Goal: Task Accomplishment & Management: Complete application form

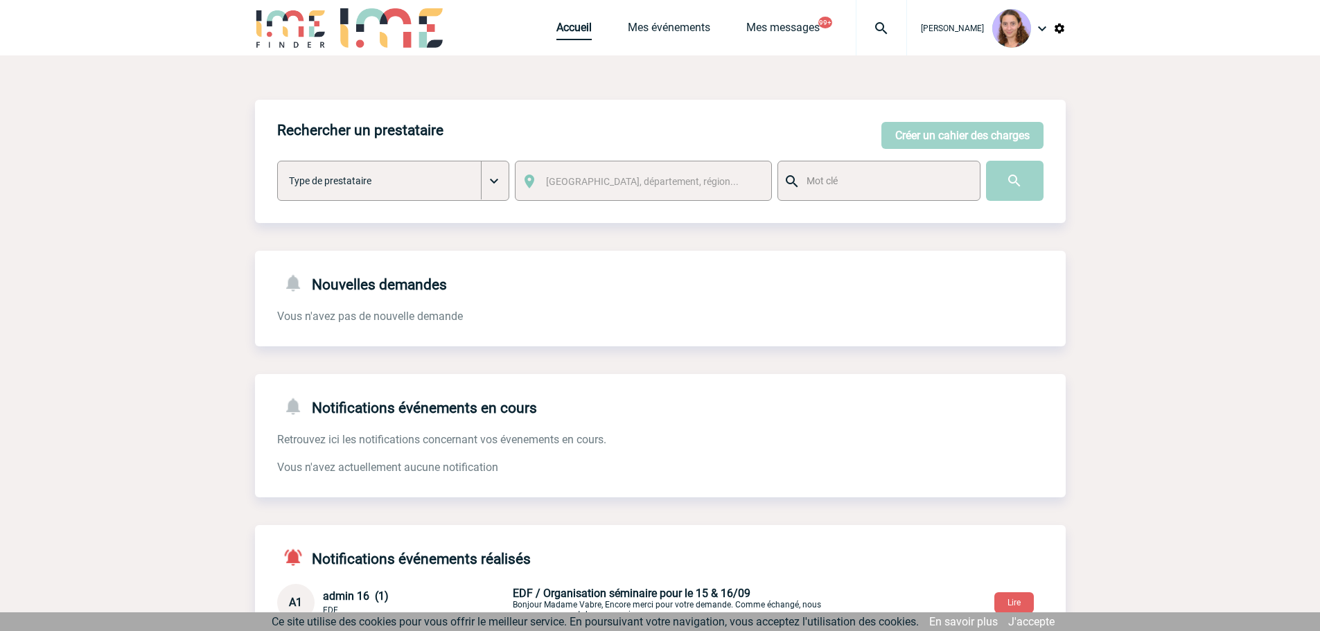
click at [569, 36] on link "Accueil" at bounding box center [574, 30] width 35 height 19
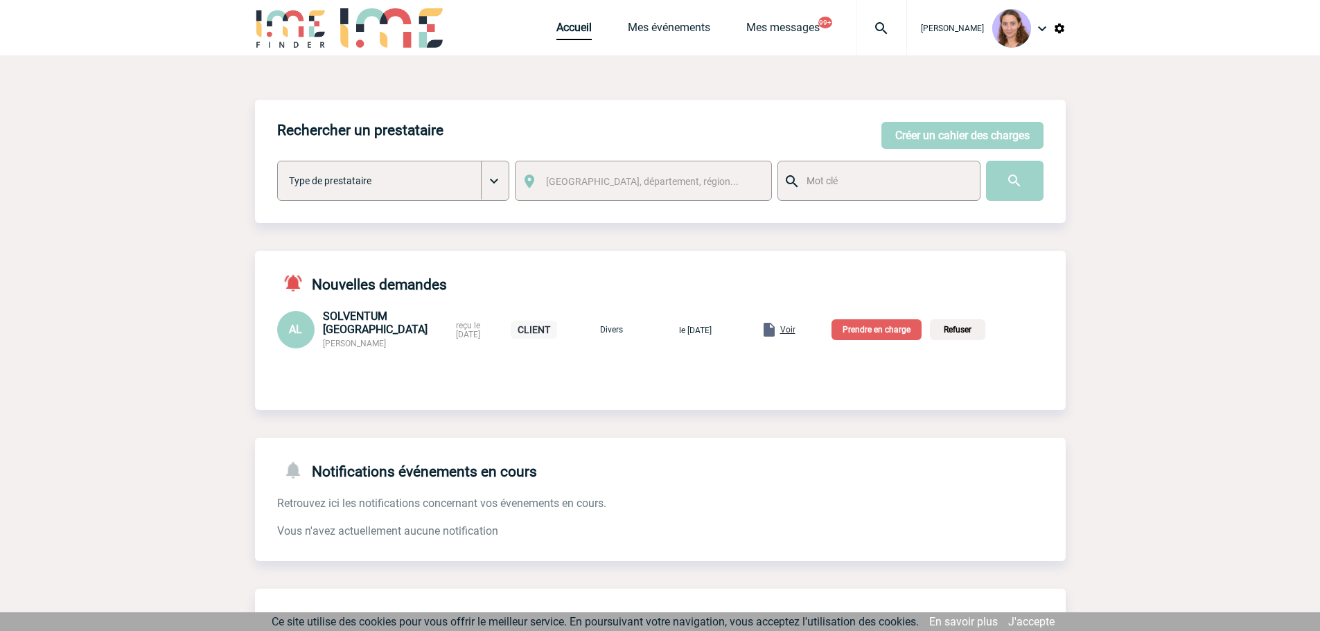
click at [796, 331] on span "Voir" at bounding box center [787, 330] width 15 height 10
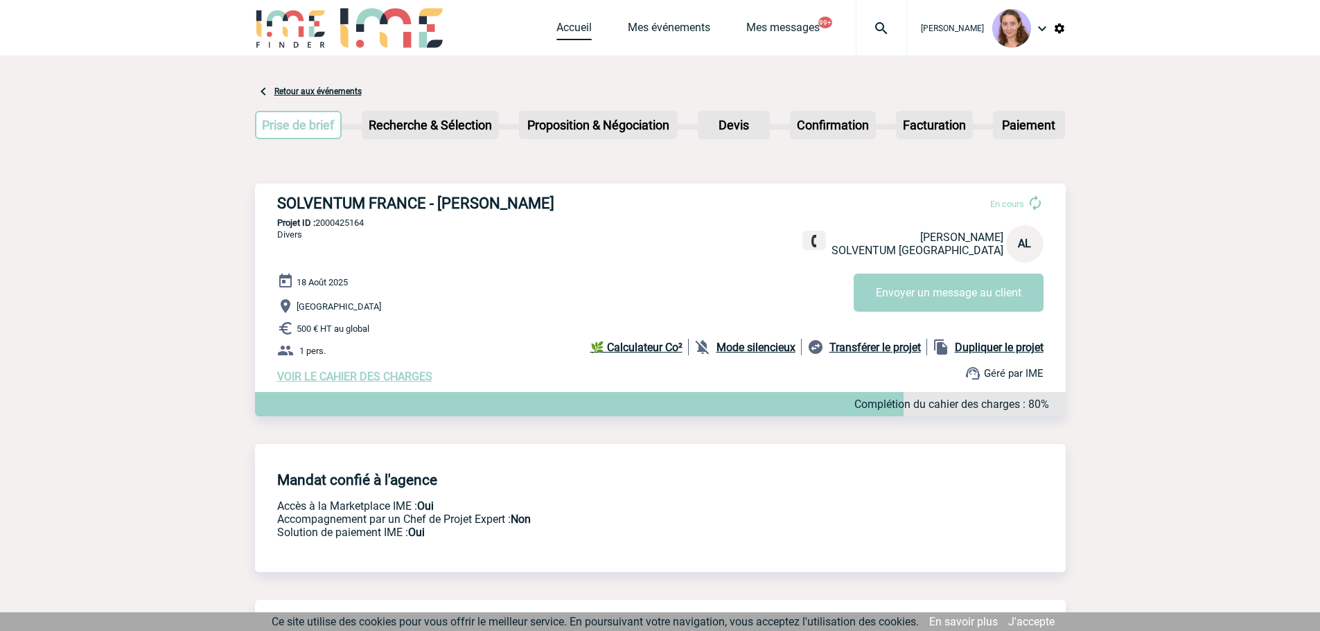
click at [584, 27] on link "Accueil" at bounding box center [574, 30] width 35 height 19
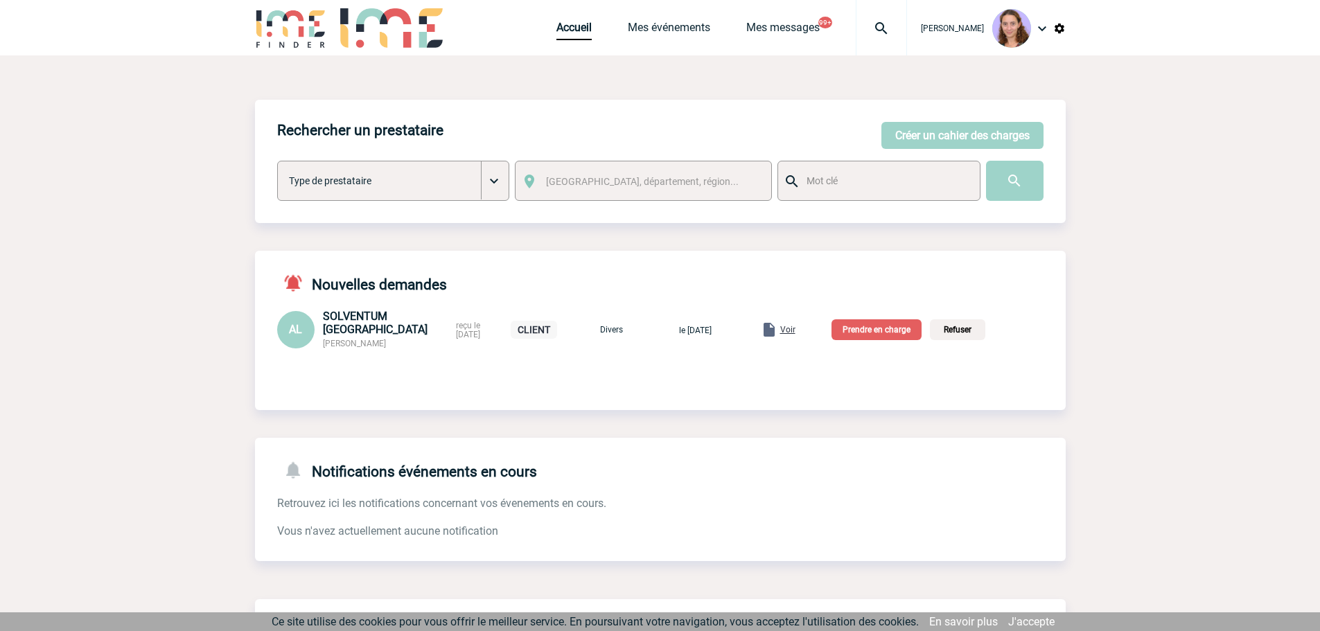
click at [875, 325] on p "Prendre en charge" at bounding box center [877, 330] width 90 height 21
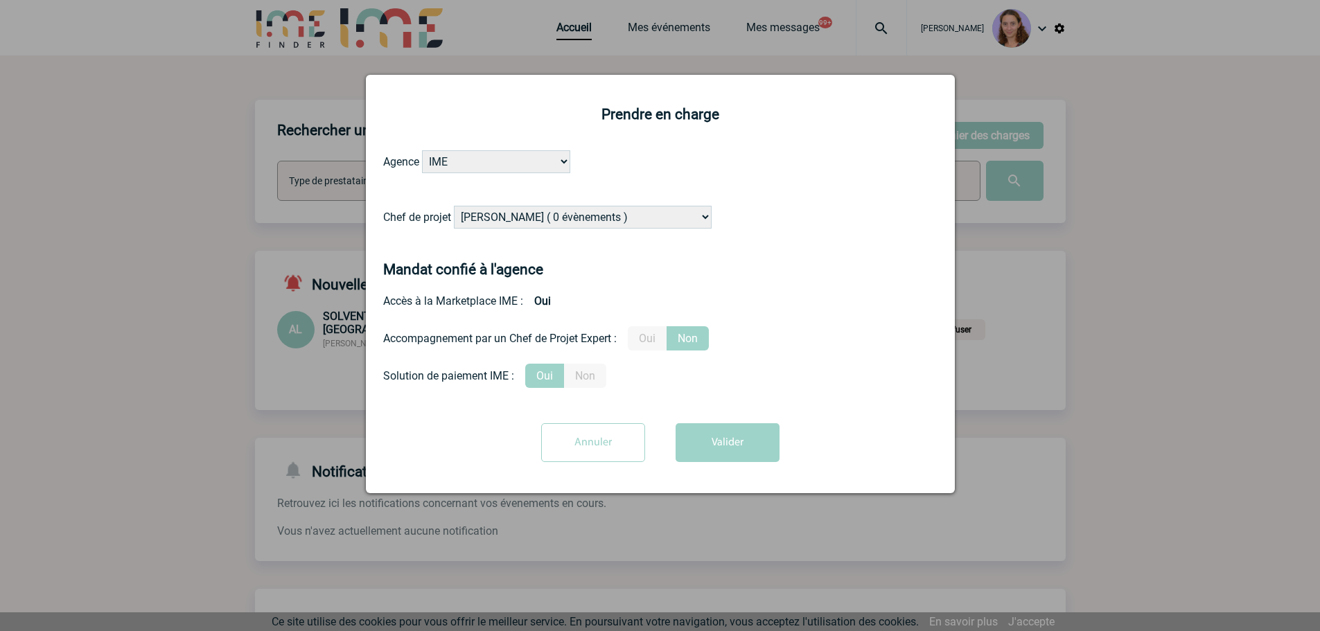
click at [488, 227] on select "Alizée VERLAGUET ( 0 évènements ) Anne GIRAUD ( 1196 évènements ) Anne-François…" at bounding box center [583, 217] width 258 height 23
select select "131611"
click at [455, 207] on select "Alizée VERLAGUET ( 0 évènements ) Anne GIRAUD ( 1196 évènements ) Anne-François…" at bounding box center [583, 217] width 258 height 23
click at [710, 431] on button "Valider" at bounding box center [728, 443] width 104 height 39
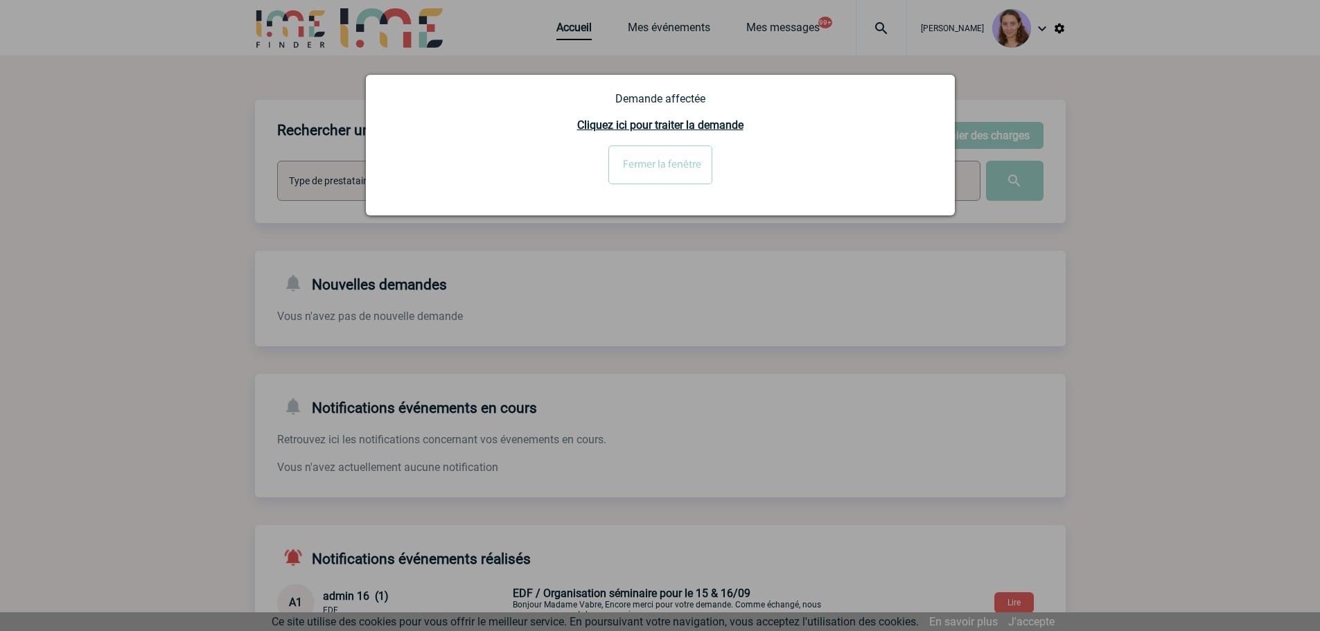
click at [789, 543] on div at bounding box center [660, 315] width 1320 height 631
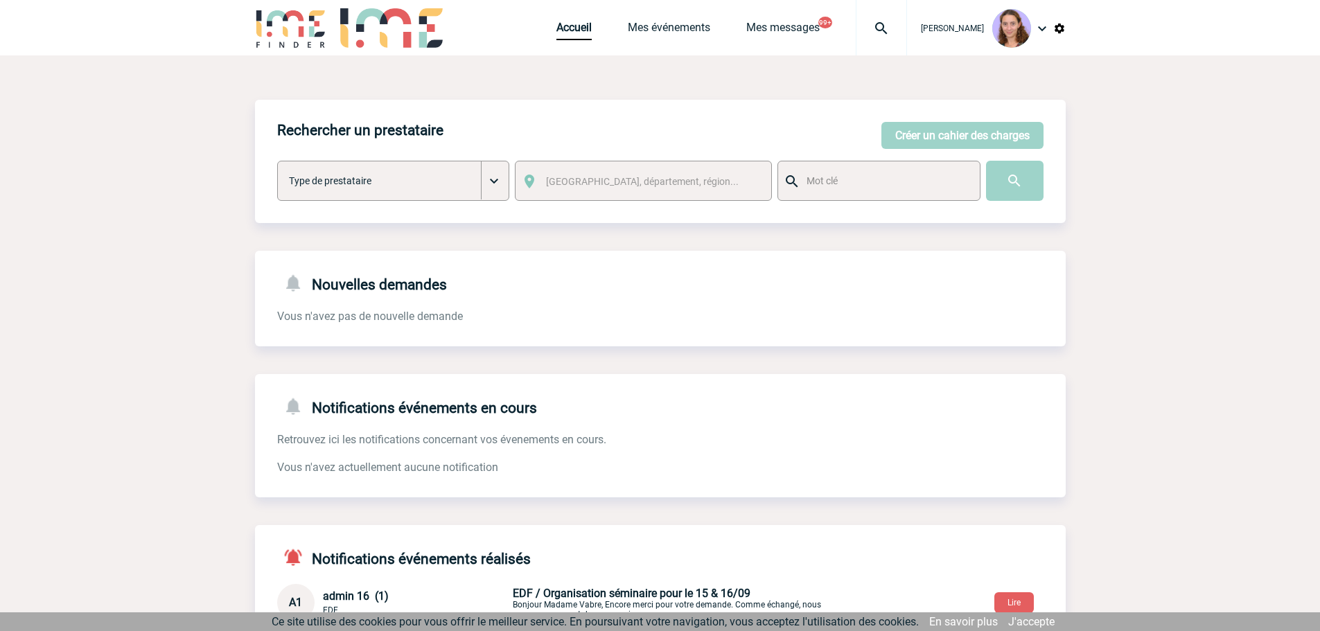
click at [864, 29] on img at bounding box center [882, 28] width 50 height 17
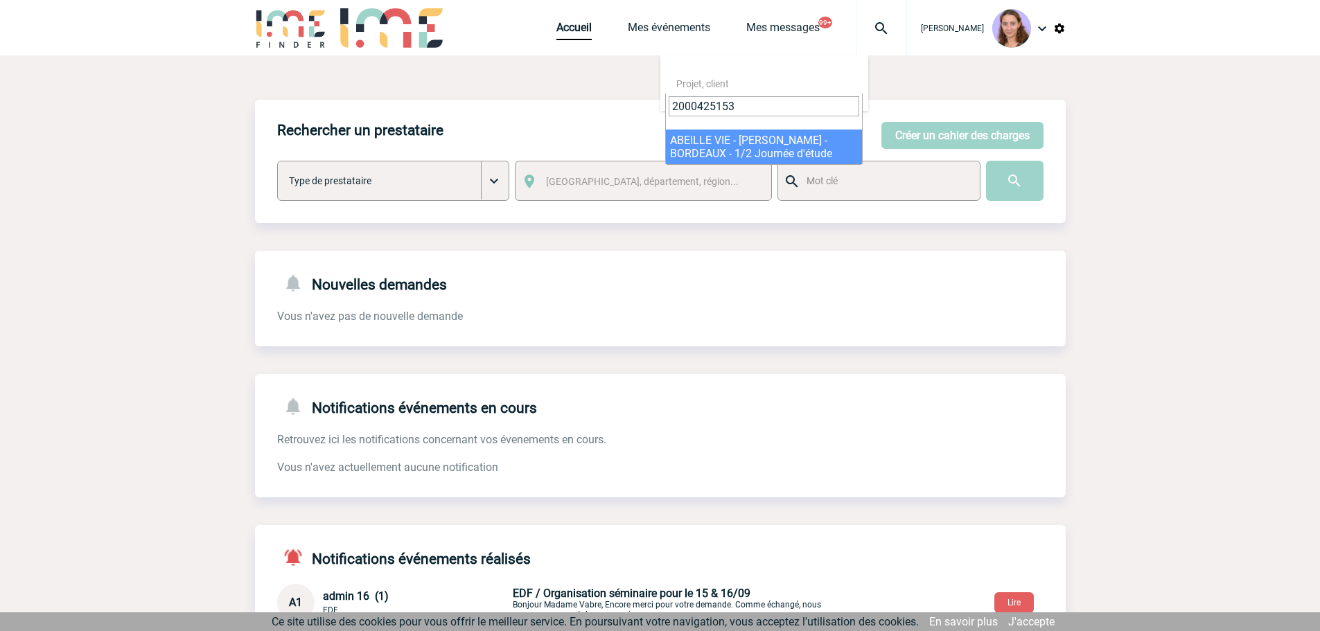
type input "2000425153"
select select "24654"
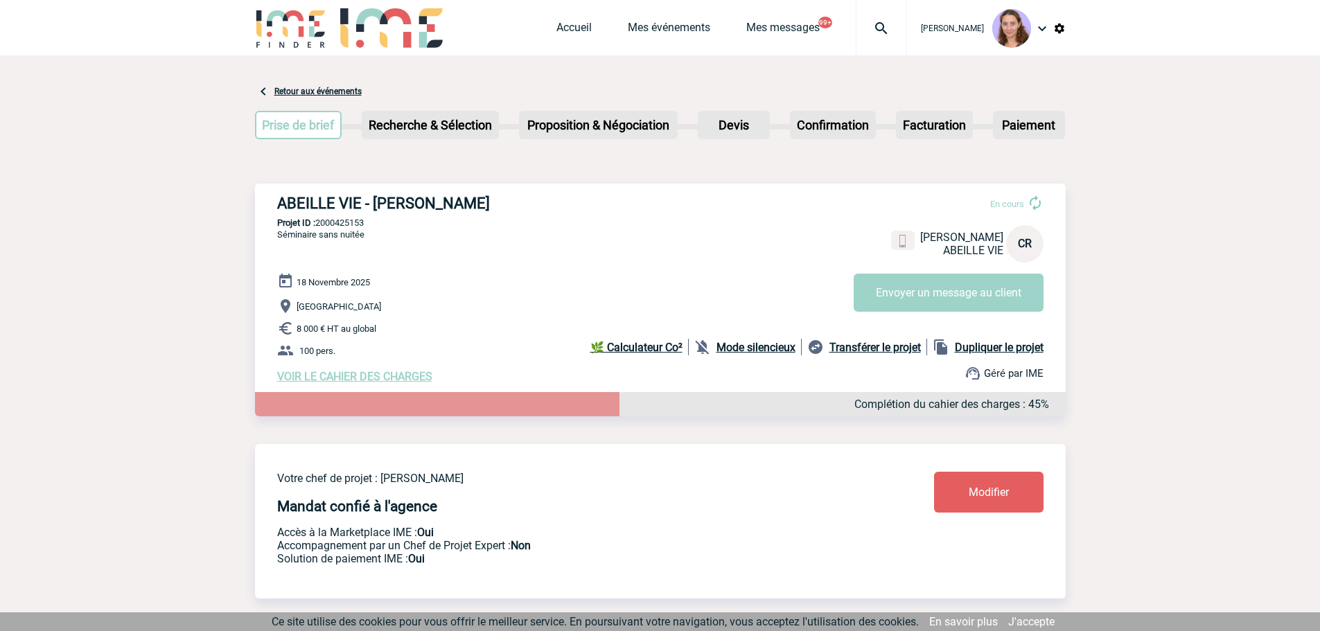
click at [1015, 348] on b "Dupliquer le projet" at bounding box center [999, 347] width 89 height 13
select select "2"
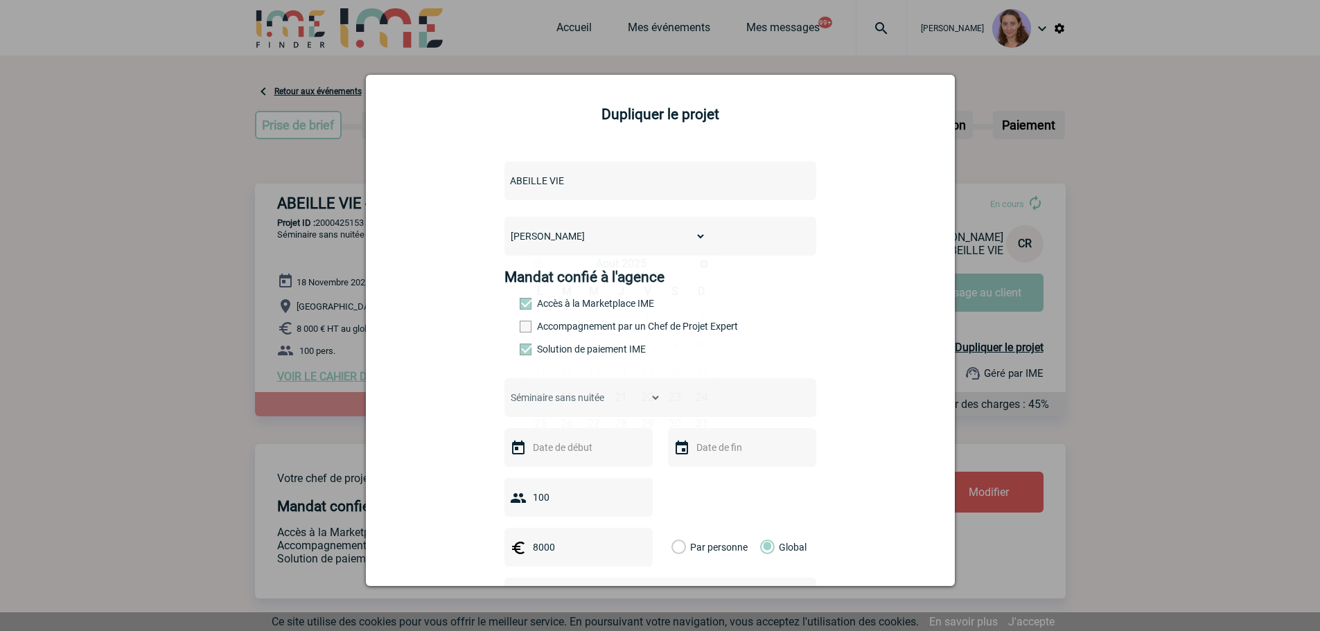
click at [592, 451] on input "text" at bounding box center [578, 448] width 96 height 18
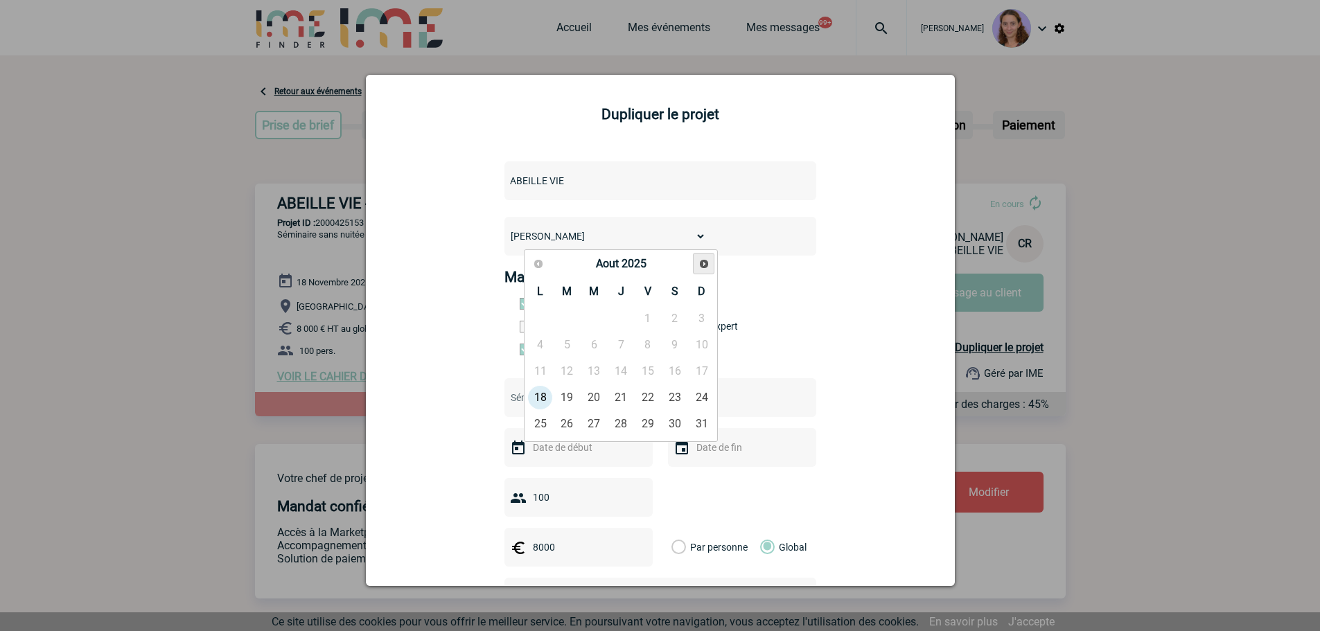
click at [710, 265] on link "Suivant" at bounding box center [703, 263] width 21 height 21
click at [583, 399] on link "19" at bounding box center [595, 397] width 26 height 25
type input "[DATE]"
type input "19-11-2025"
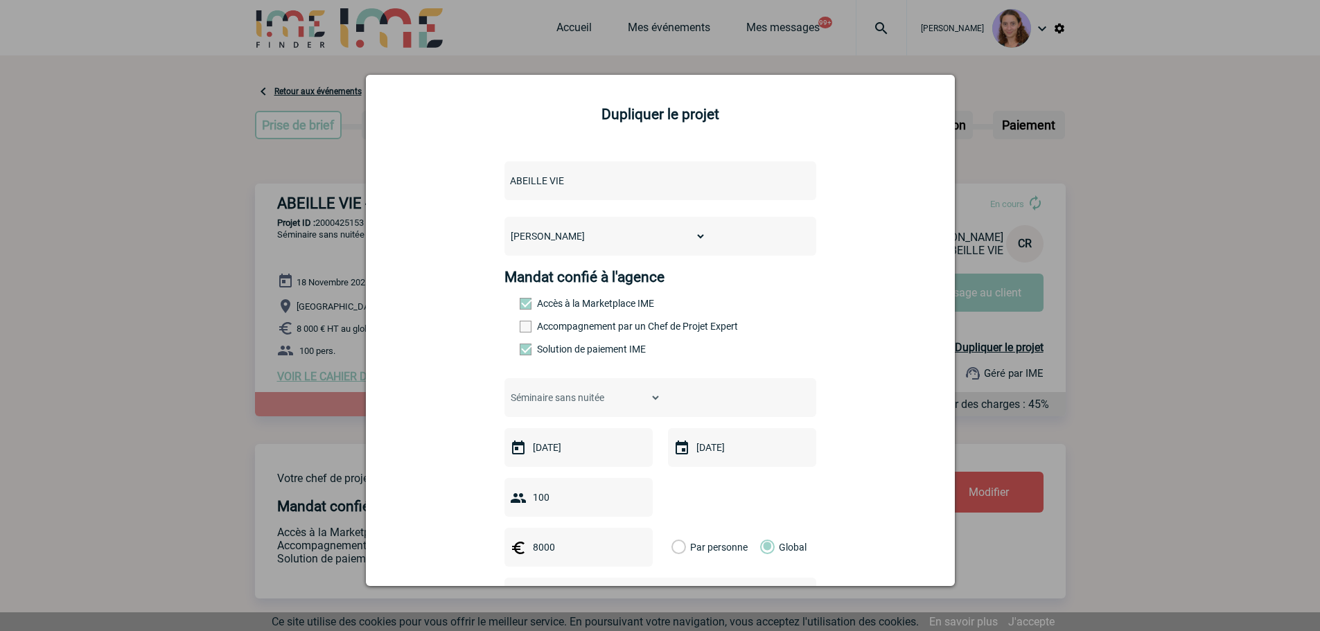
click at [703, 439] on div "19-11-2025" at bounding box center [742, 447] width 148 height 39
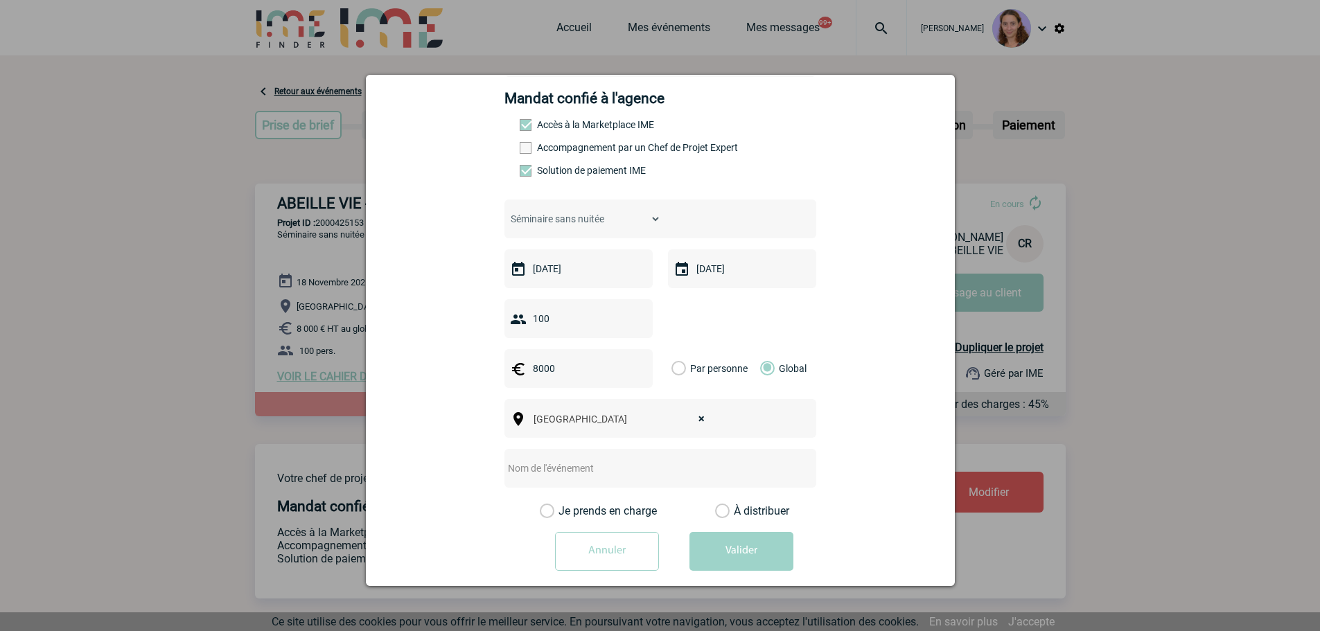
scroll to position [198, 0]
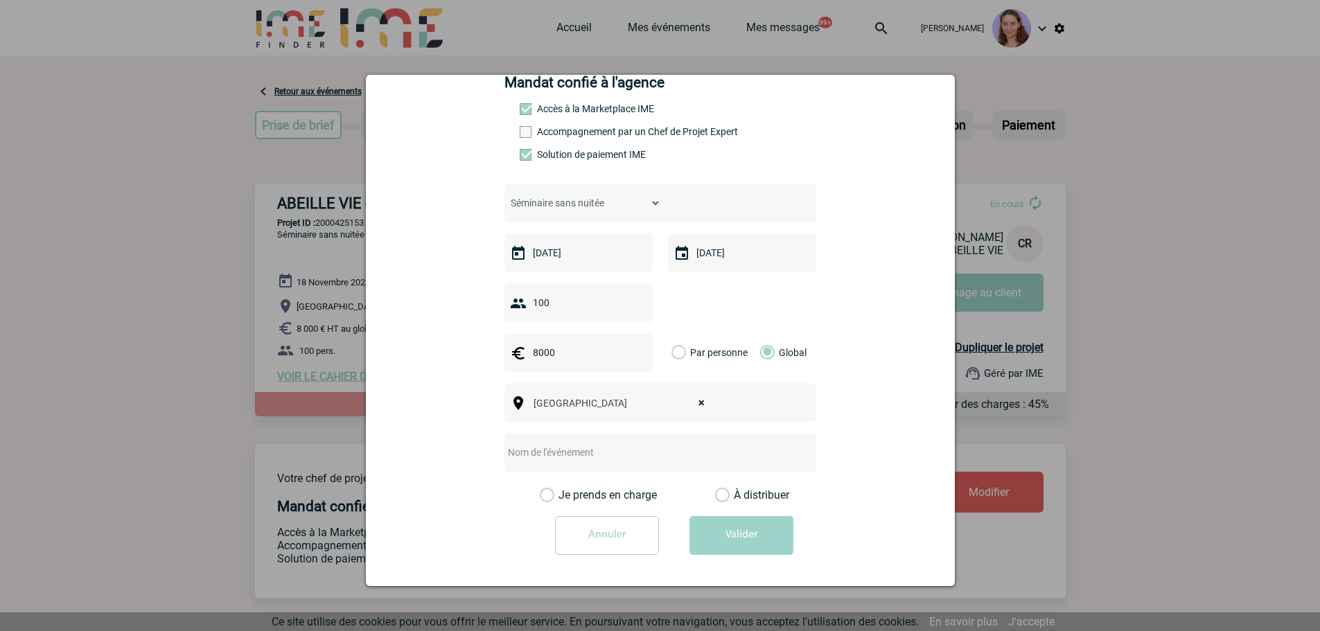
click at [692, 408] on span "× Bordeaux" at bounding box center [623, 403] width 191 height 19
click at [701, 401] on span "× Bordeaux" at bounding box center [623, 403] width 191 height 19
select select
click at [673, 401] on span "[GEOGRAPHIC_DATA], département, région..." at bounding box center [623, 403] width 191 height 19
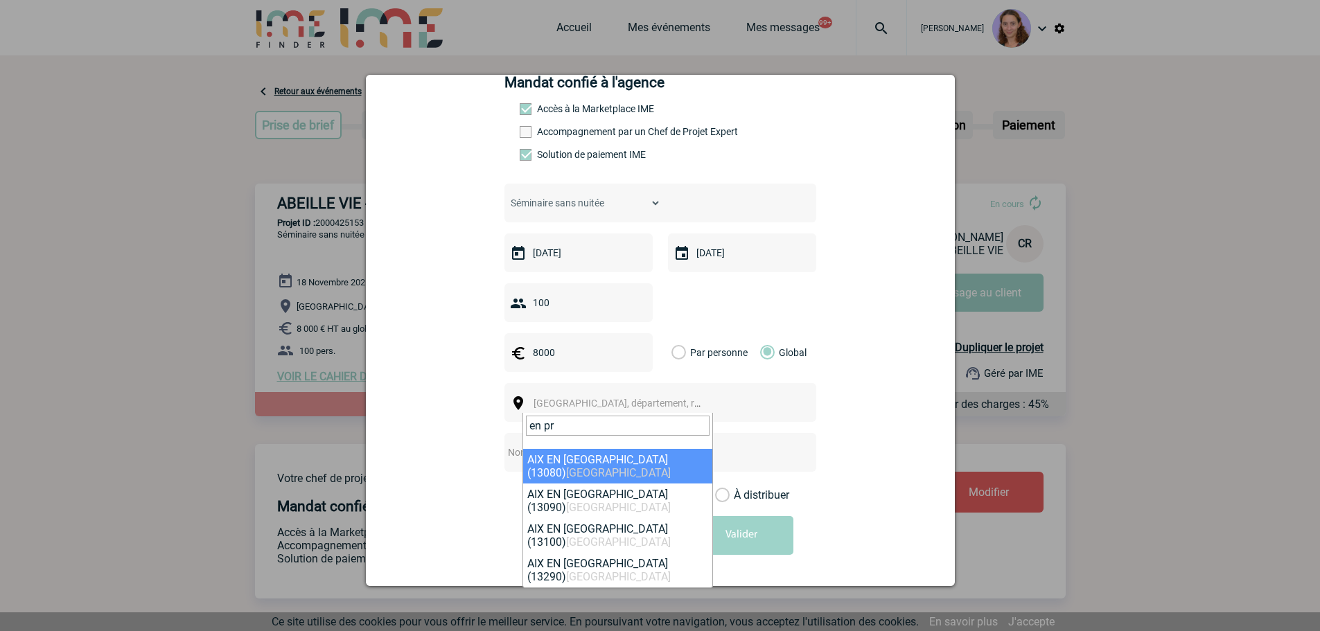
type input "en pr"
select select "7194"
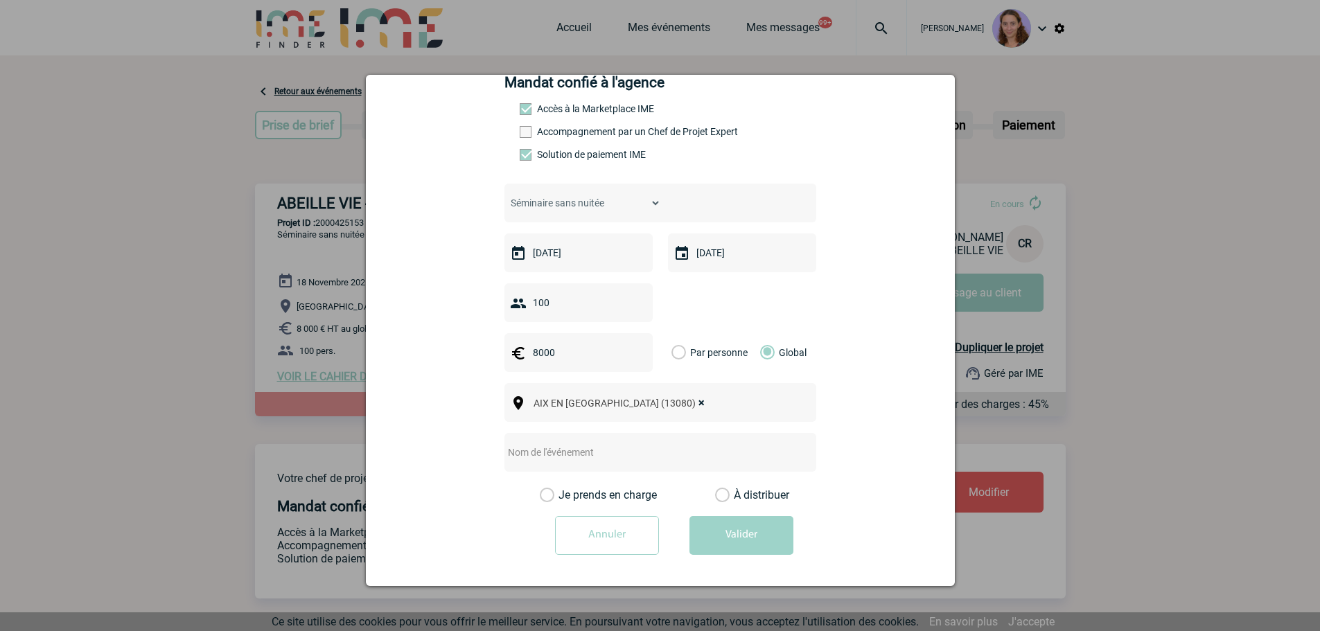
click at [610, 457] on input "text" at bounding box center [642, 453] width 275 height 18
type input "AIX EN PROVENCE - 1/2 Journée d'étude"
click at [719, 496] on label "À distribuer" at bounding box center [722, 496] width 15 height 14
click at [0, 0] on input "À distribuer" at bounding box center [0, 0] width 0 height 0
click at [748, 532] on button "Valider" at bounding box center [742, 535] width 104 height 39
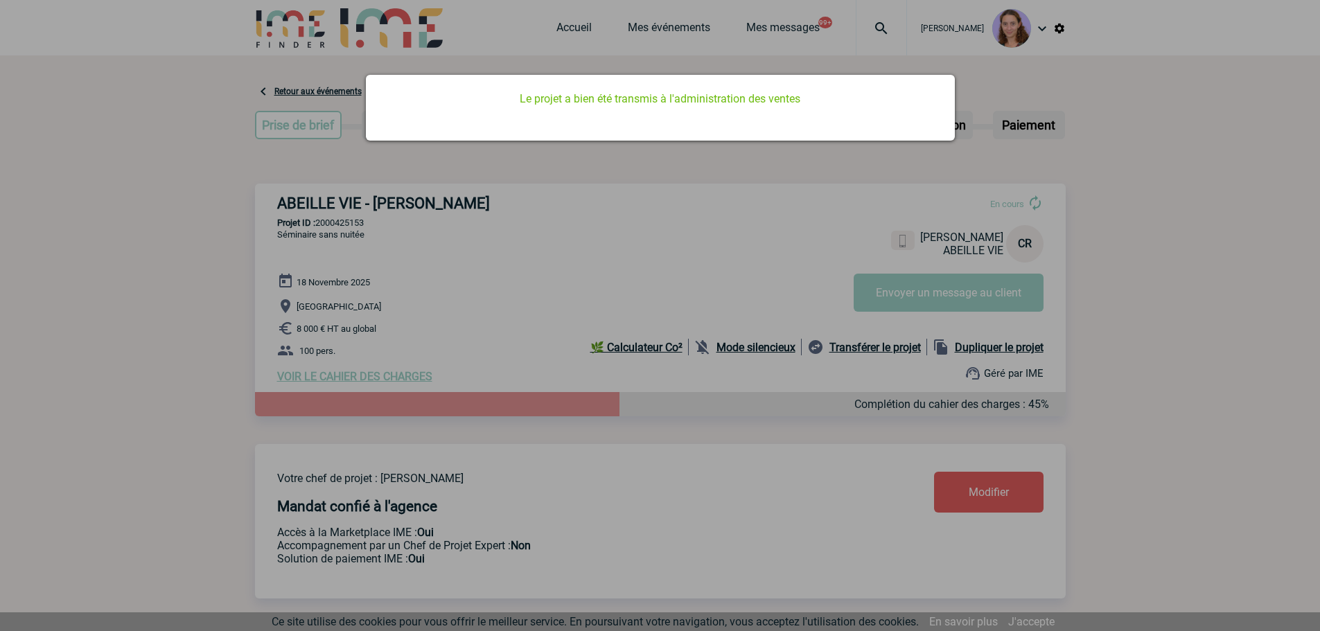
scroll to position [0, 0]
click at [652, 164] on div at bounding box center [660, 315] width 1320 height 631
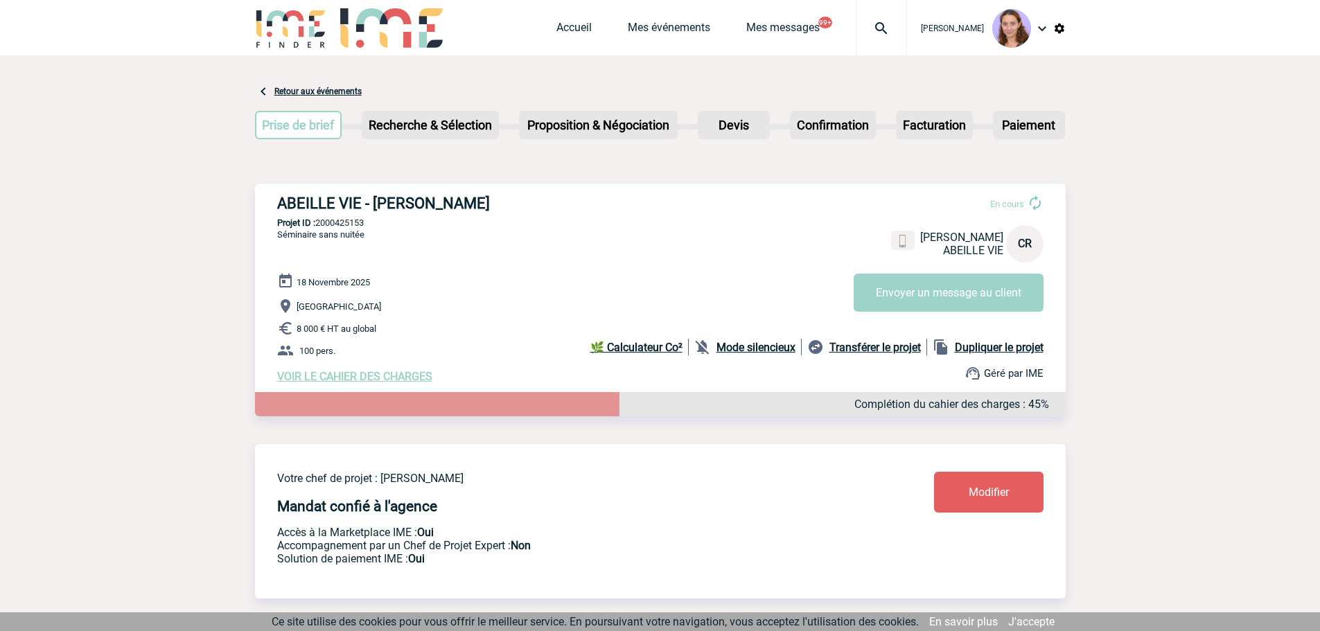
click at [986, 348] on b "Dupliquer le projet" at bounding box center [999, 347] width 89 height 13
select select "2"
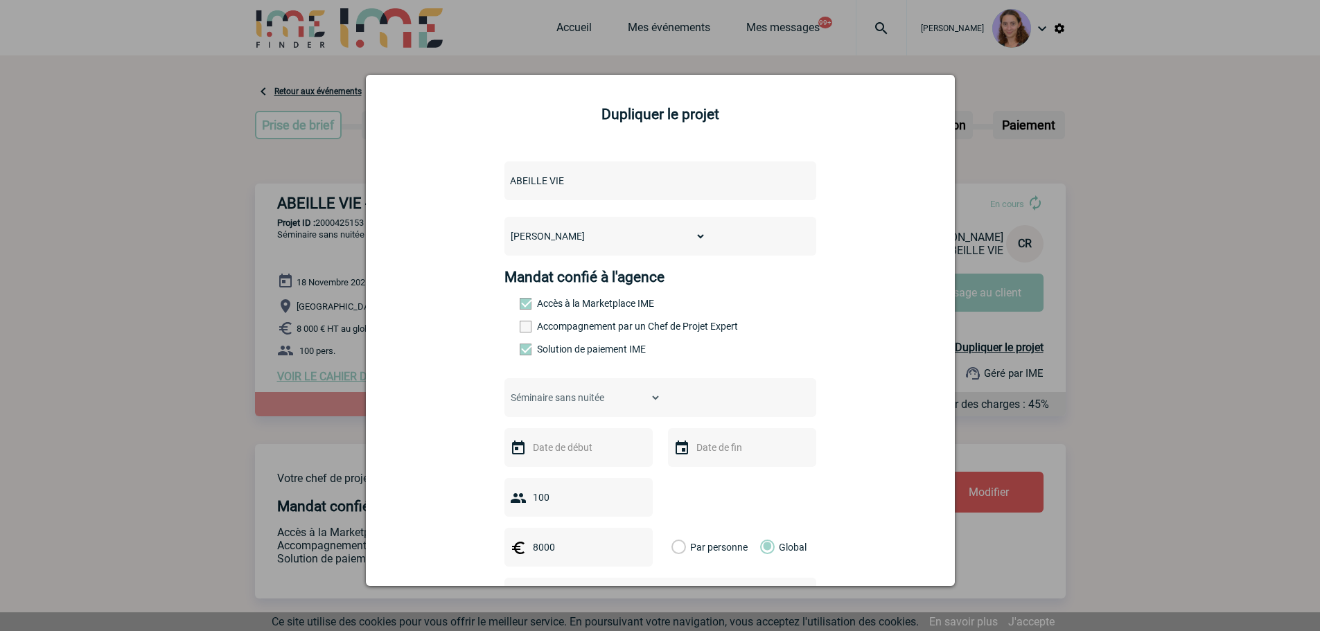
click at [551, 457] on input "text" at bounding box center [578, 448] width 96 height 18
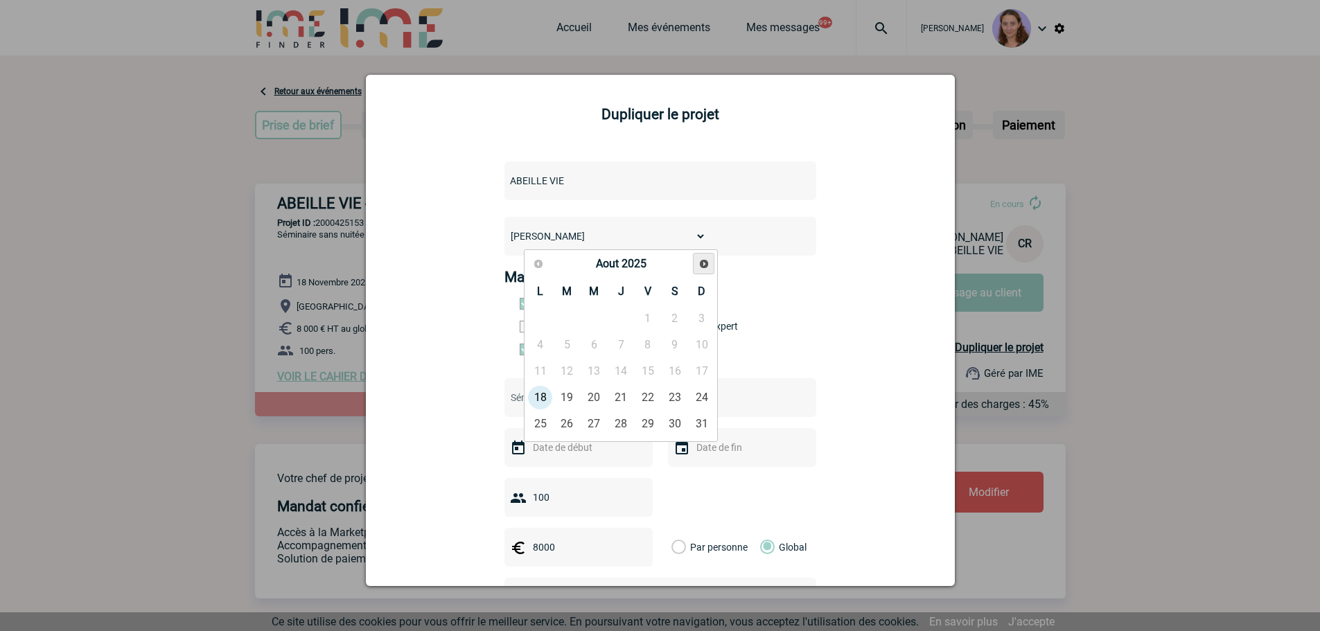
click at [711, 264] on link "Suivant" at bounding box center [703, 263] width 21 height 21
click at [614, 399] on link "20" at bounding box center [622, 397] width 26 height 25
type input "20-11-2025"
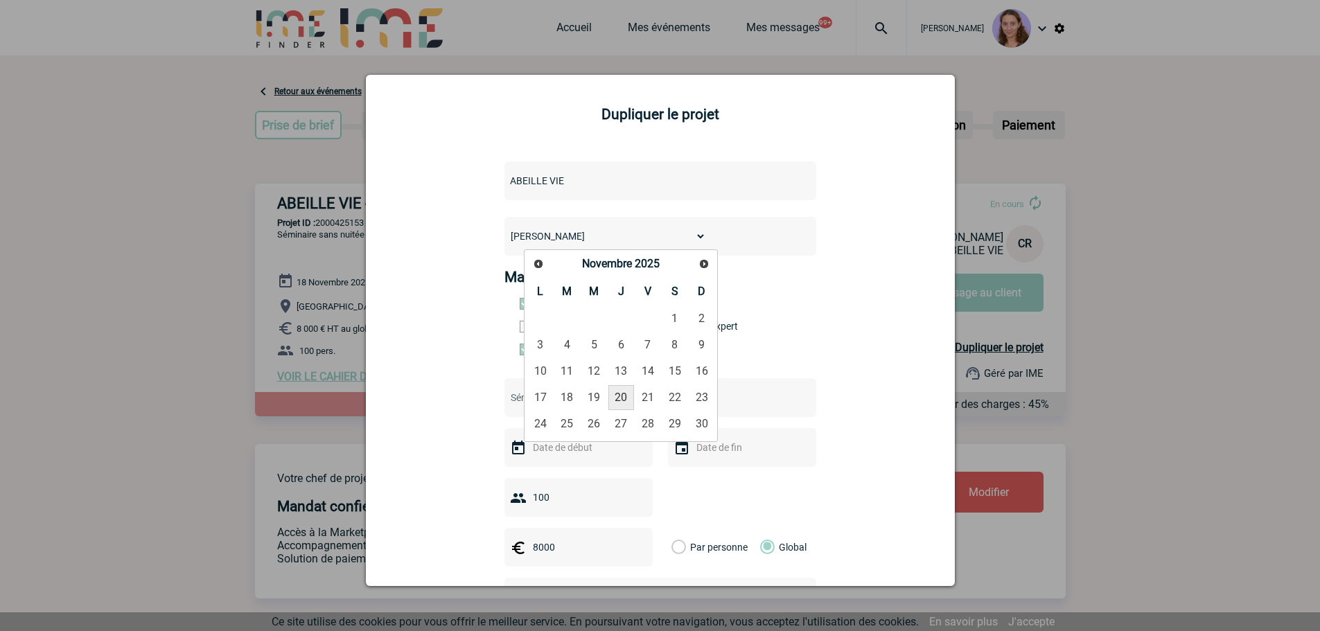
type input "20-11-2025"
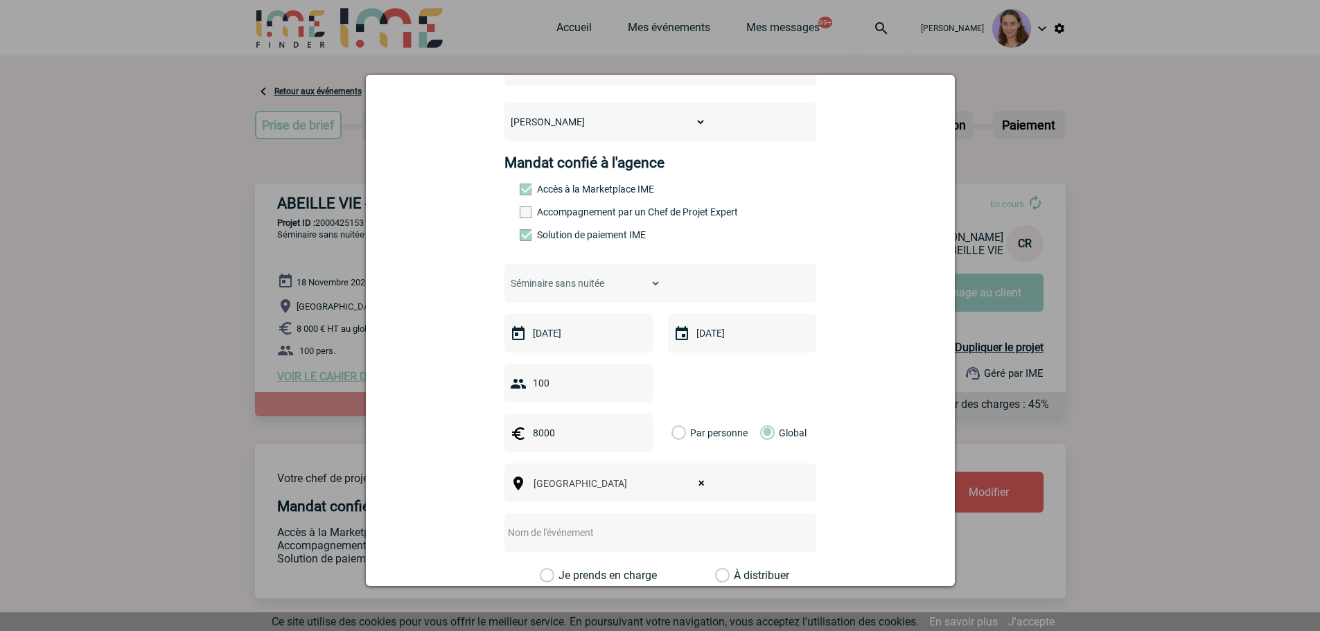
scroll to position [139, 0]
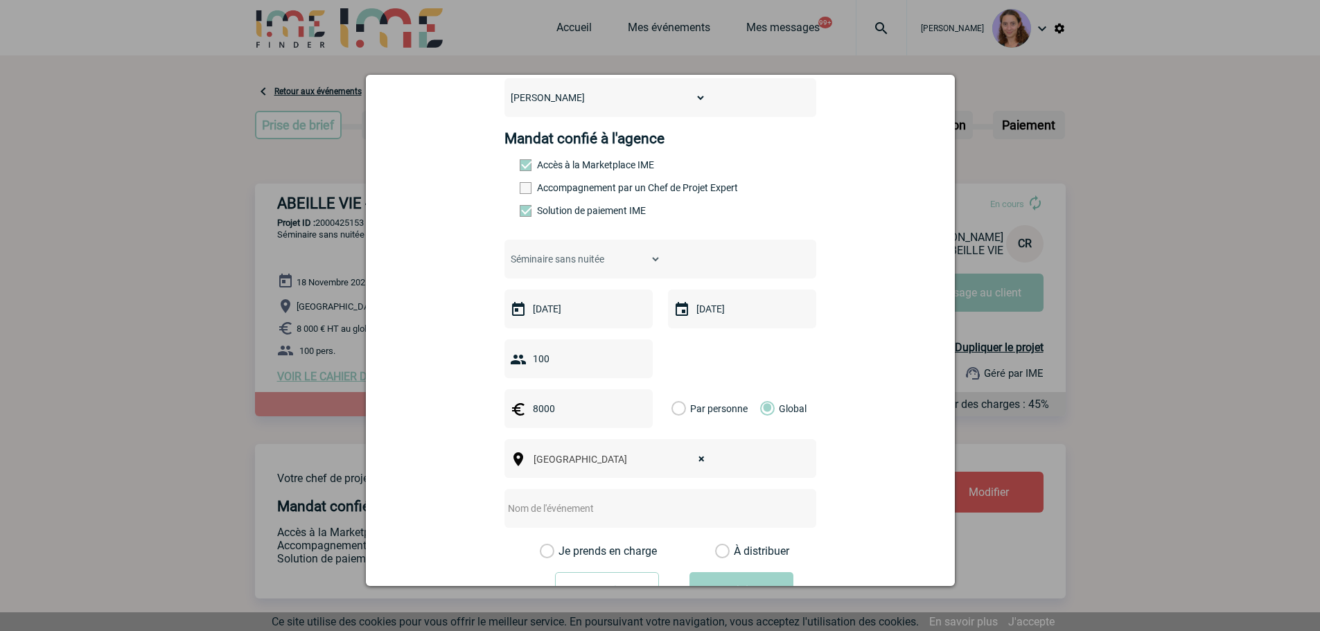
select select
click at [643, 465] on span "Ville, département, région..." at bounding box center [630, 459] width 193 height 11
click at [626, 464] on span "Ville, département, région..." at bounding box center [630, 459] width 193 height 11
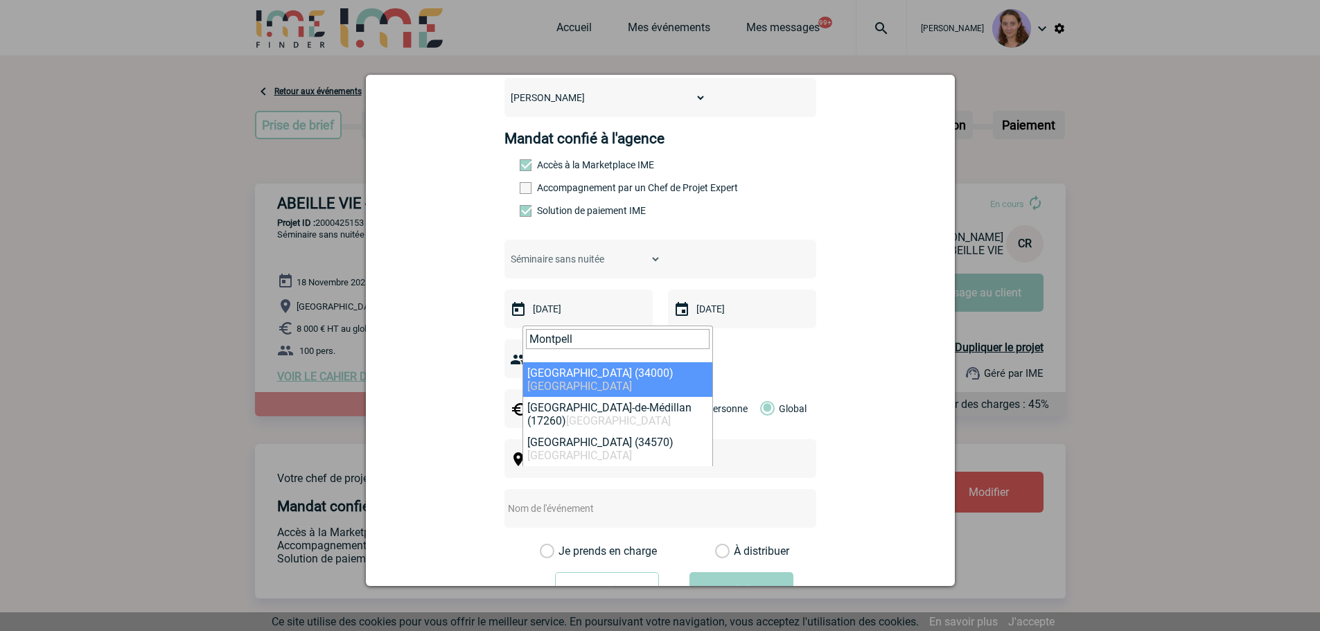
type input "Montpell"
select select "29306"
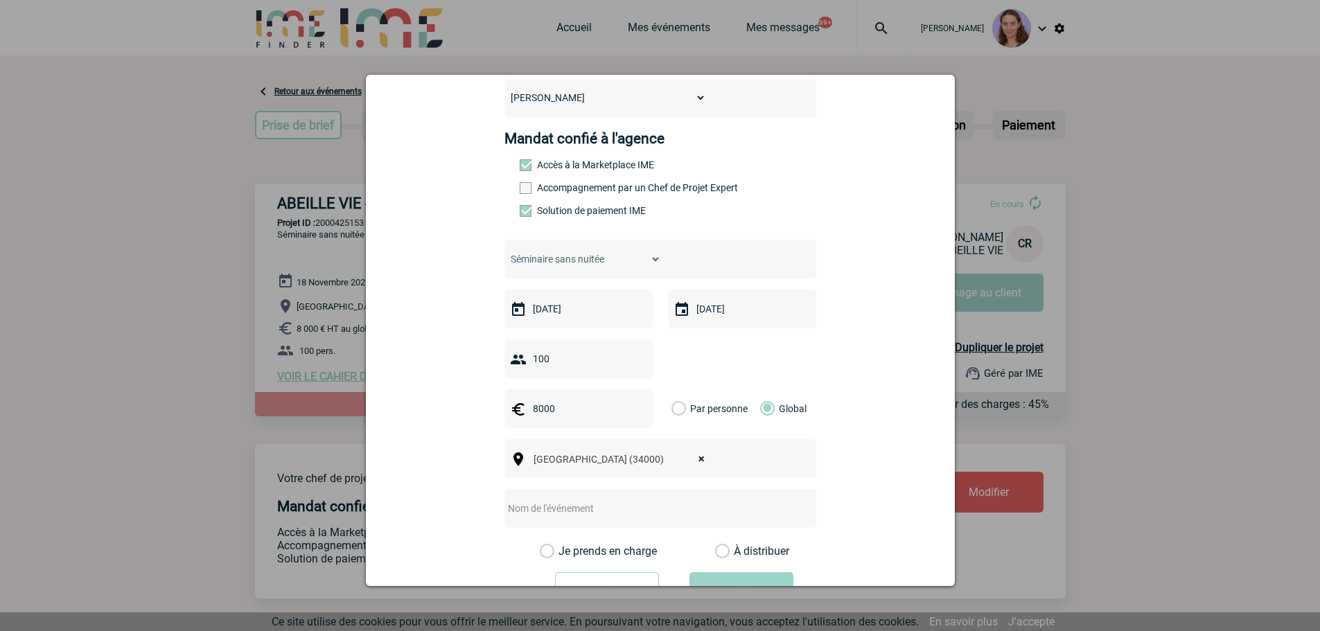
scroll to position [198, 0]
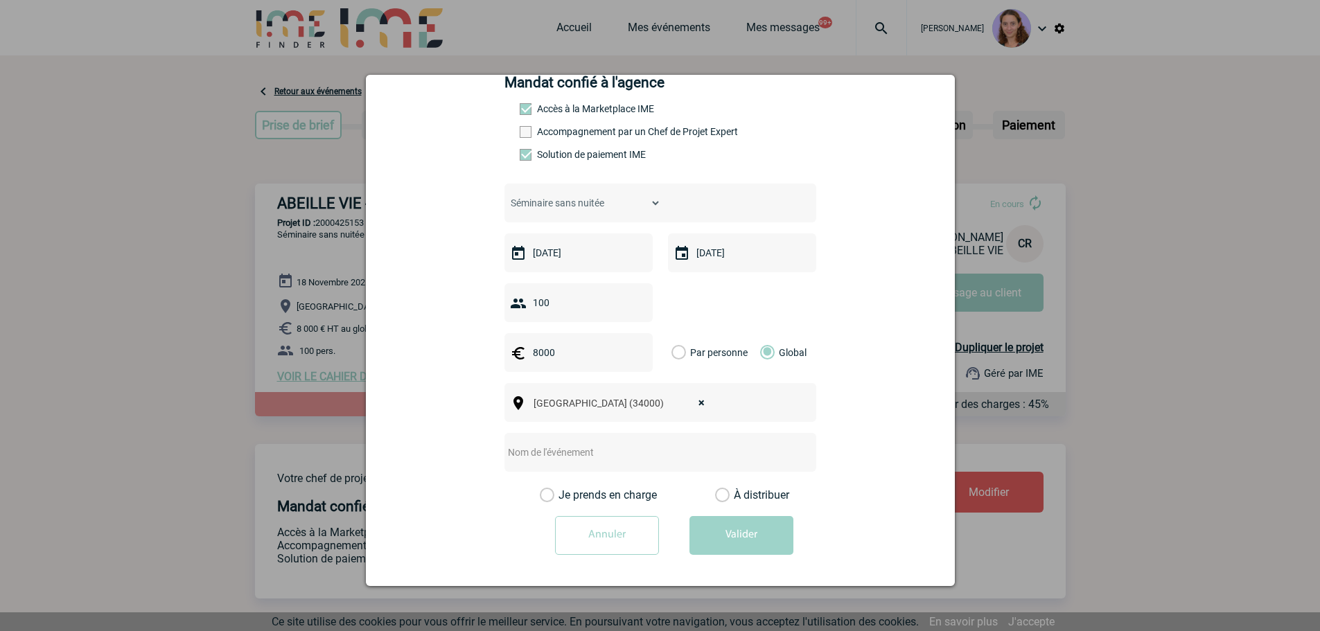
click at [578, 454] on input "text" at bounding box center [642, 453] width 275 height 18
click at [607, 452] on input "MONTPELLIER - 1/2 jurnée d'étude" at bounding box center [642, 453] width 275 height 18
type input "MONTPELLIER - 1/2 journée d'étude"
click at [715, 491] on label "À distribuer" at bounding box center [722, 496] width 15 height 14
click at [0, 0] on input "À distribuer" at bounding box center [0, 0] width 0 height 0
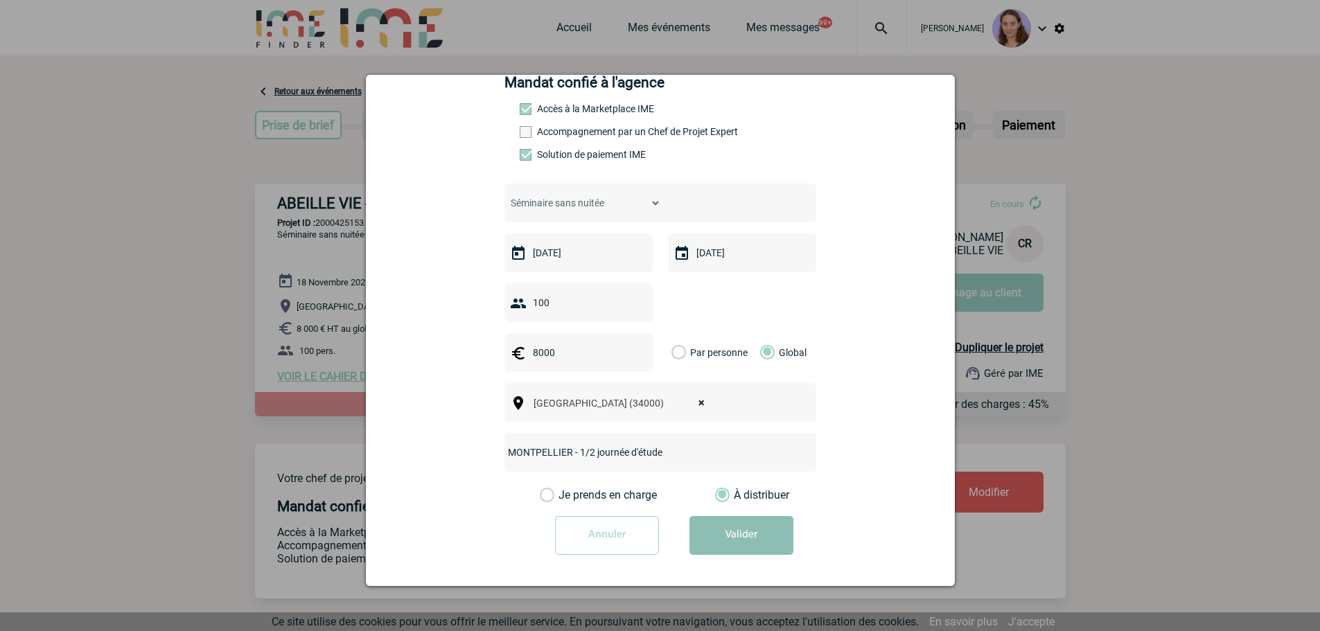
click at [735, 530] on button "Valider" at bounding box center [742, 535] width 104 height 39
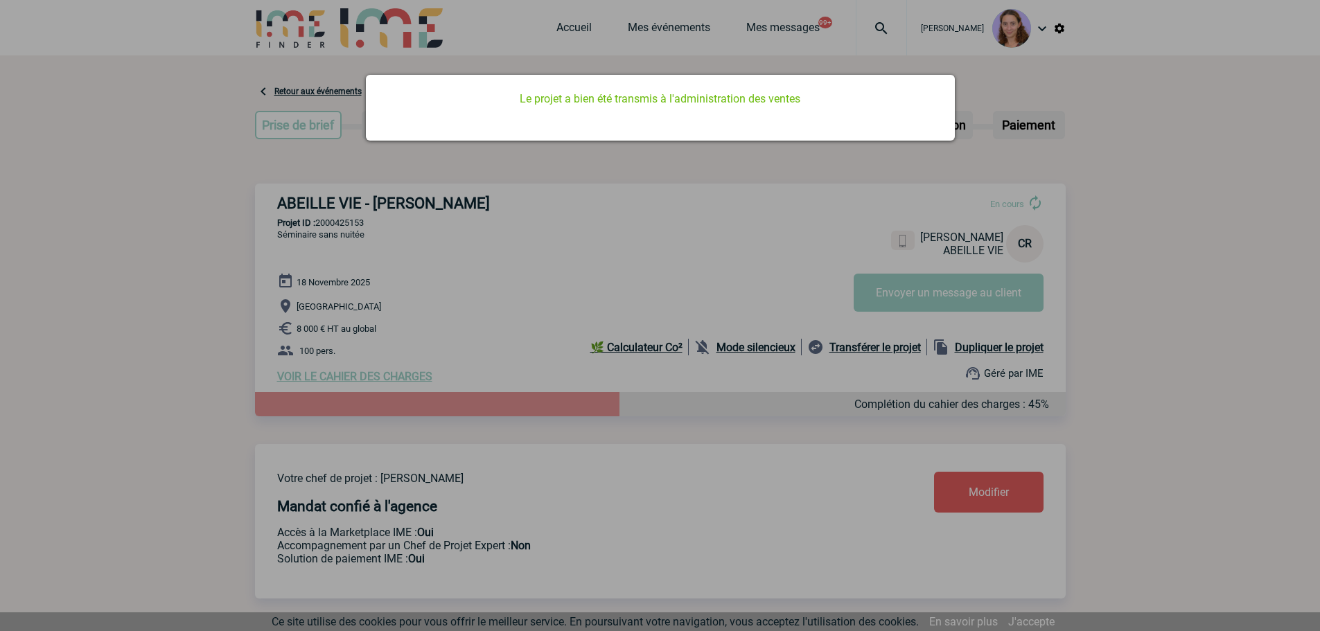
click at [318, 187] on div at bounding box center [660, 315] width 1320 height 631
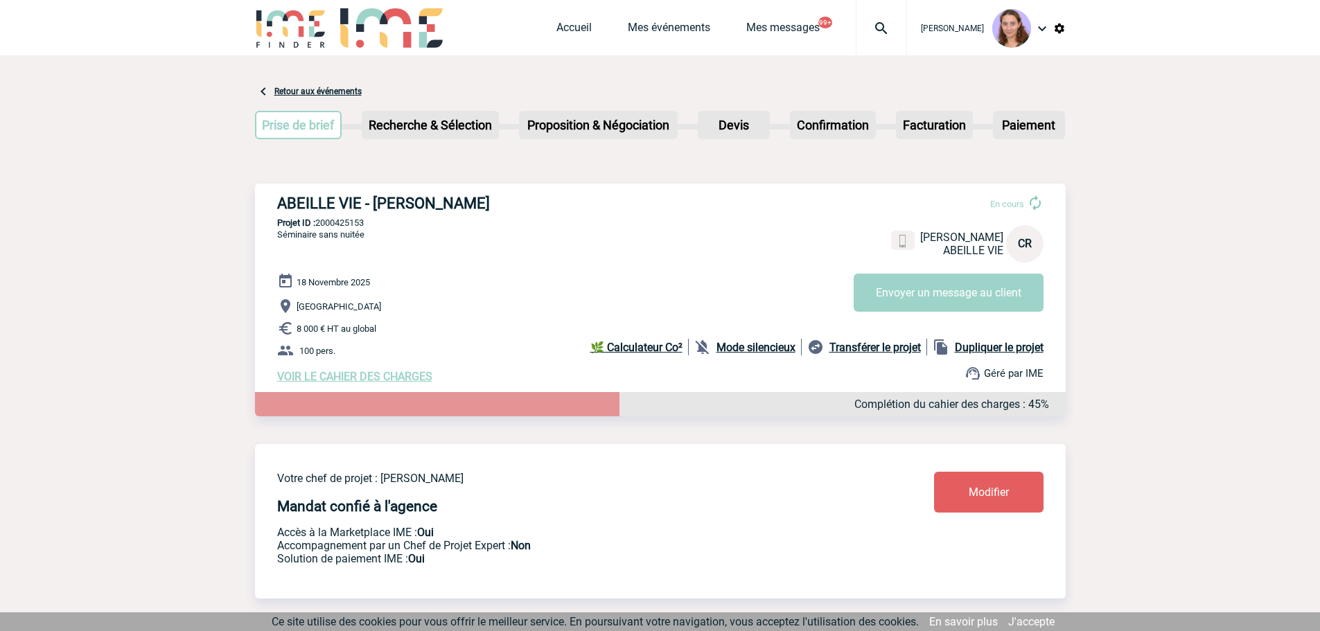
click at [997, 354] on b "Dupliquer le projet" at bounding box center [999, 347] width 89 height 13
select select "2"
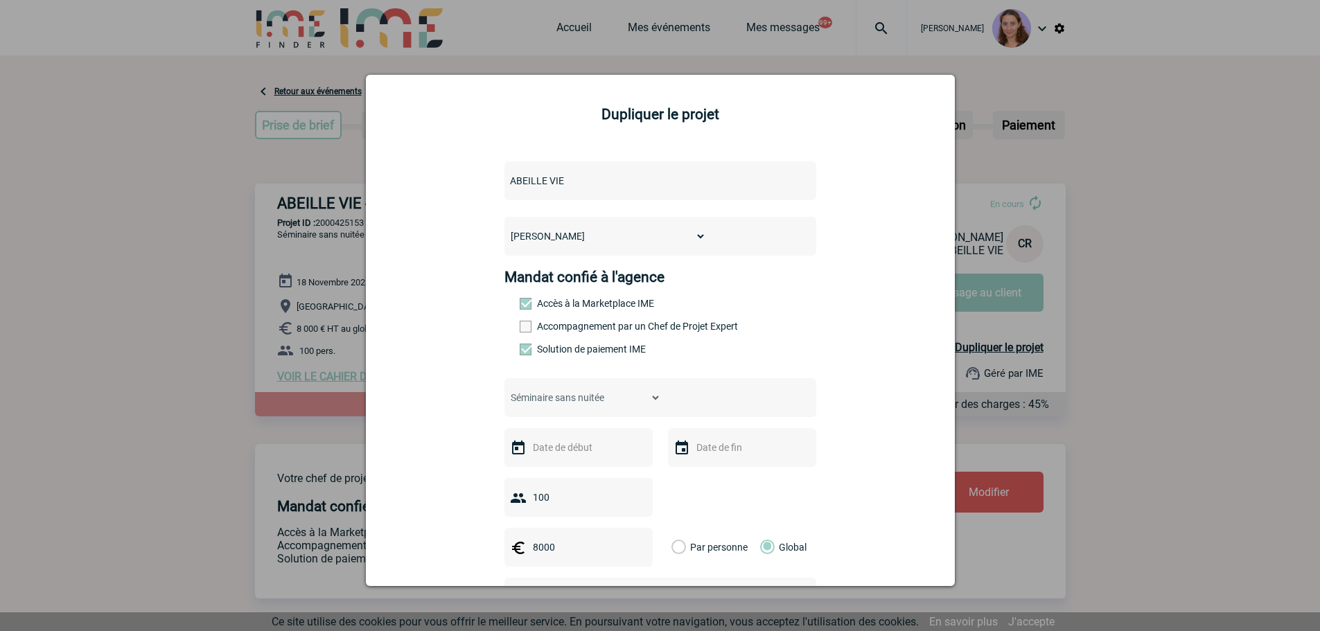
click at [563, 453] on input "text" at bounding box center [578, 448] width 96 height 18
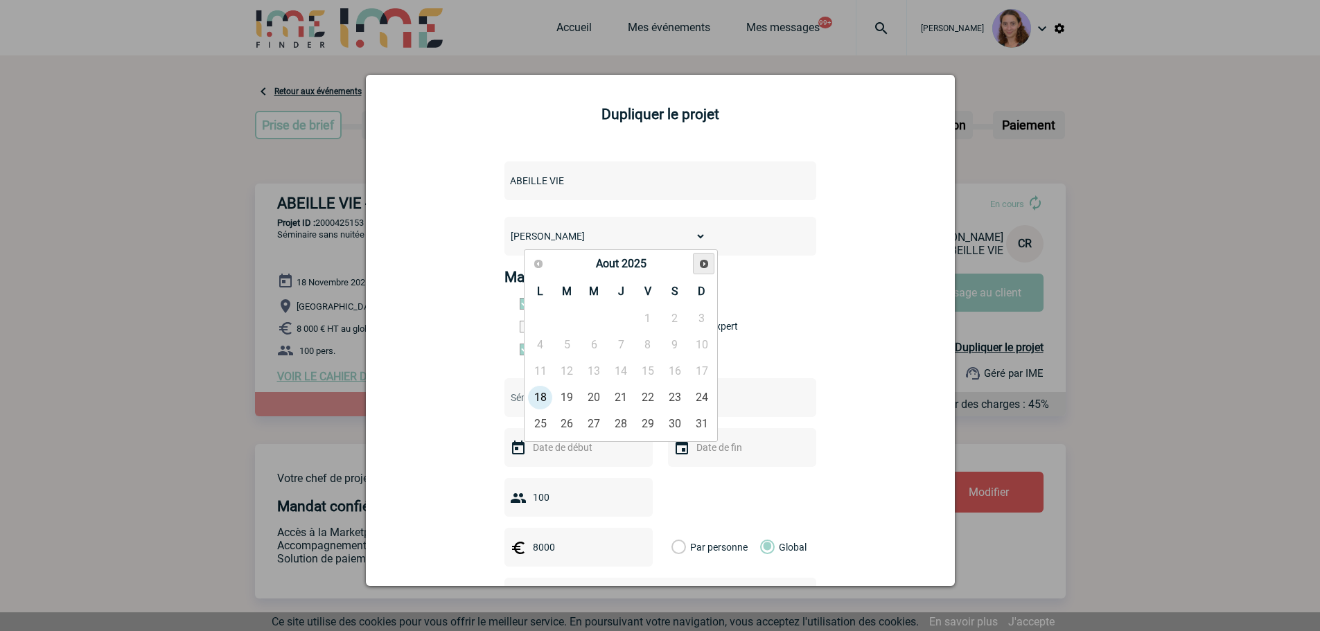
click at [705, 268] on span "Suivant" at bounding box center [704, 264] width 11 height 11
click at [620, 405] on link "20" at bounding box center [622, 397] width 26 height 25
type input "20-11-2025"
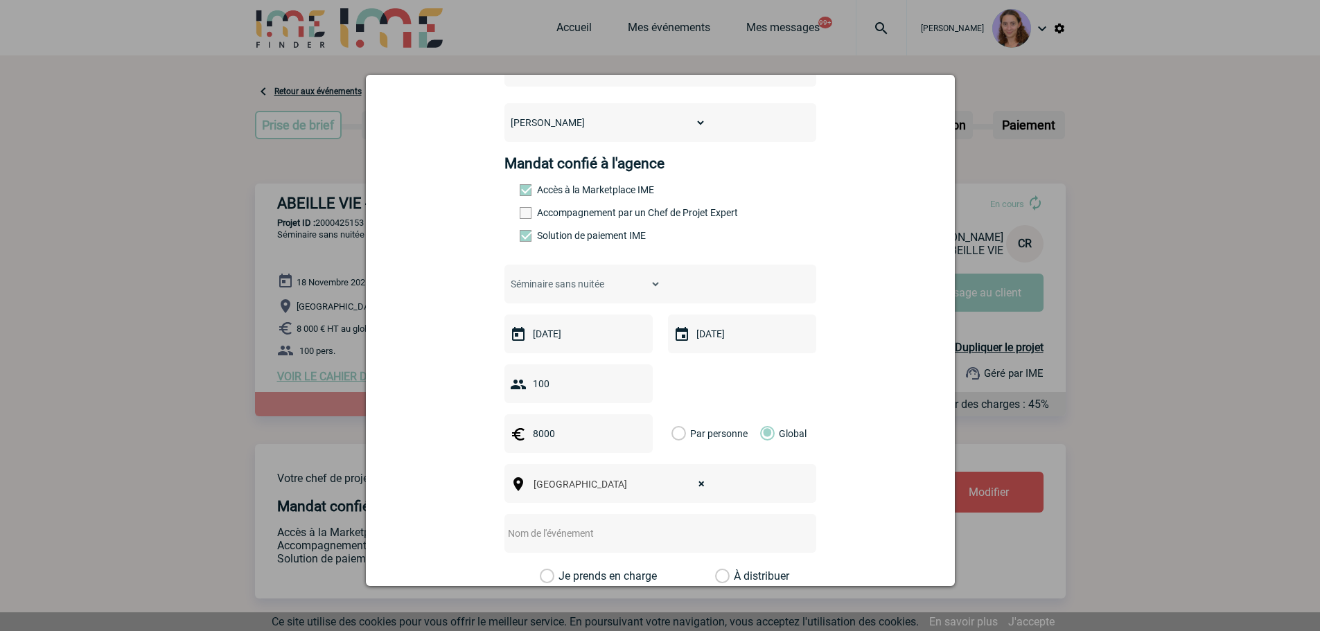
scroll to position [139, 0]
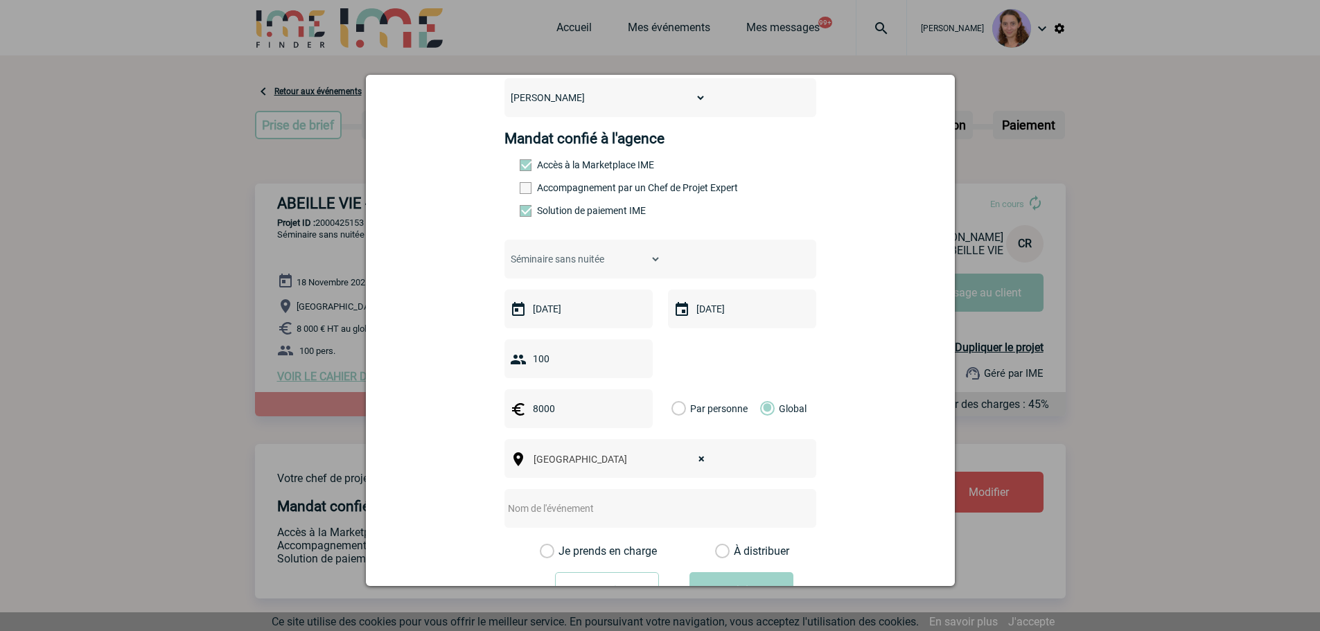
select select
click at [631, 459] on span "Ville, département, région..." at bounding box center [630, 459] width 193 height 11
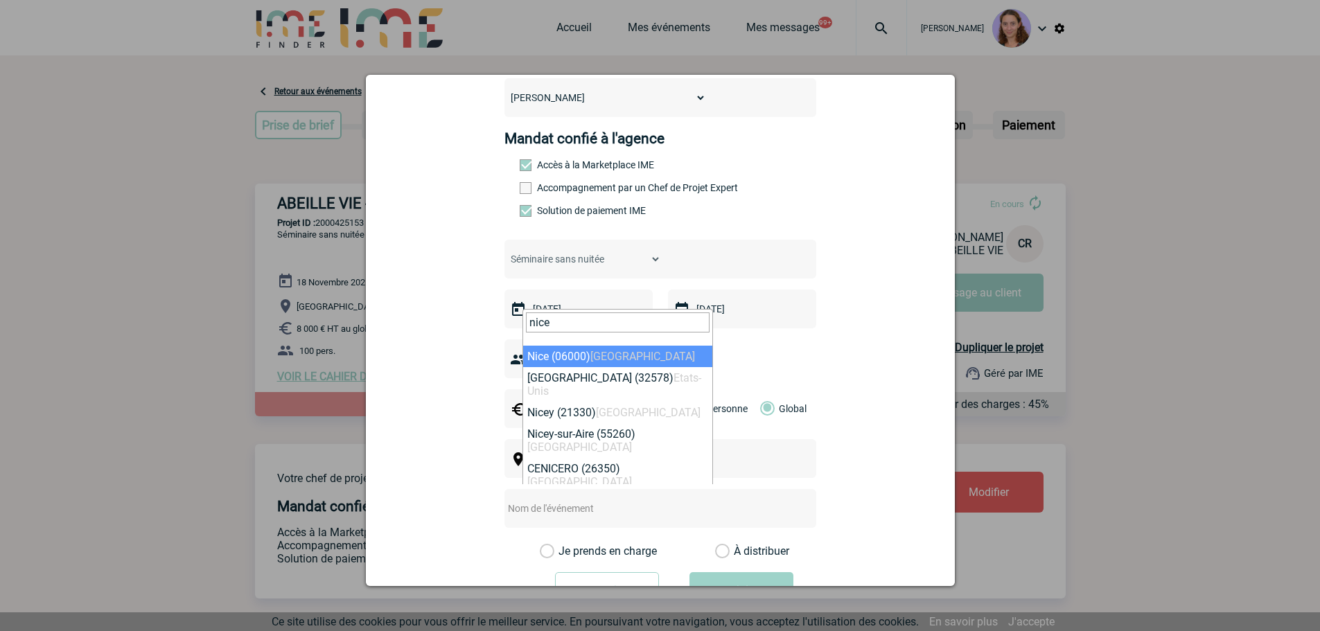
type input "nice"
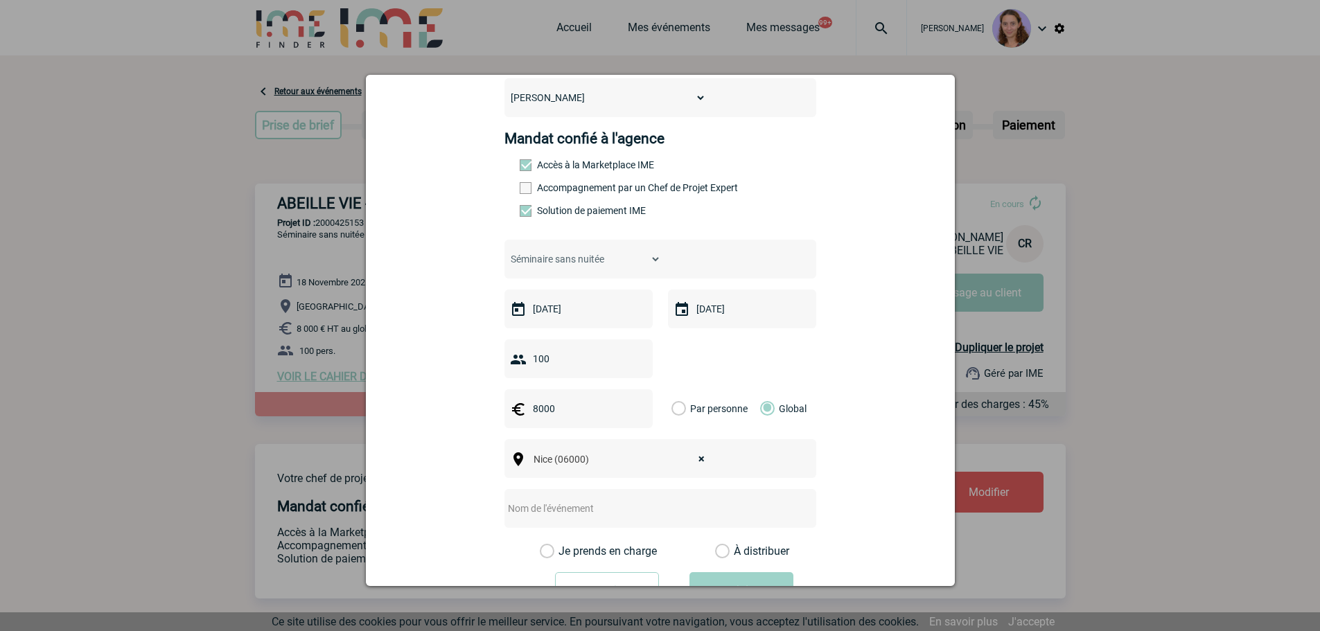
select select "7115"
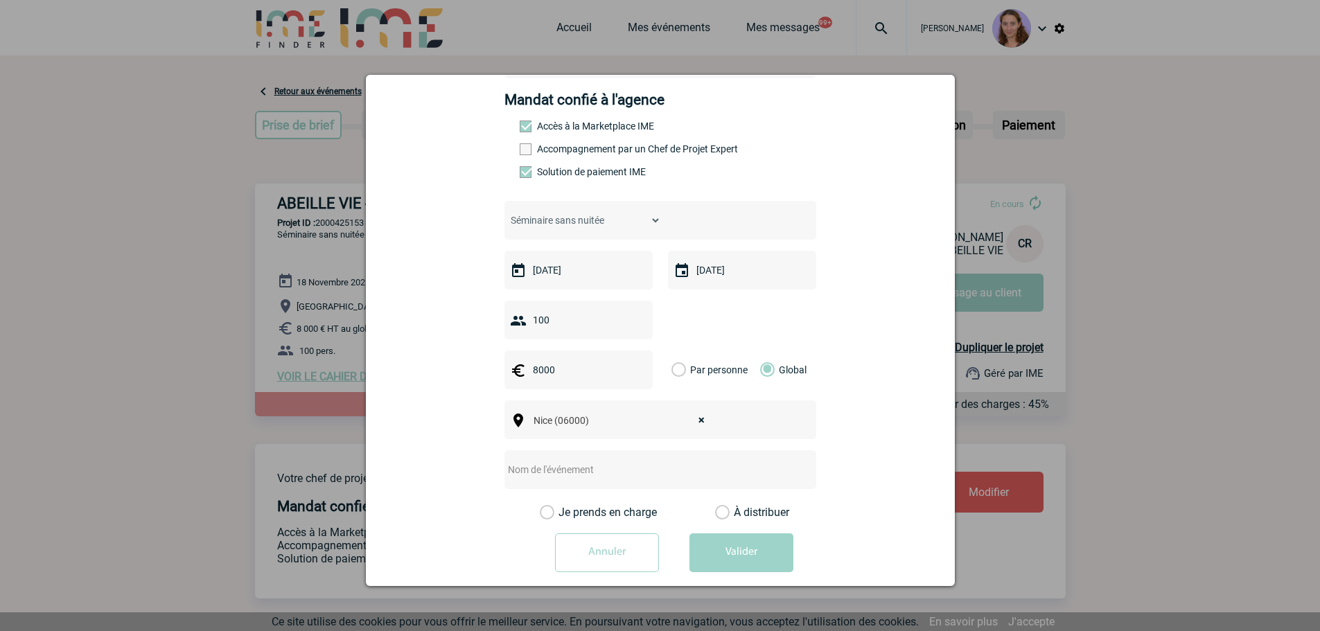
scroll to position [198, 0]
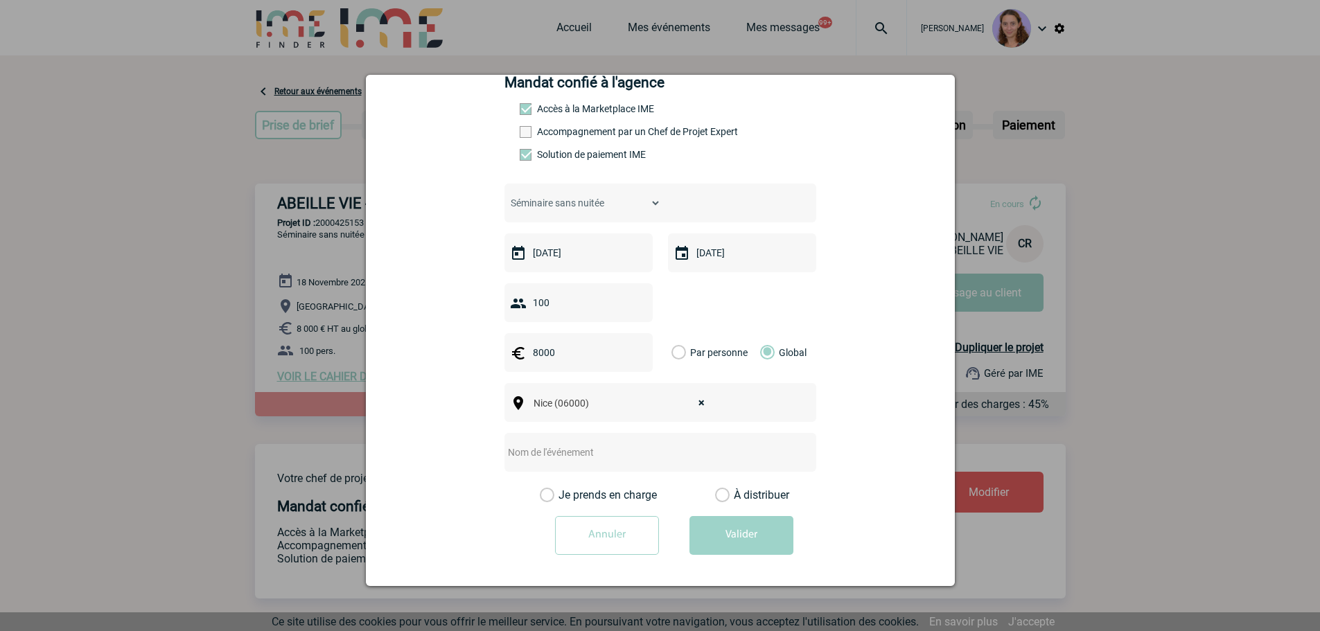
click at [559, 452] on input "text" at bounding box center [642, 453] width 275 height 18
type input "NICE - 1/2 journée d'étude"
click at [717, 500] on label "À distribuer" at bounding box center [722, 496] width 15 height 14
click at [0, 0] on input "À distribuer" at bounding box center [0, 0] width 0 height 0
click at [738, 530] on button "Valider" at bounding box center [742, 535] width 104 height 39
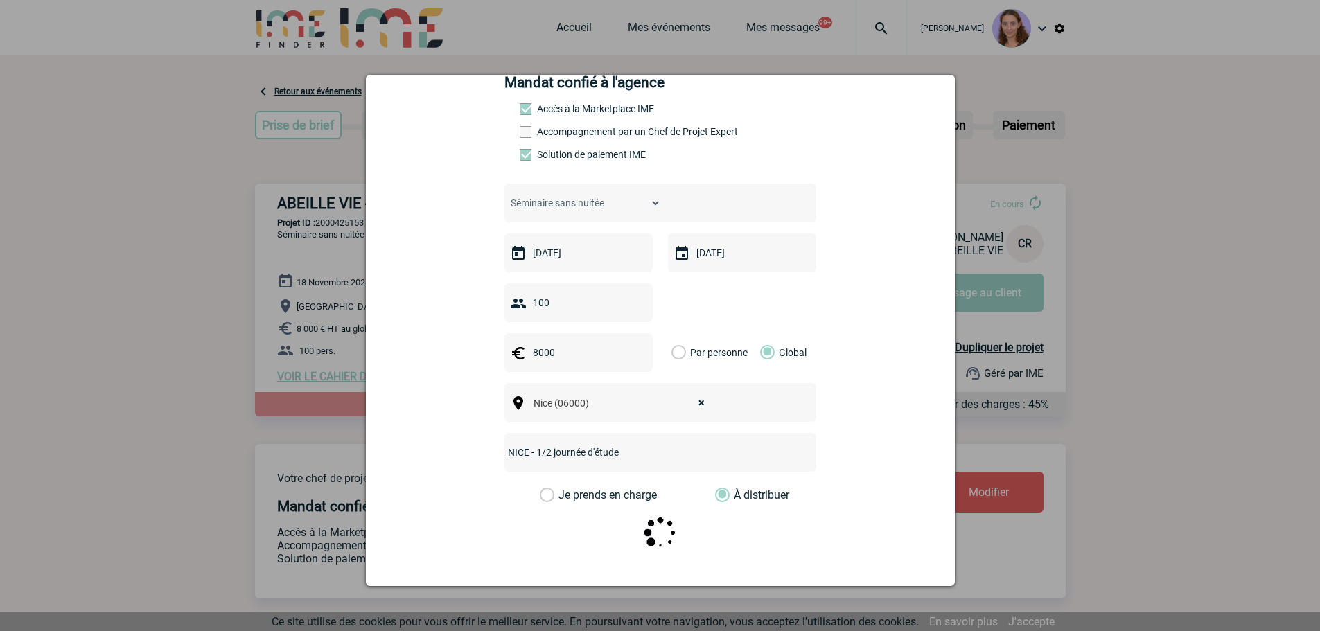
scroll to position [0, 0]
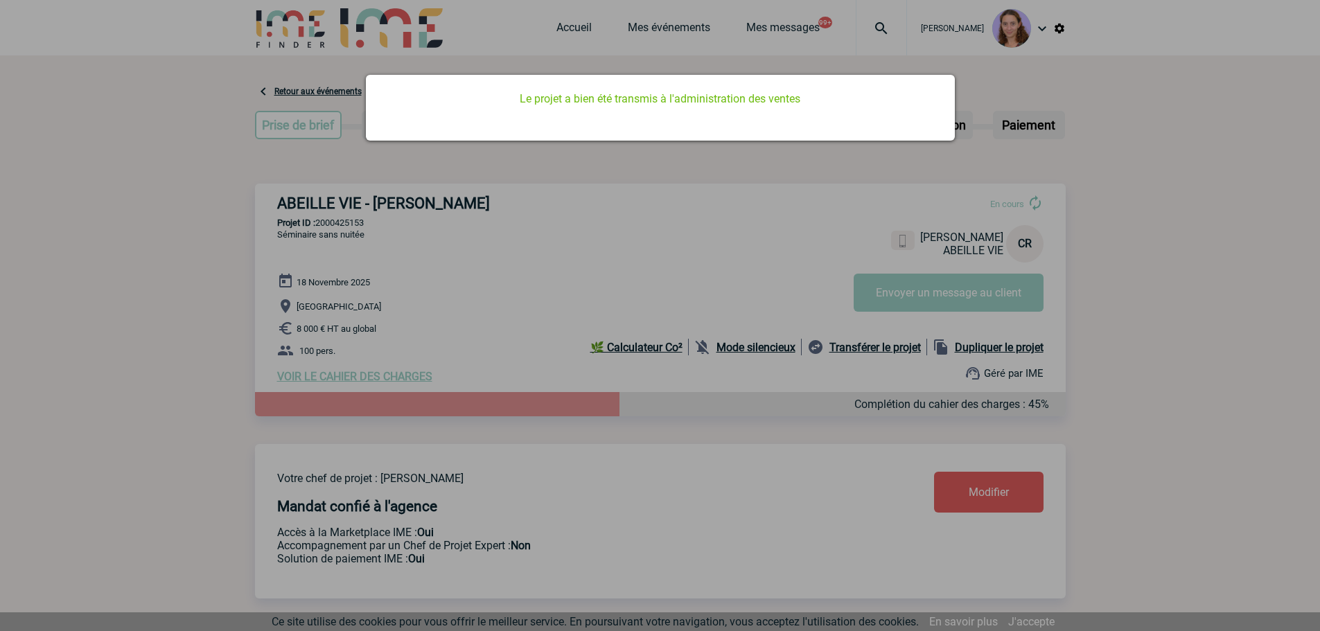
drag, startPoint x: 426, startPoint y: 132, endPoint x: 957, endPoint y: 323, distance: 565.0
click at [431, 132] on div "Le projet a bien été transmis à l'administration des ventes" at bounding box center [660, 108] width 589 height 66
click at [994, 359] on div at bounding box center [660, 315] width 1320 height 631
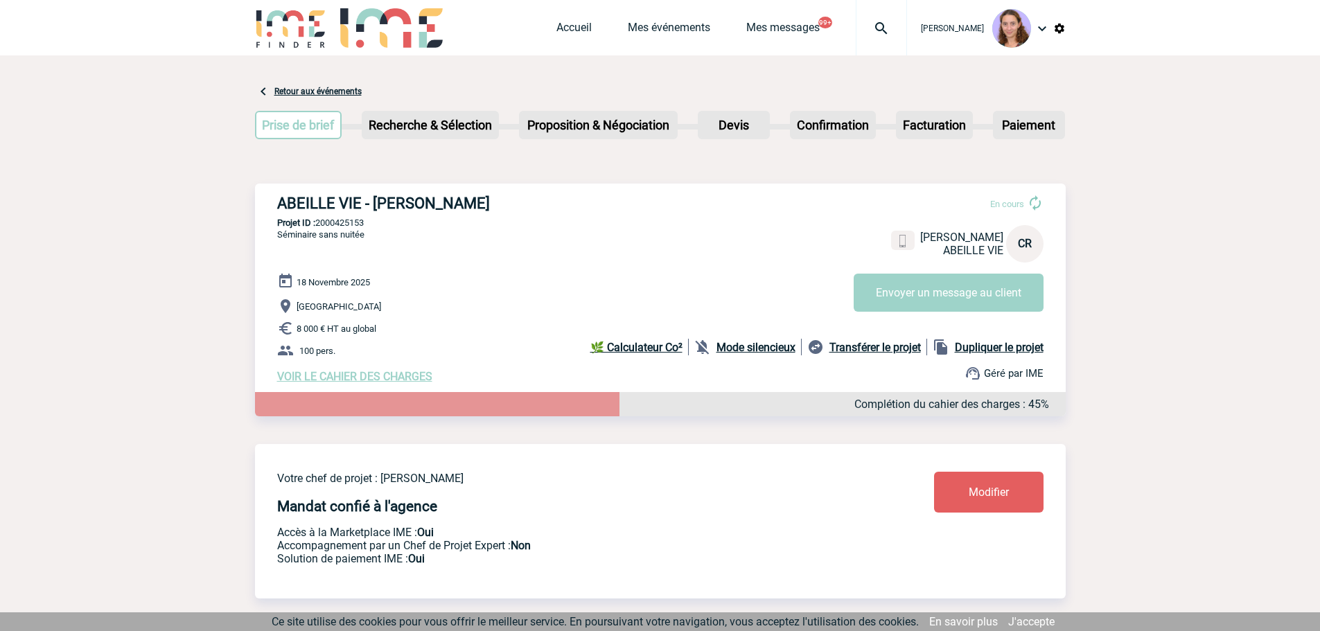
click at [980, 352] on b "Dupliquer le projet" at bounding box center [999, 347] width 89 height 13
select select "2"
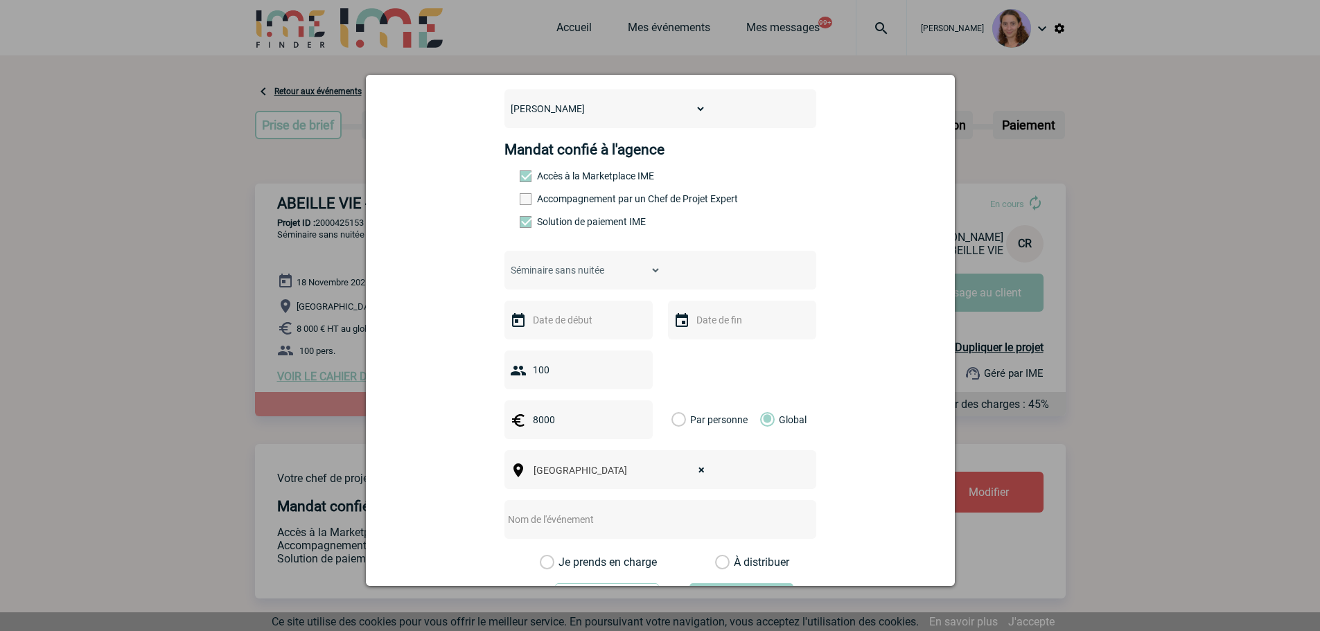
scroll to position [139, 0]
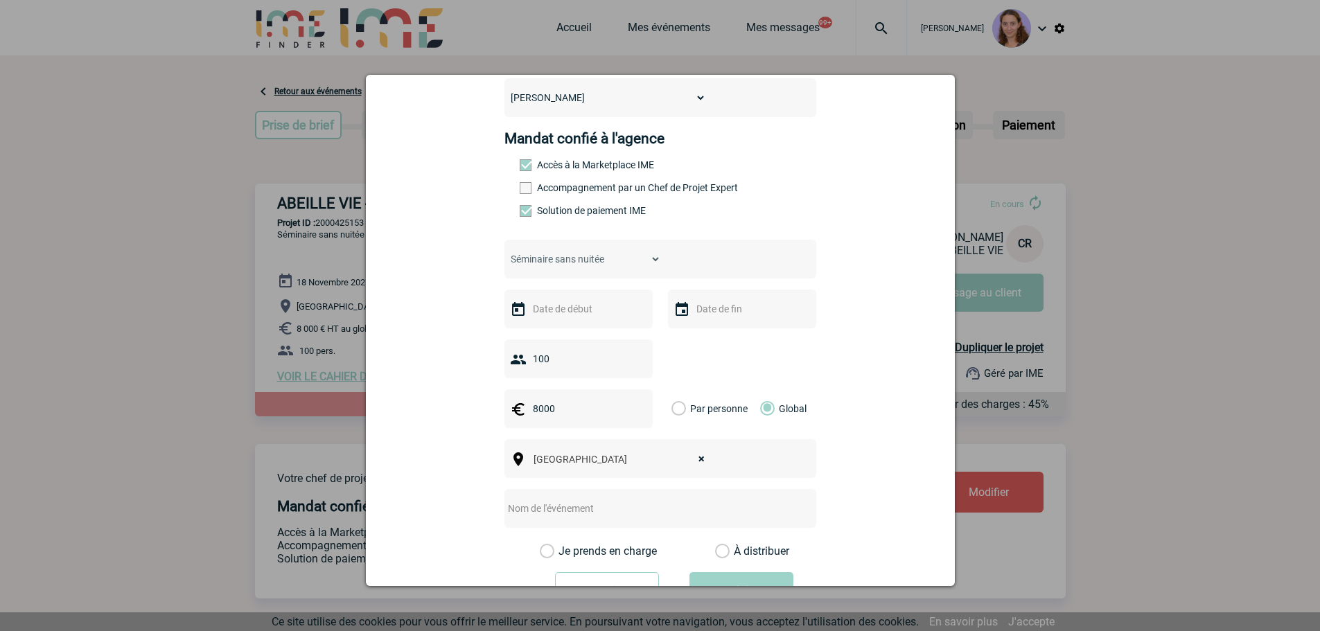
click at [584, 313] on input "text" at bounding box center [578, 309] width 96 height 18
click at [704, 340] on span "Suivant" at bounding box center [704, 336] width 11 height 11
click at [567, 494] on link "25" at bounding box center [568, 497] width 26 height 25
type input "25-11-2025"
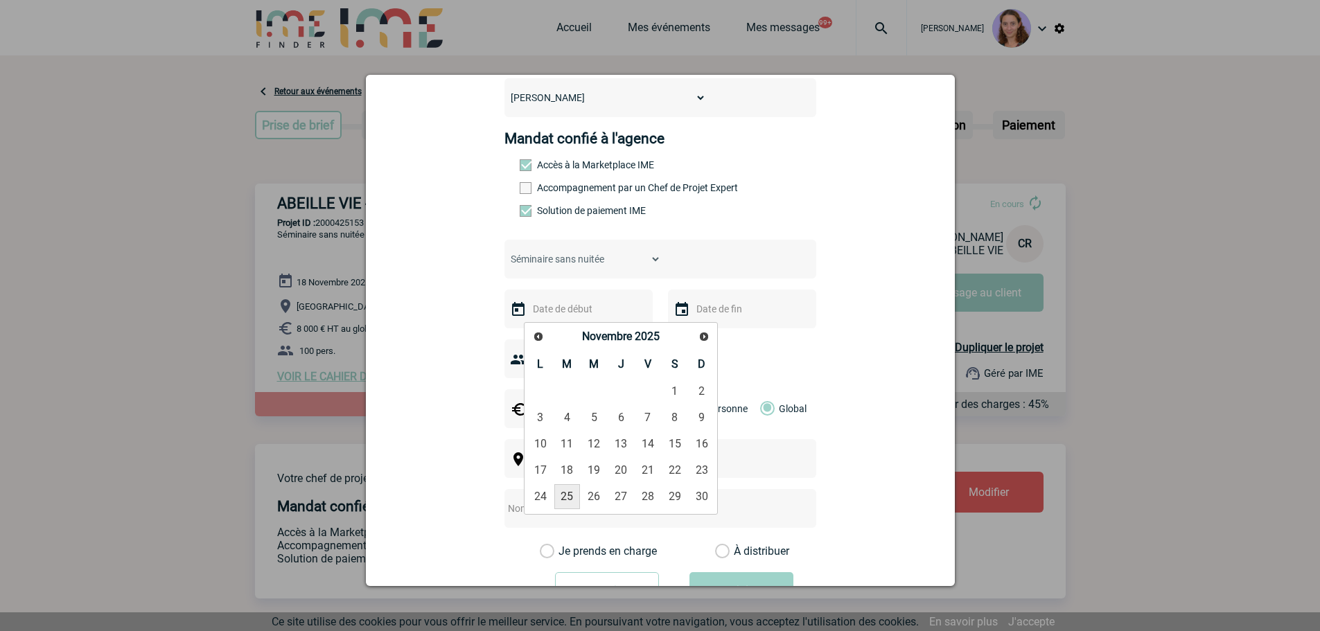
type input "25-11-2025"
select select
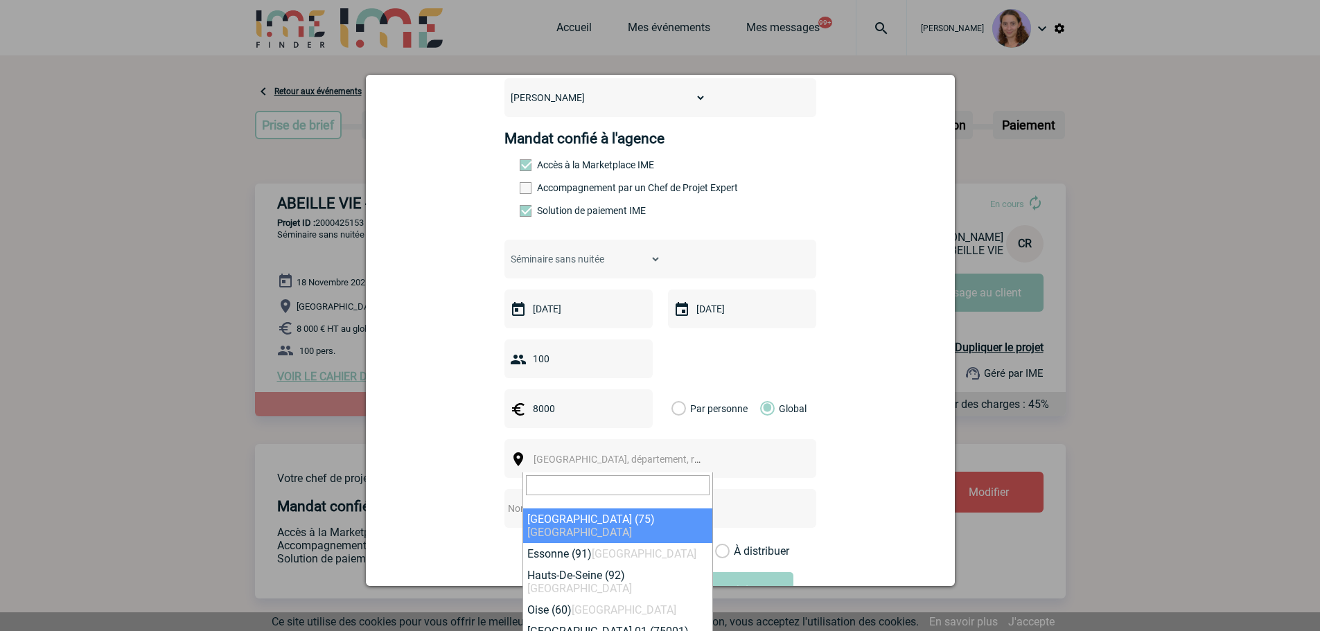
click at [661, 464] on span "Ville, département, région..." at bounding box center [623, 459] width 191 height 19
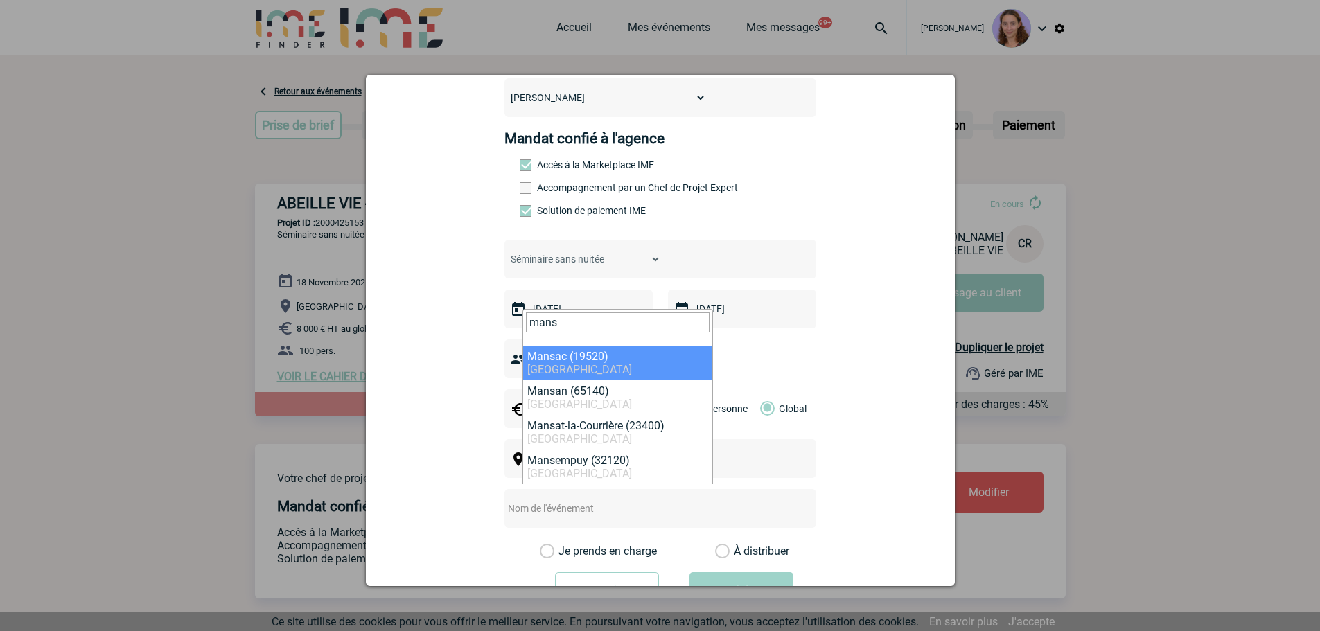
drag, startPoint x: 567, startPoint y: 320, endPoint x: 498, endPoint y: 317, distance: 69.4
type input "le mans"
select select "6160"
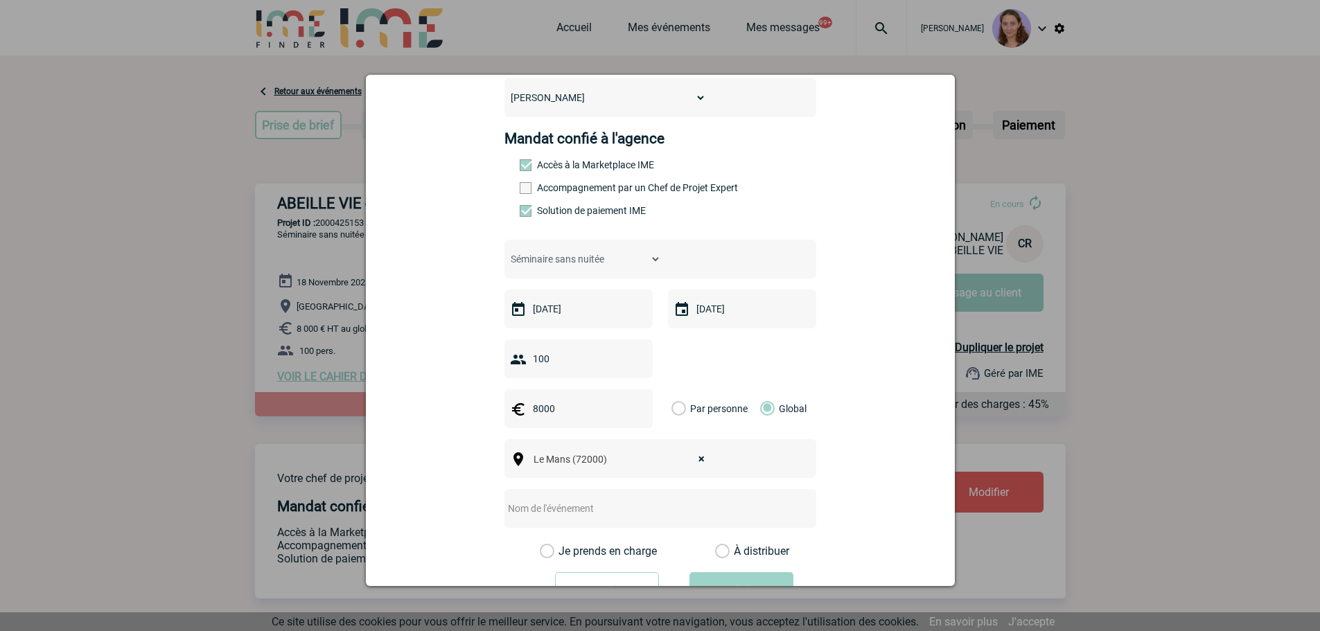
click at [649, 513] on input "text" at bounding box center [642, 509] width 275 height 18
type input "LEM ANS - 1/2 journée d'étude"
click at [721, 557] on label "À distribuer" at bounding box center [722, 552] width 15 height 14
click at [0, 0] on input "À distribuer" at bounding box center [0, 0] width 0 height 0
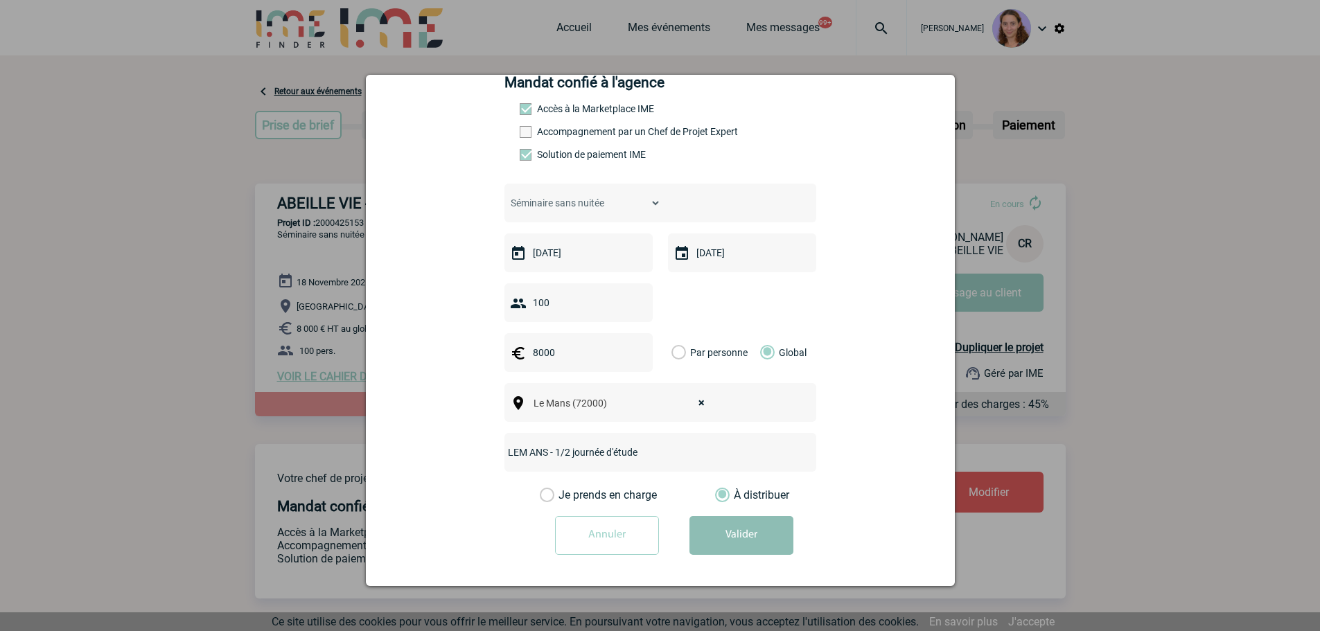
click at [744, 518] on button "Valider" at bounding box center [742, 535] width 104 height 39
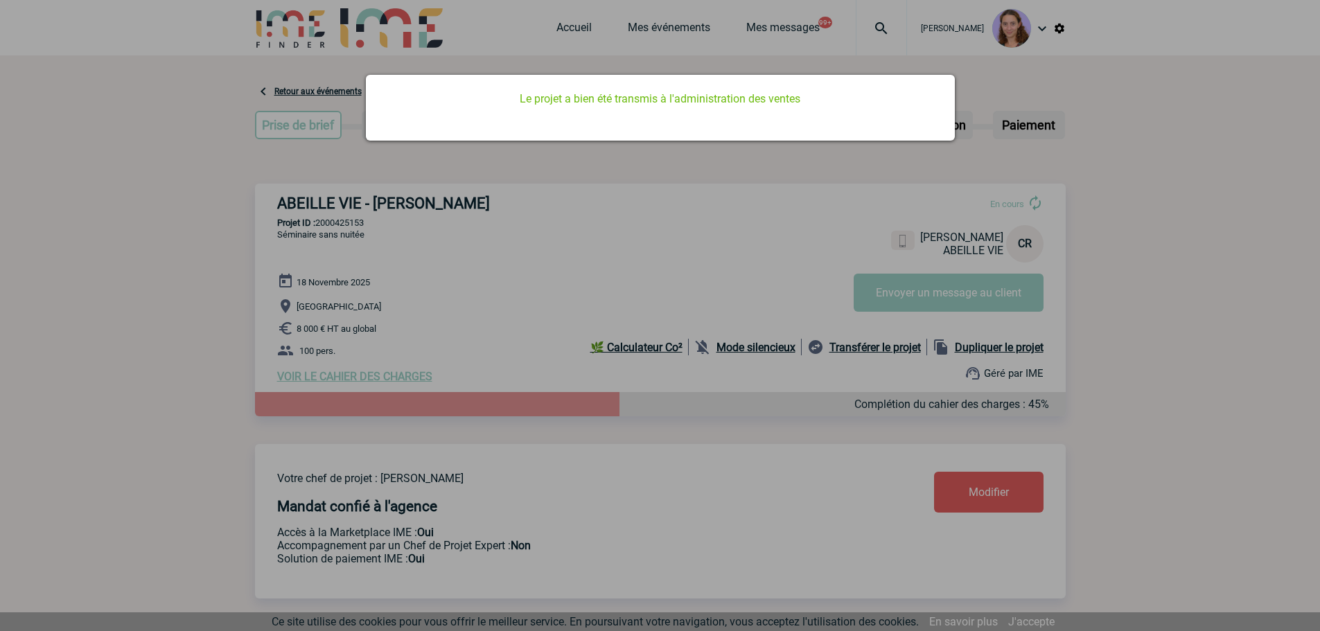
scroll to position [0, 0]
click at [616, 261] on div at bounding box center [660, 315] width 1320 height 631
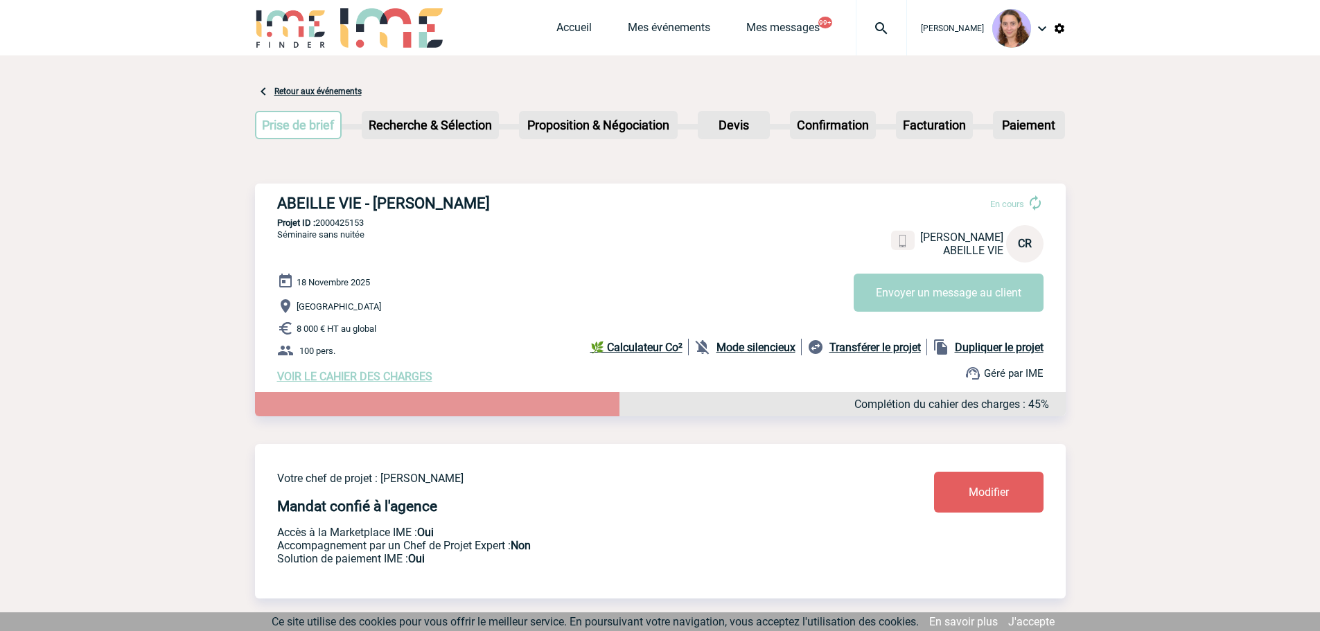
click at [994, 351] on b "Dupliquer le projet" at bounding box center [999, 347] width 89 height 13
select select "2"
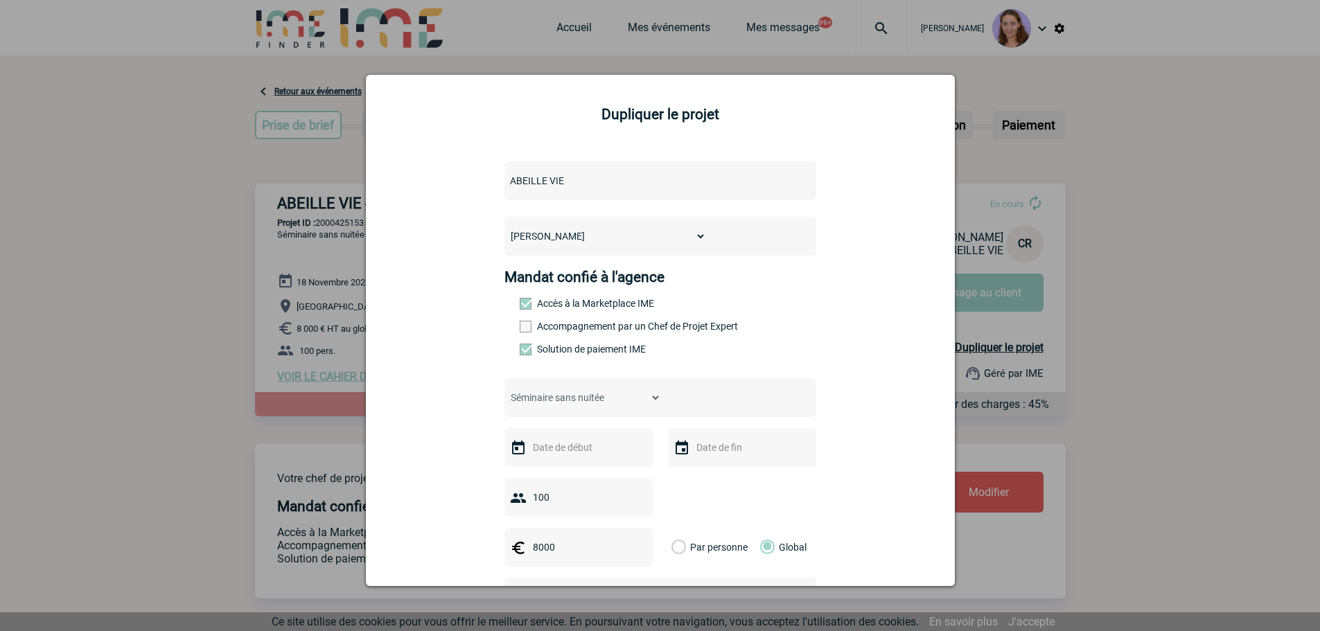
click at [595, 442] on div at bounding box center [579, 447] width 148 height 39
click at [593, 446] on input "text" at bounding box center [578, 448] width 96 height 18
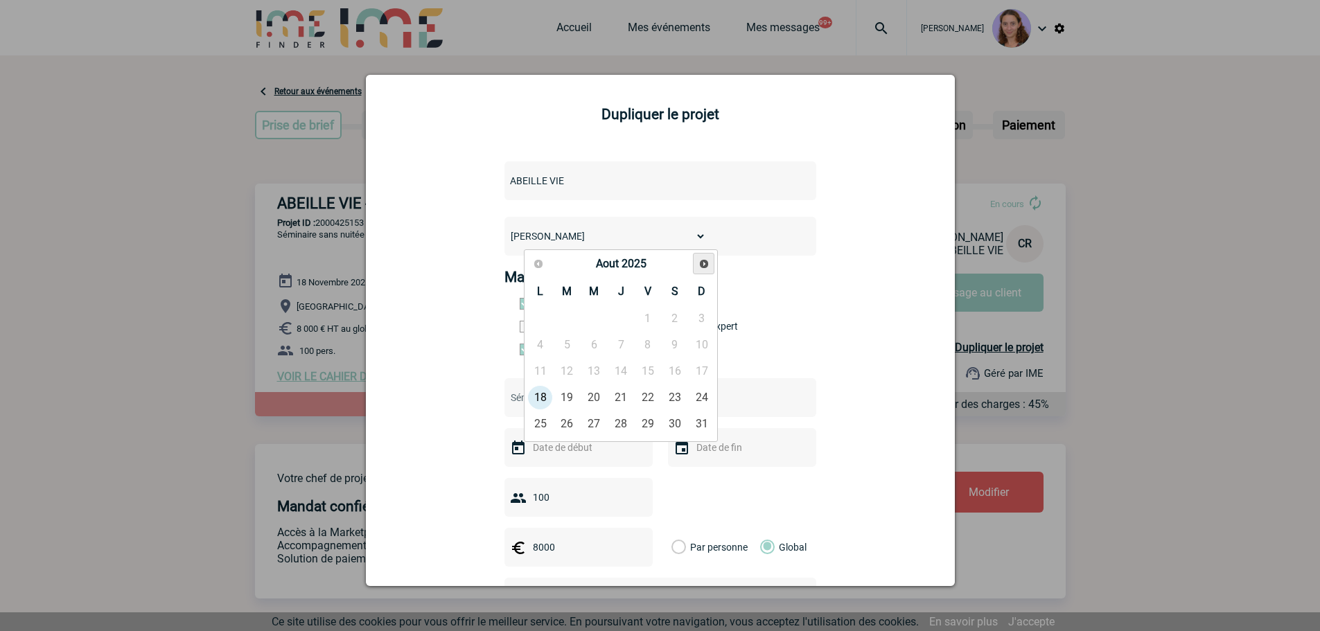
click at [701, 263] on span "Suivant" at bounding box center [704, 264] width 11 height 11
click at [629, 419] on link "27" at bounding box center [622, 424] width 26 height 25
type input "27-11-2025"
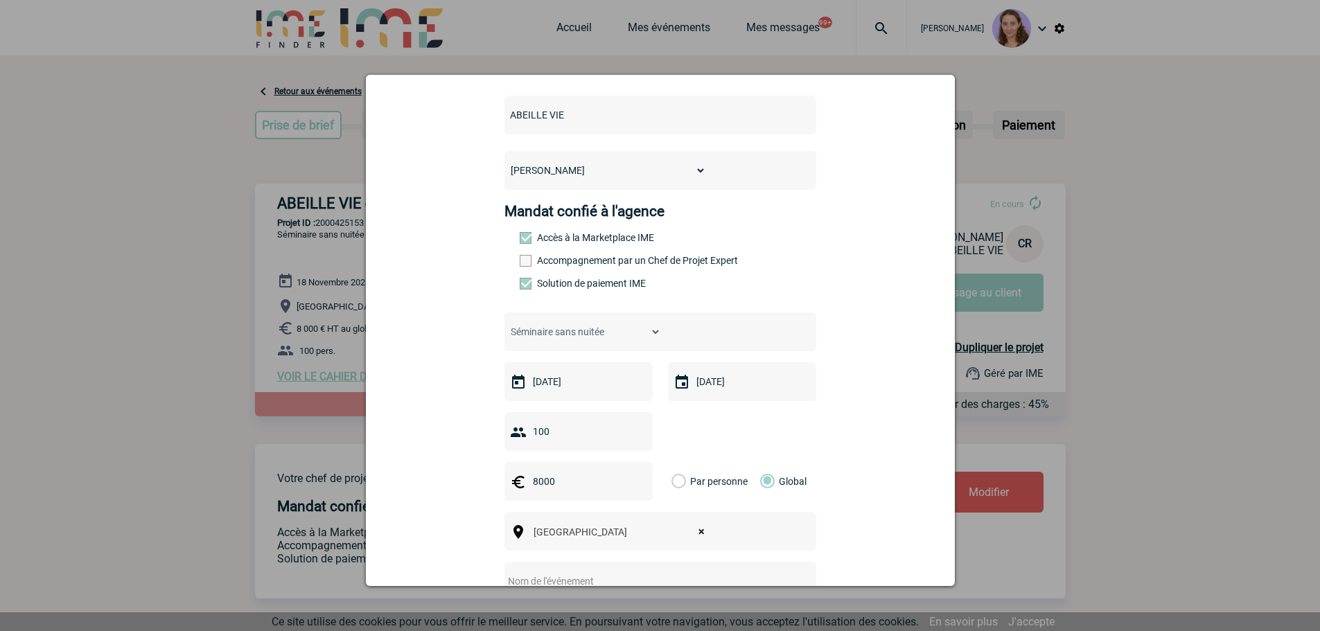
scroll to position [139, 0]
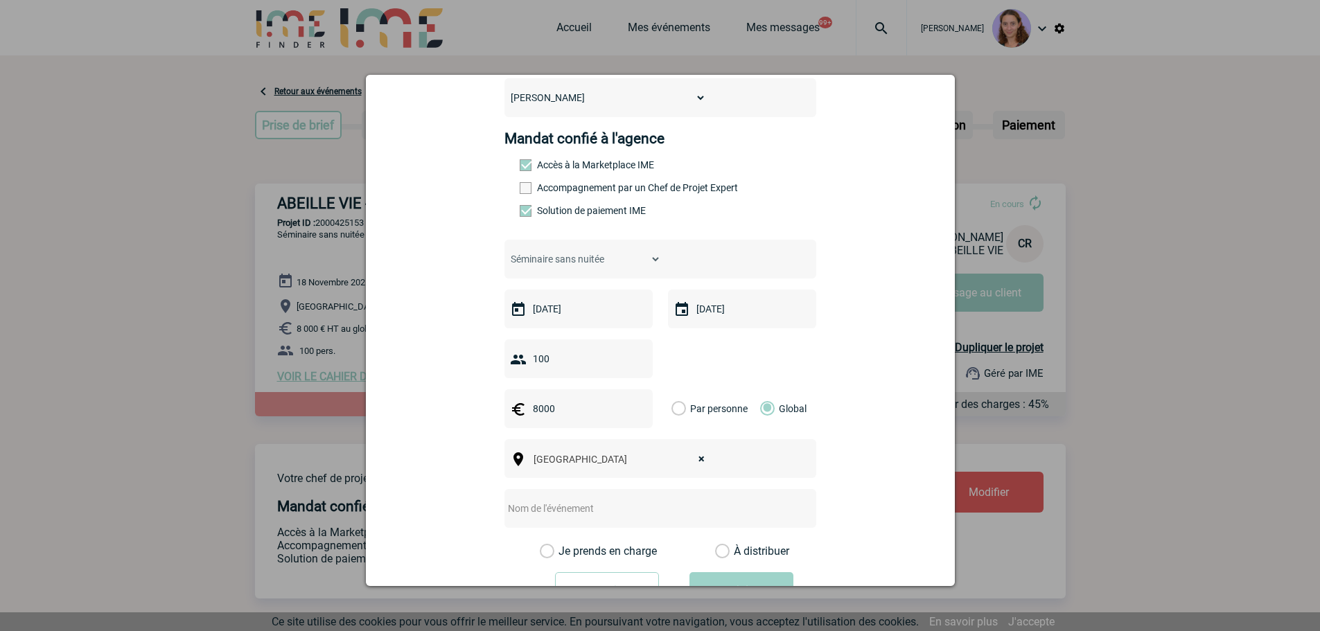
select select
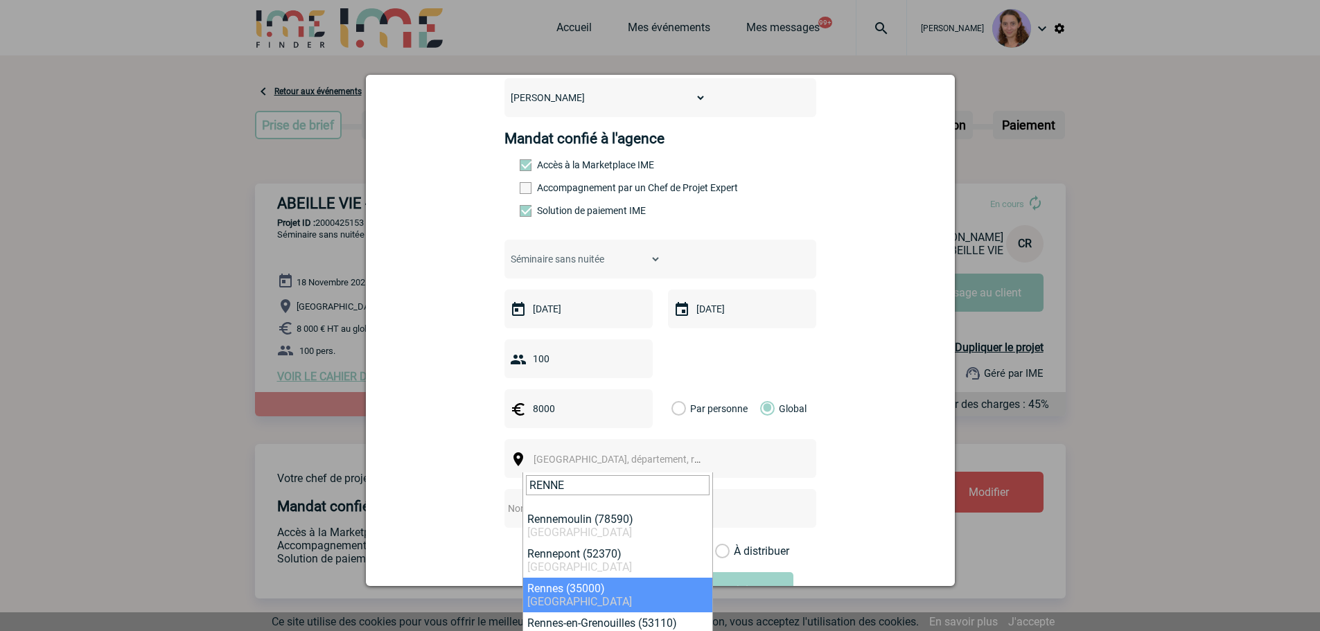
type input "RENNE"
select select "2210"
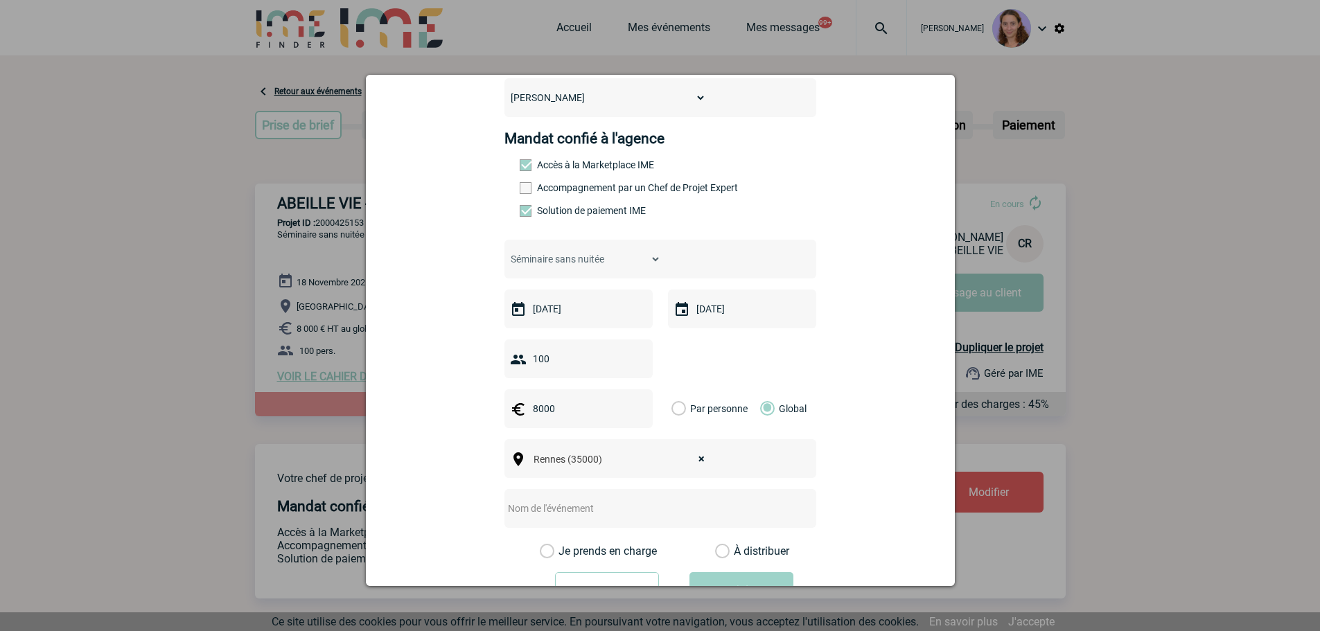
click at [524, 518] on input "text" at bounding box center [642, 509] width 275 height 18
type input "RENNES - 1/2 journée d'étude"
click at [720, 559] on label "À distribuer" at bounding box center [722, 552] width 15 height 14
click at [0, 0] on input "À distribuer" at bounding box center [0, 0] width 0 height 0
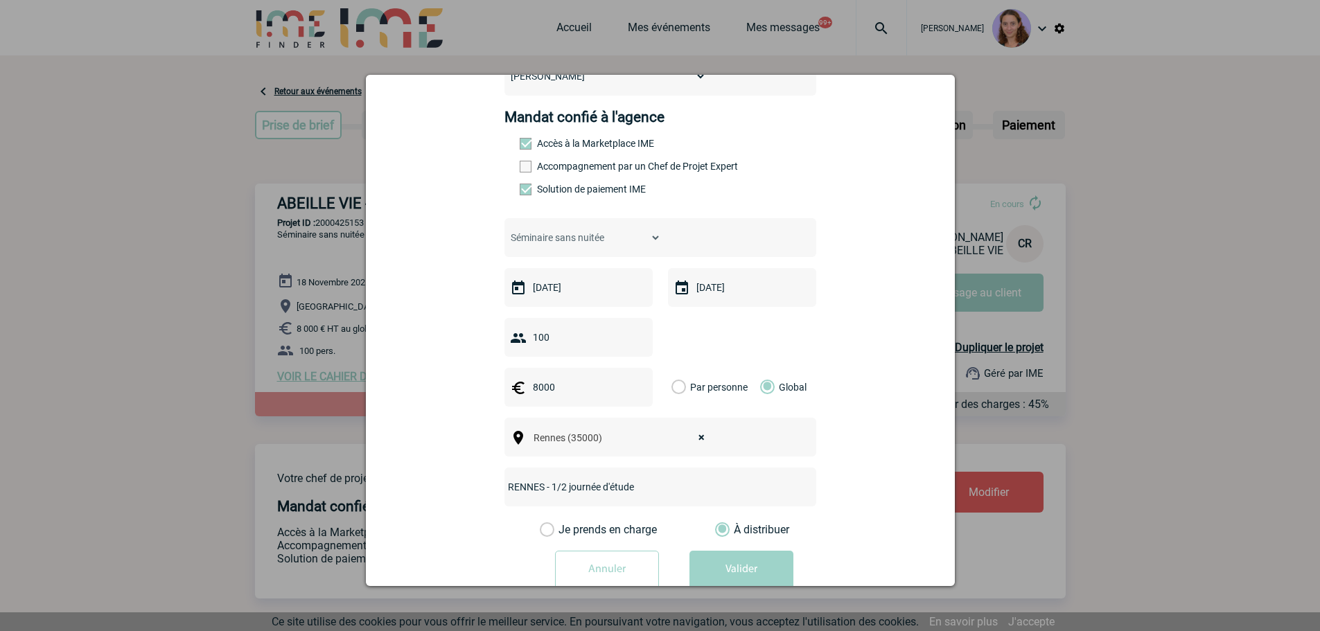
scroll to position [198, 0]
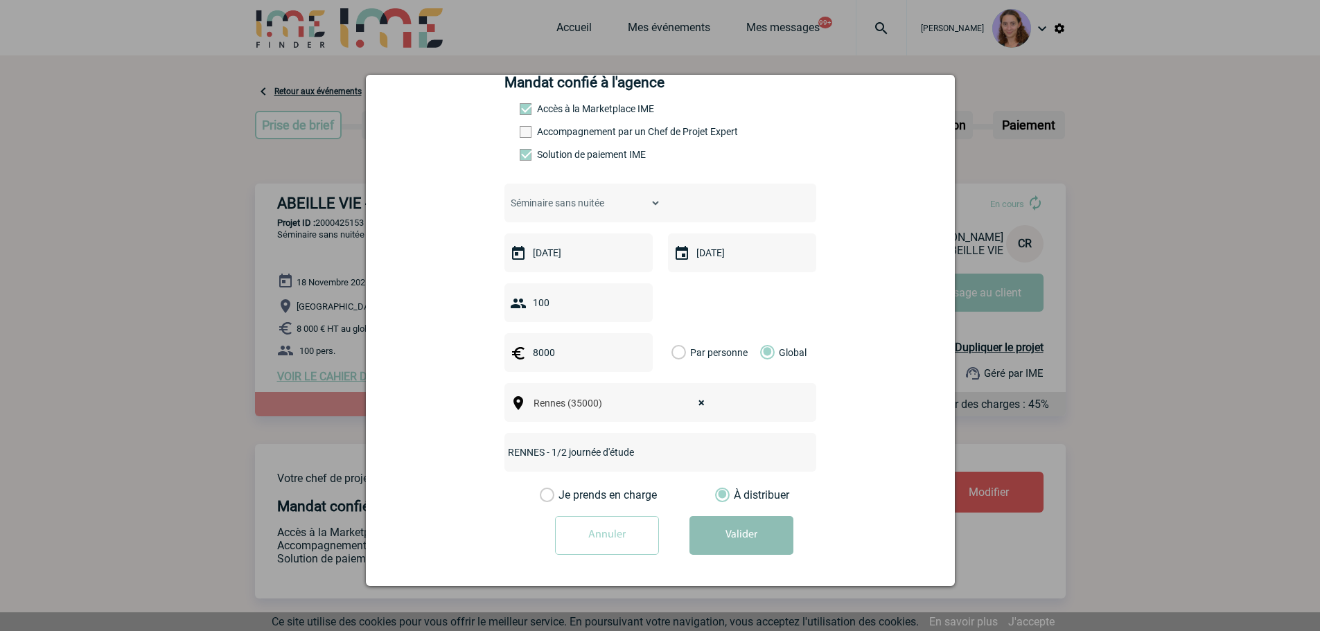
click at [702, 533] on button "Valider" at bounding box center [742, 535] width 104 height 39
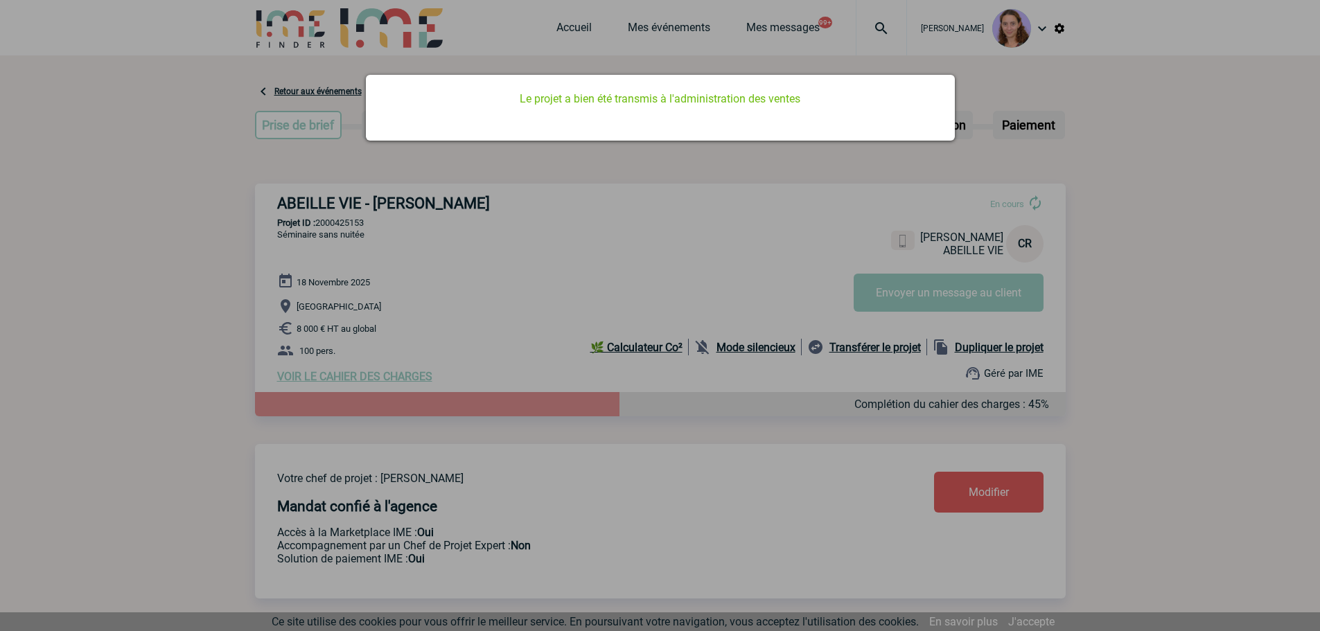
click at [566, 48] on div at bounding box center [660, 315] width 1320 height 631
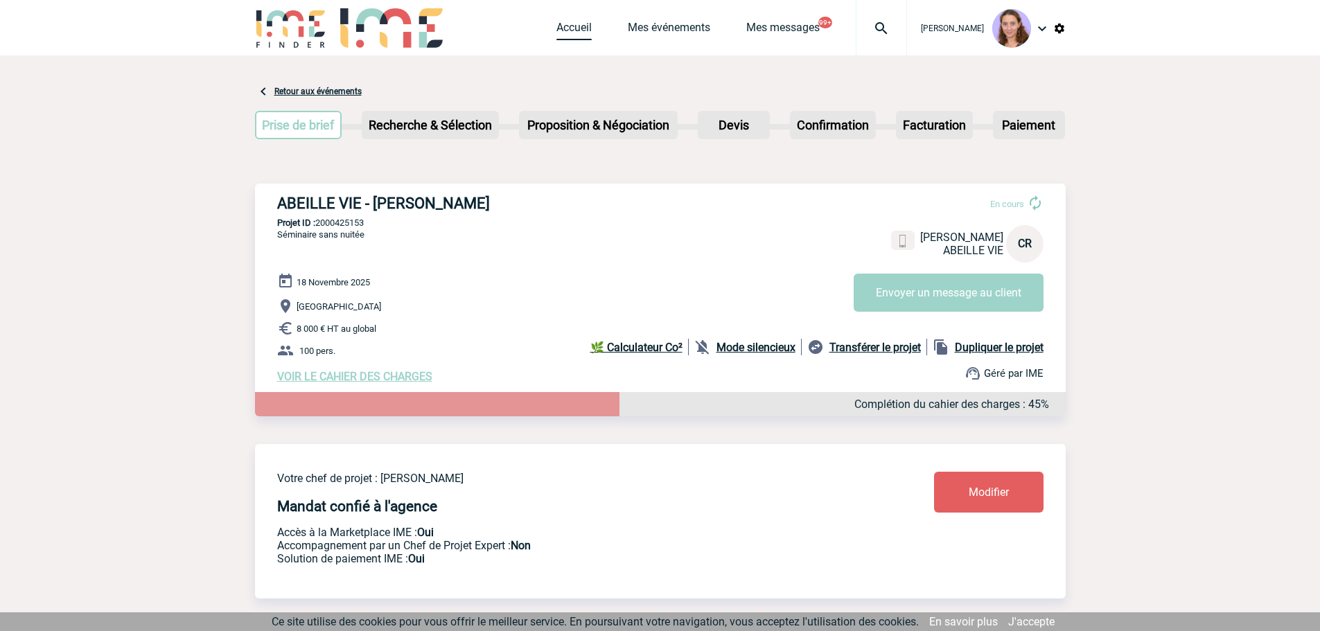
click at [575, 33] on link "Accueil" at bounding box center [574, 30] width 35 height 19
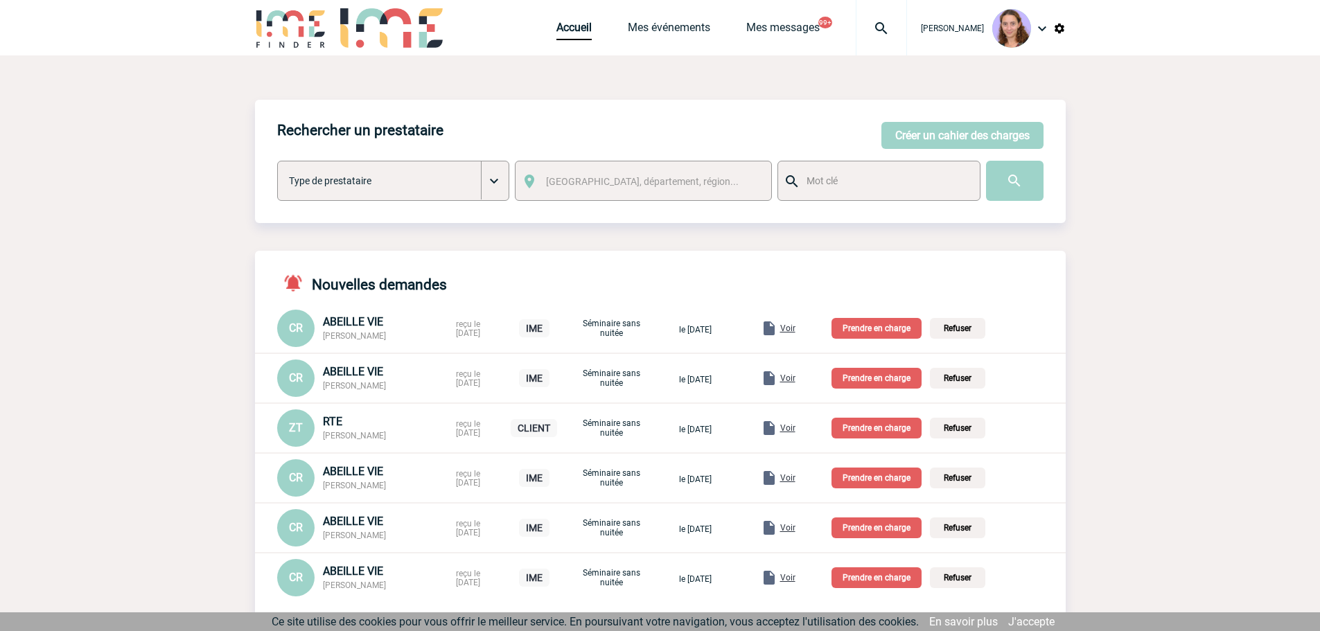
click at [896, 338] on p "Prendre en charge" at bounding box center [877, 328] width 90 height 21
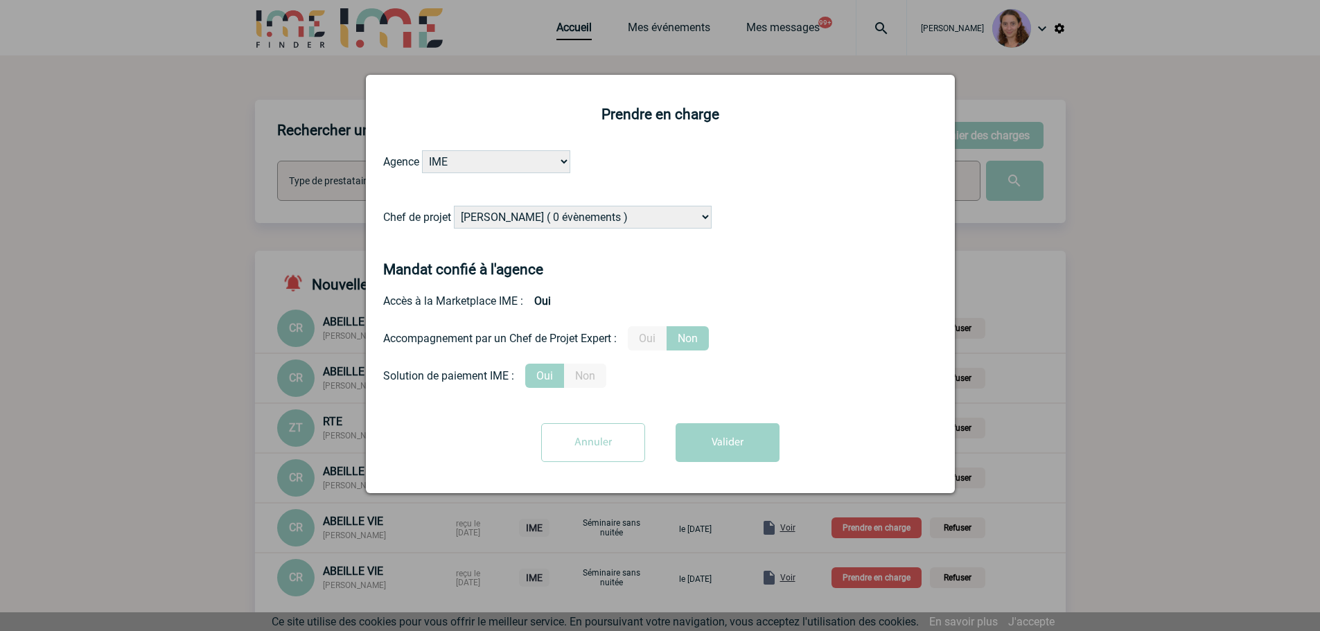
click at [518, 225] on select "Alizée VERLAGUET ( 0 évènements ) Anne GIRAUD ( 1196 évènements ) Anne-François…" at bounding box center [583, 217] width 258 height 23
select select "131234"
click at [455, 207] on select "Alizée VERLAGUET ( 0 évènements ) Anne GIRAUD ( 1196 évènements ) Anne-François…" at bounding box center [583, 217] width 258 height 23
click at [722, 443] on button "Valider" at bounding box center [728, 443] width 104 height 39
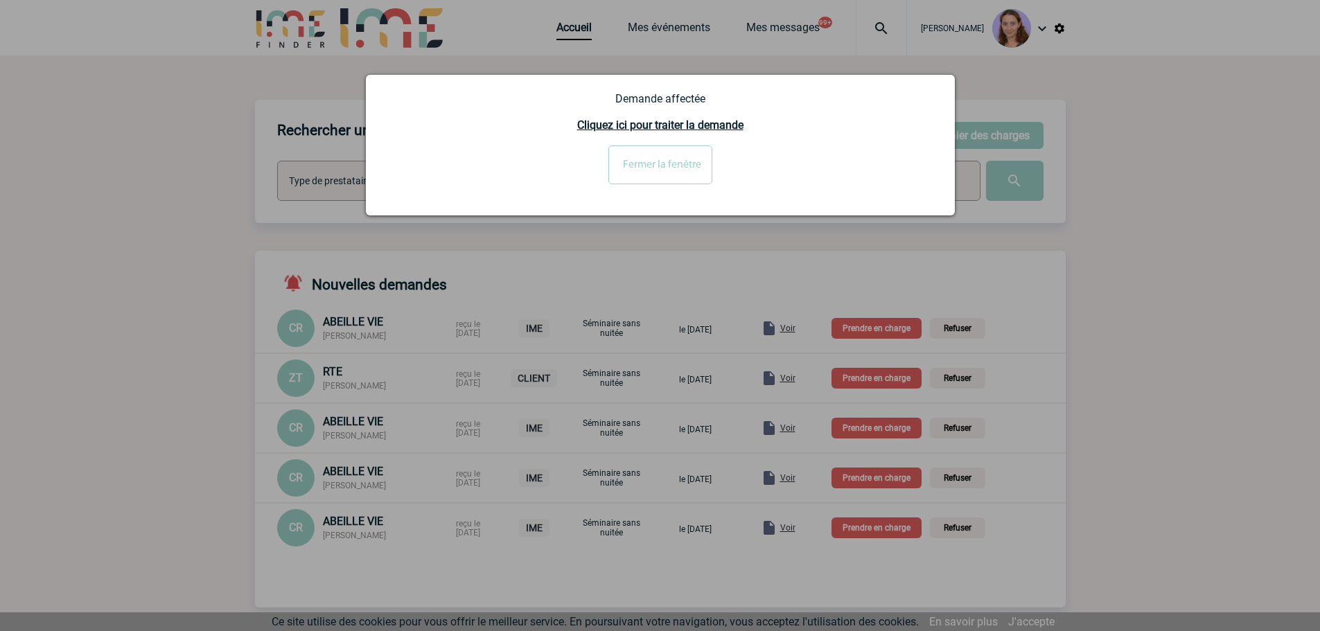
click at [642, 170] on input "Fermer la fenêtre" at bounding box center [661, 165] width 104 height 39
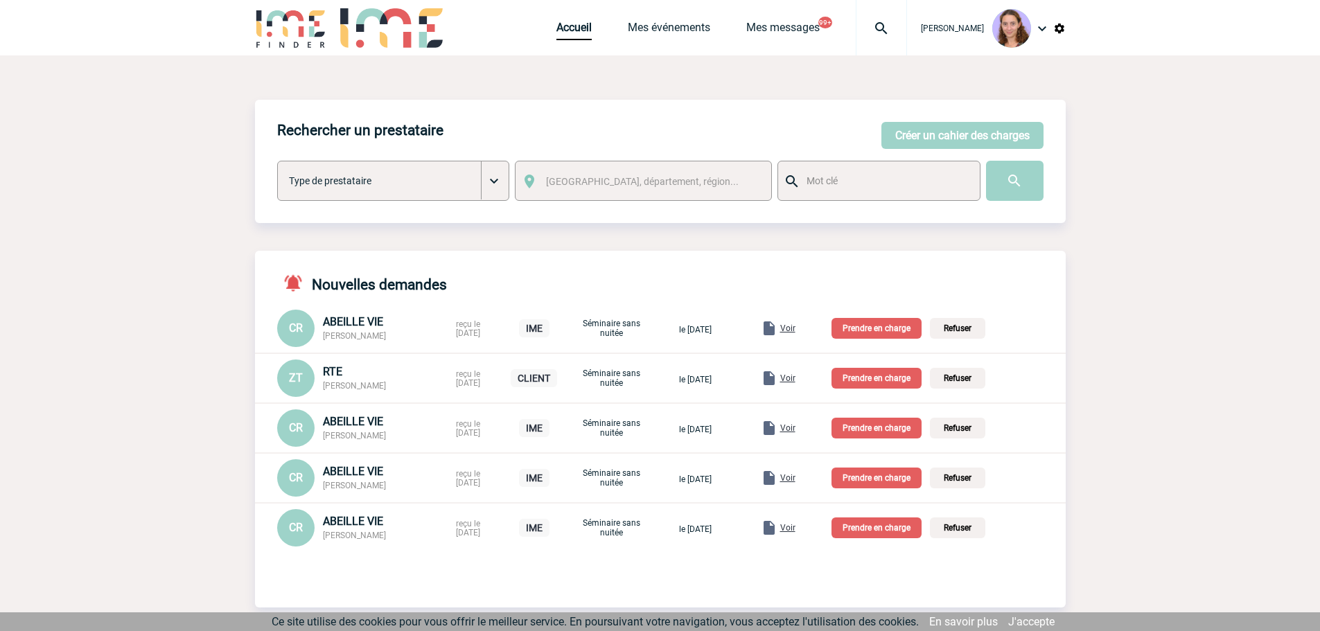
click at [883, 328] on p "Prendre en charge" at bounding box center [877, 328] width 90 height 21
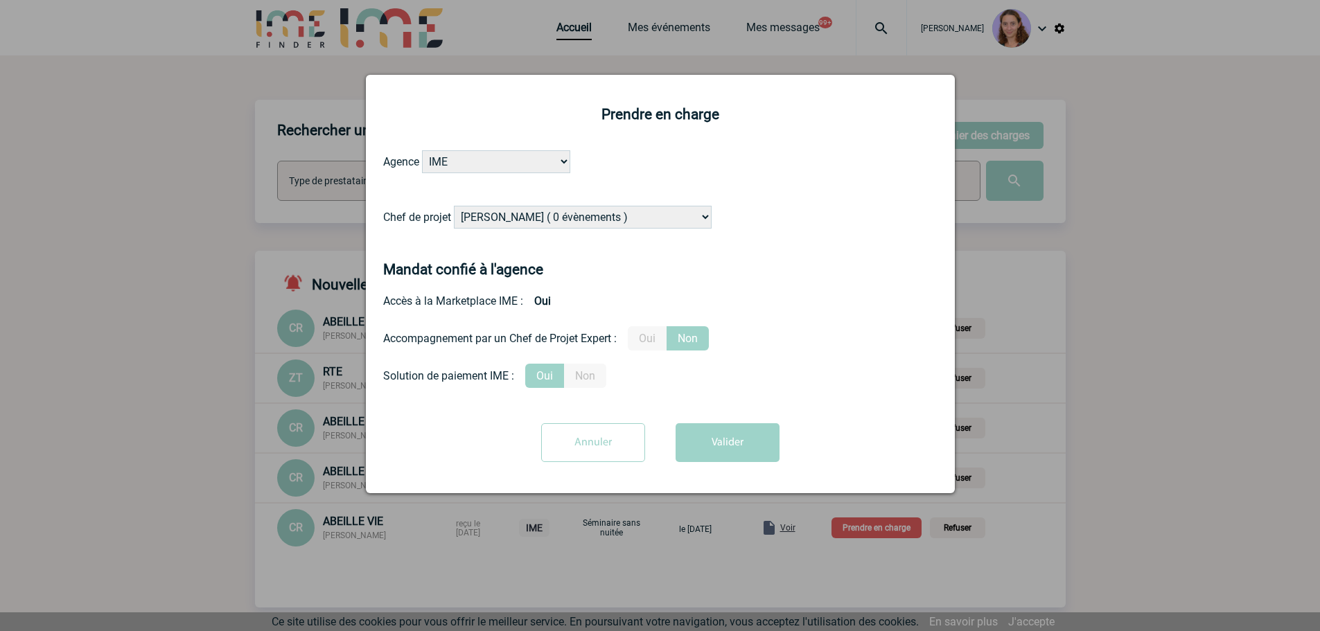
click at [556, 211] on select "[PERSON_NAME] ( 0 évènements ) [PERSON_NAME] ( 1196 évènements ) [PERSON_NAME] …" at bounding box center [583, 217] width 258 height 23
select select "131234"
click at [455, 207] on select "[PERSON_NAME] ( 0 évènements ) [PERSON_NAME] ( 1196 évènements ) [PERSON_NAME] …" at bounding box center [583, 217] width 258 height 23
click at [738, 449] on button "Valider" at bounding box center [728, 443] width 104 height 39
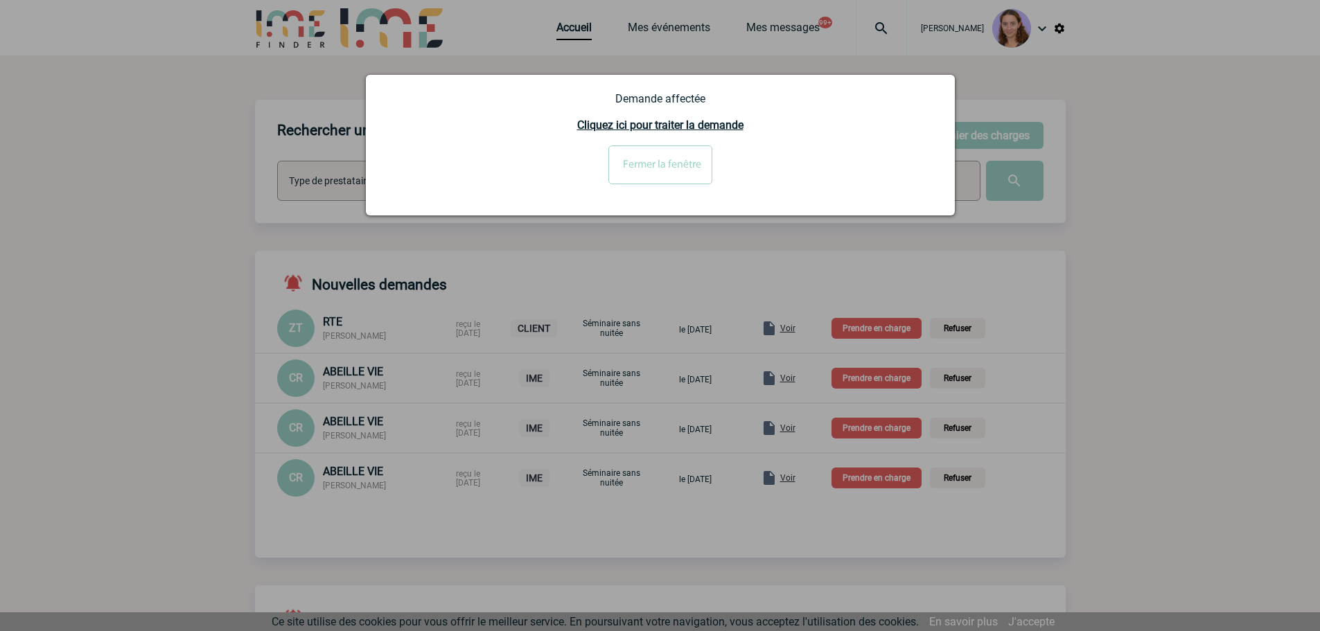
click at [1052, 405] on div at bounding box center [660, 315] width 1320 height 631
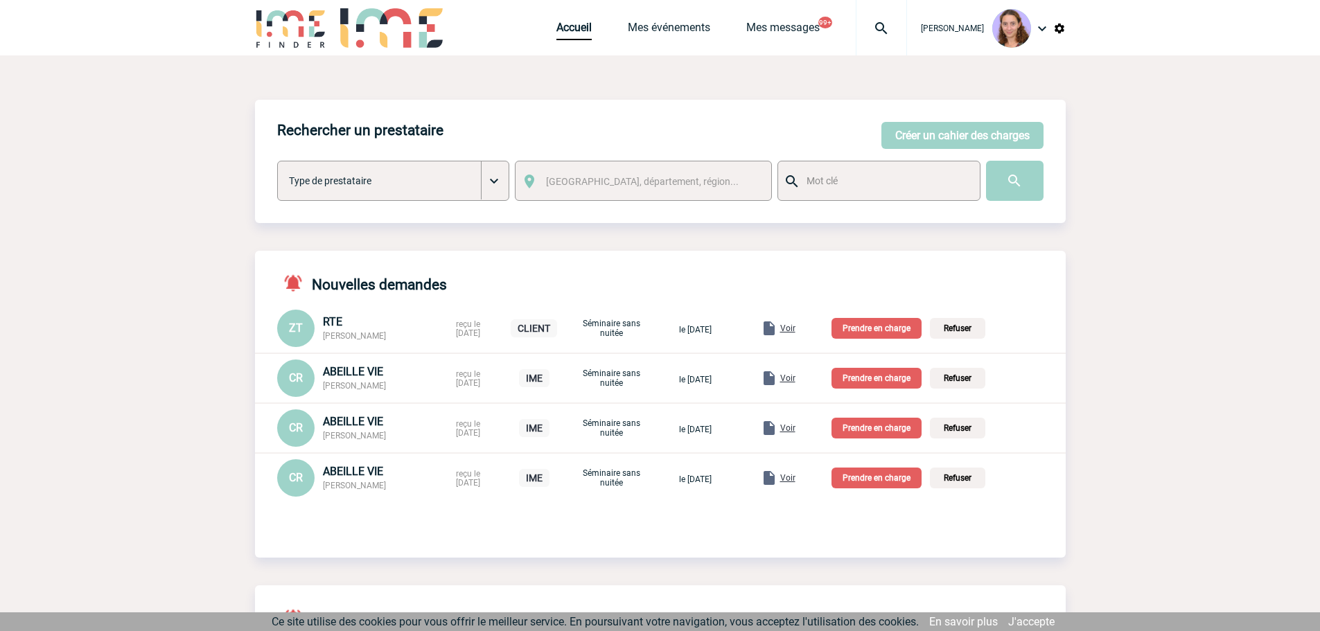
click at [884, 381] on p "Prendre en charge" at bounding box center [877, 378] width 90 height 21
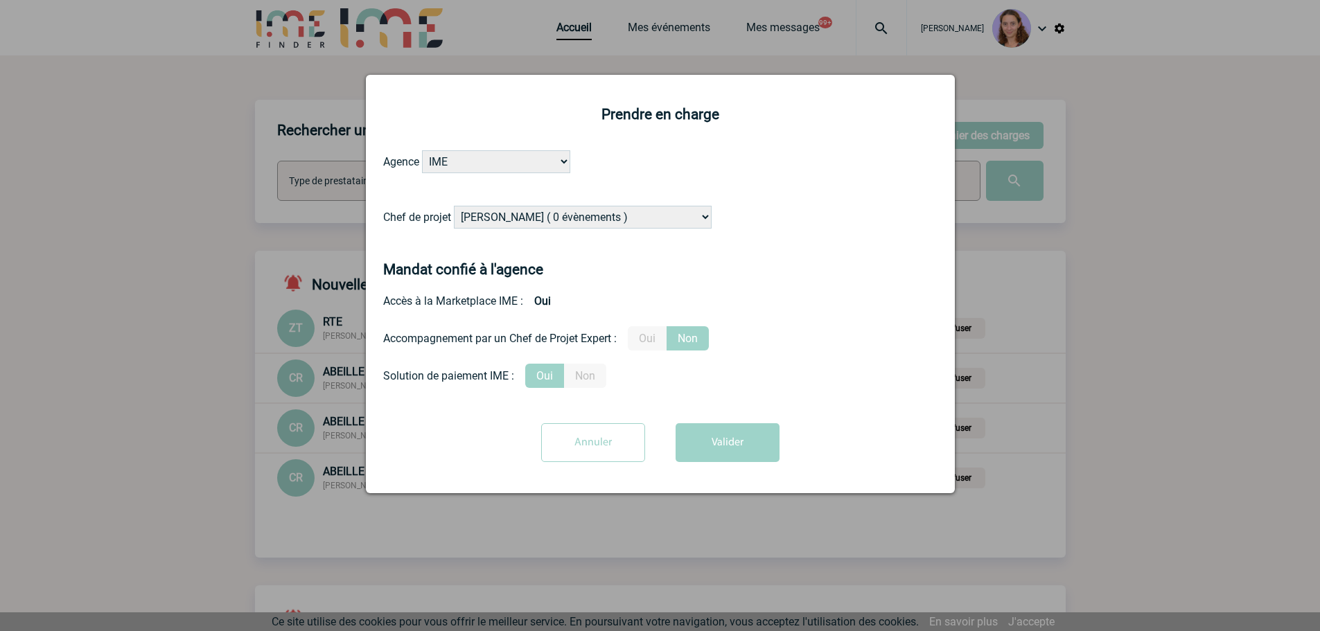
click at [569, 210] on select "[PERSON_NAME] ( 0 évènements ) [PERSON_NAME] ( 1196 évènements ) [PERSON_NAME] …" at bounding box center [583, 217] width 258 height 23
select select "131234"
click at [455, 207] on select "[PERSON_NAME] ( 0 évènements ) [PERSON_NAME] ( 1196 évènements ) [PERSON_NAME] …" at bounding box center [583, 217] width 258 height 23
click at [717, 426] on button "Valider" at bounding box center [728, 443] width 104 height 39
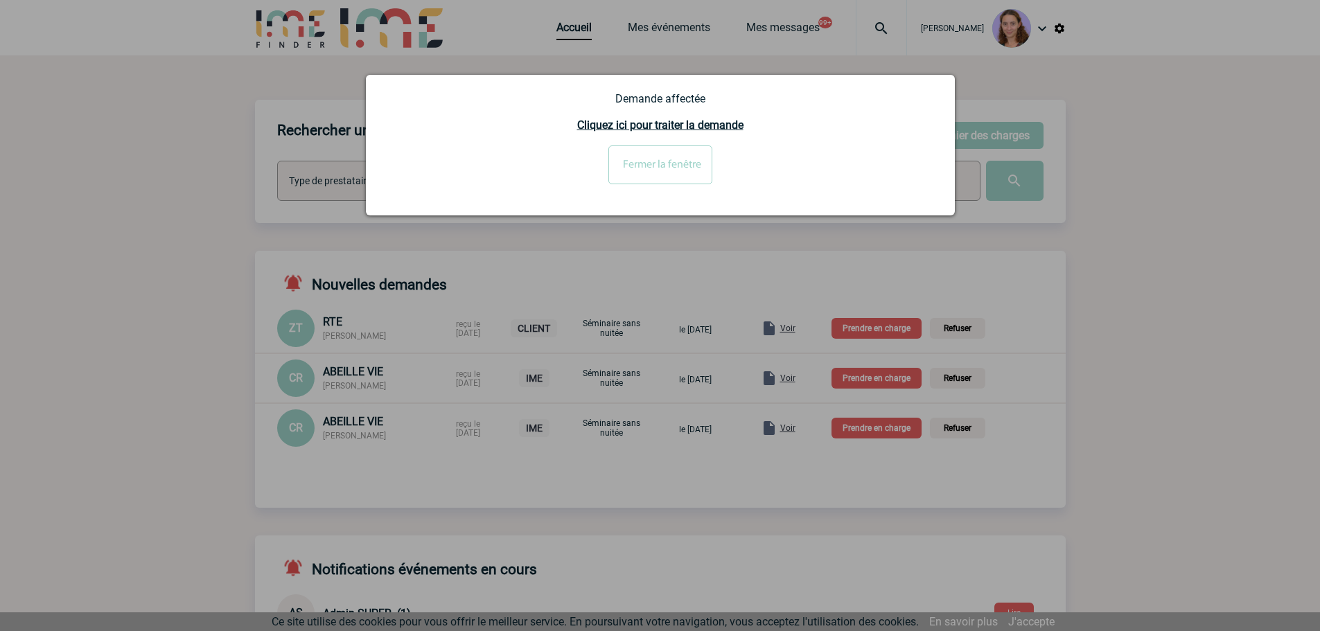
click at [635, 171] on input "Fermer la fenêtre" at bounding box center [661, 165] width 104 height 39
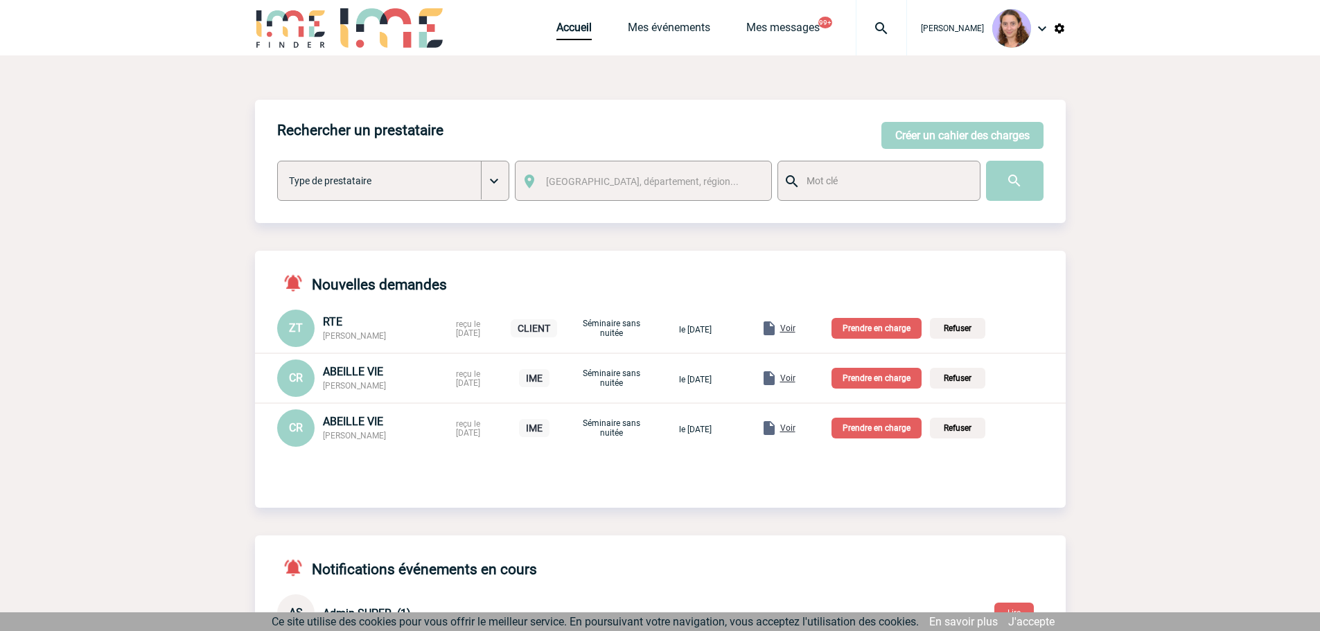
click at [868, 384] on p "Prendre en charge" at bounding box center [877, 378] width 90 height 21
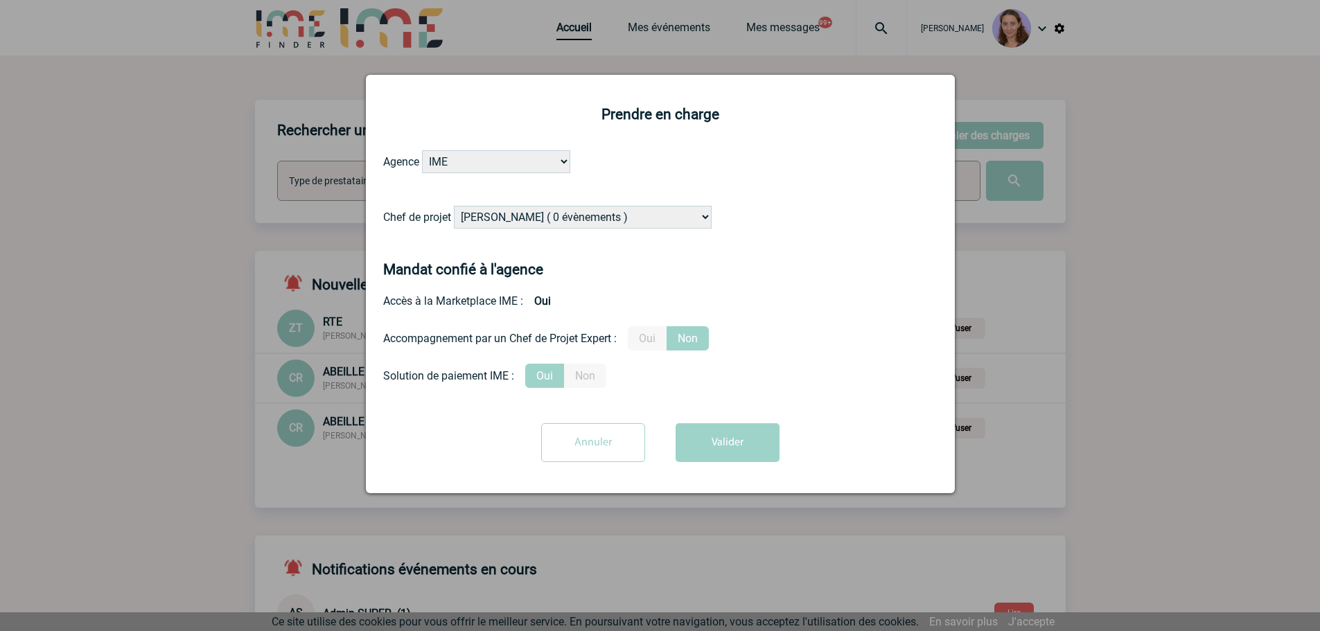
click at [545, 213] on select "[PERSON_NAME] ( 0 évènements ) [PERSON_NAME] ( 1196 évènements ) [PERSON_NAME] …" at bounding box center [583, 217] width 258 height 23
select select "131234"
click at [455, 207] on select "[PERSON_NAME] ( 0 évènements ) [PERSON_NAME] ( 1196 évènements ) [PERSON_NAME] …" at bounding box center [583, 217] width 258 height 23
click at [731, 445] on button "Valider" at bounding box center [728, 443] width 104 height 39
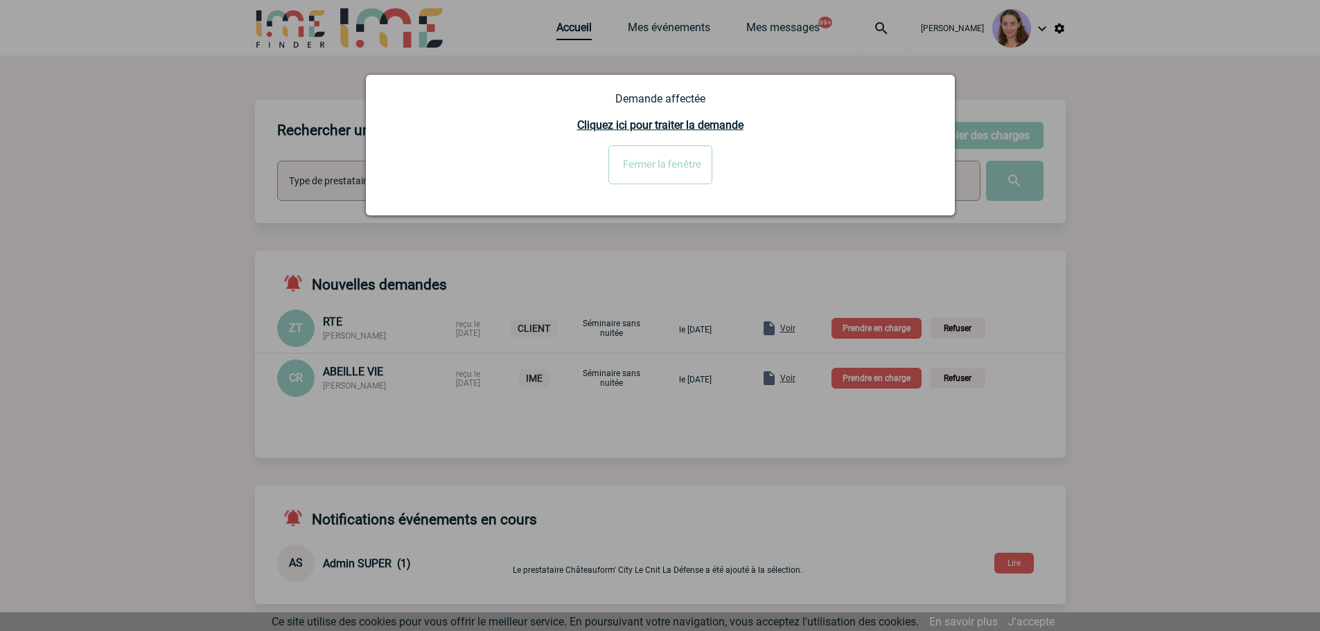
click at [1140, 446] on div at bounding box center [660, 315] width 1320 height 631
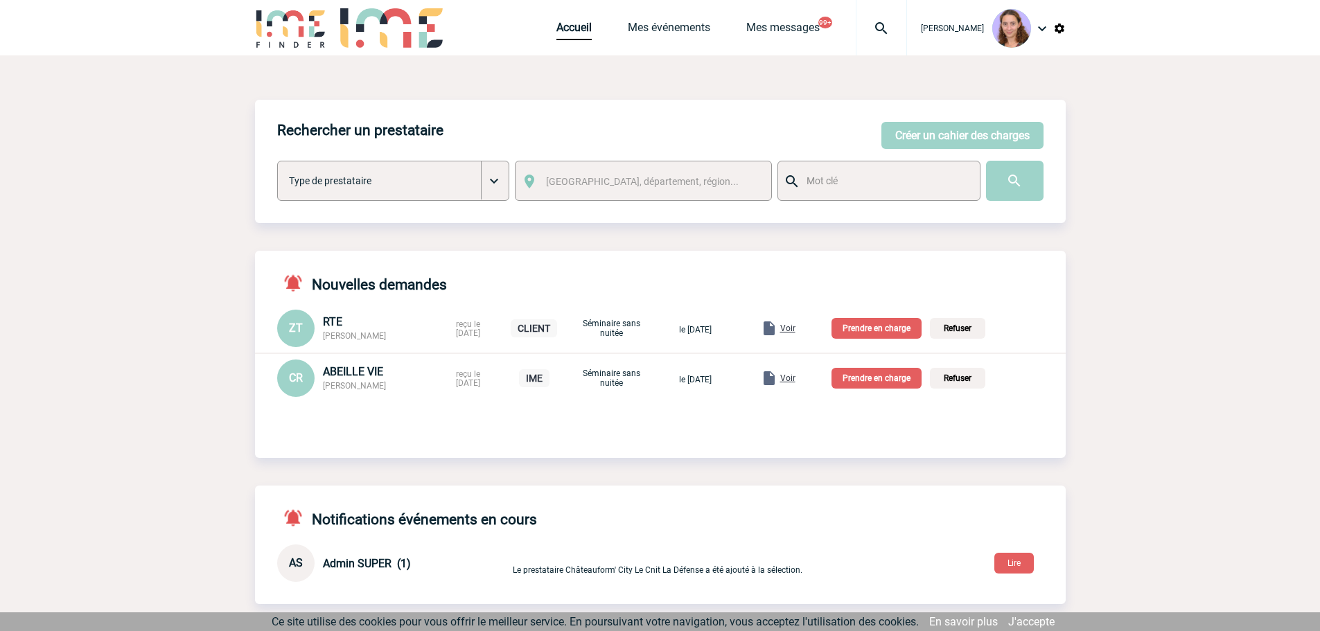
click at [922, 378] on p "Prendre en charge" at bounding box center [877, 378] width 90 height 21
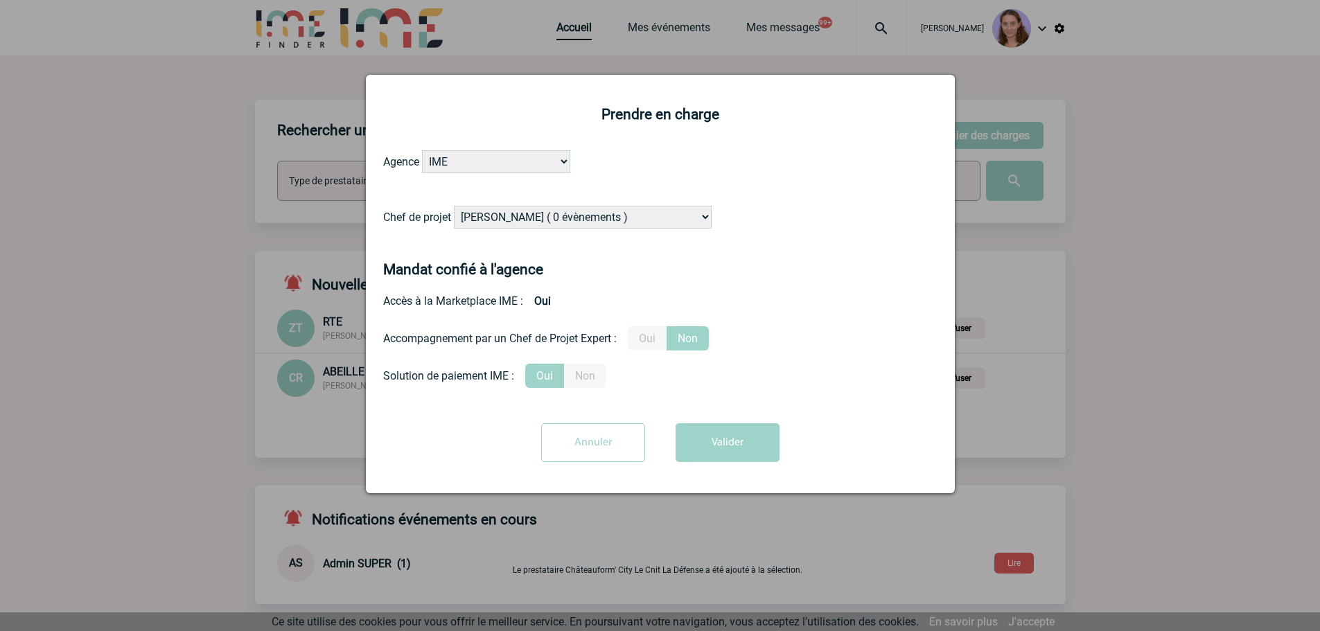
click at [618, 211] on select "[PERSON_NAME] ( 0 évènements ) [PERSON_NAME] ( 1196 évènements ) [PERSON_NAME] …" at bounding box center [583, 217] width 258 height 23
select select "131234"
click at [455, 207] on select "[PERSON_NAME] ( 0 évènements ) [PERSON_NAME] ( 1196 évènements ) [PERSON_NAME] …" at bounding box center [583, 217] width 258 height 23
click at [755, 448] on button "Valider" at bounding box center [728, 443] width 104 height 39
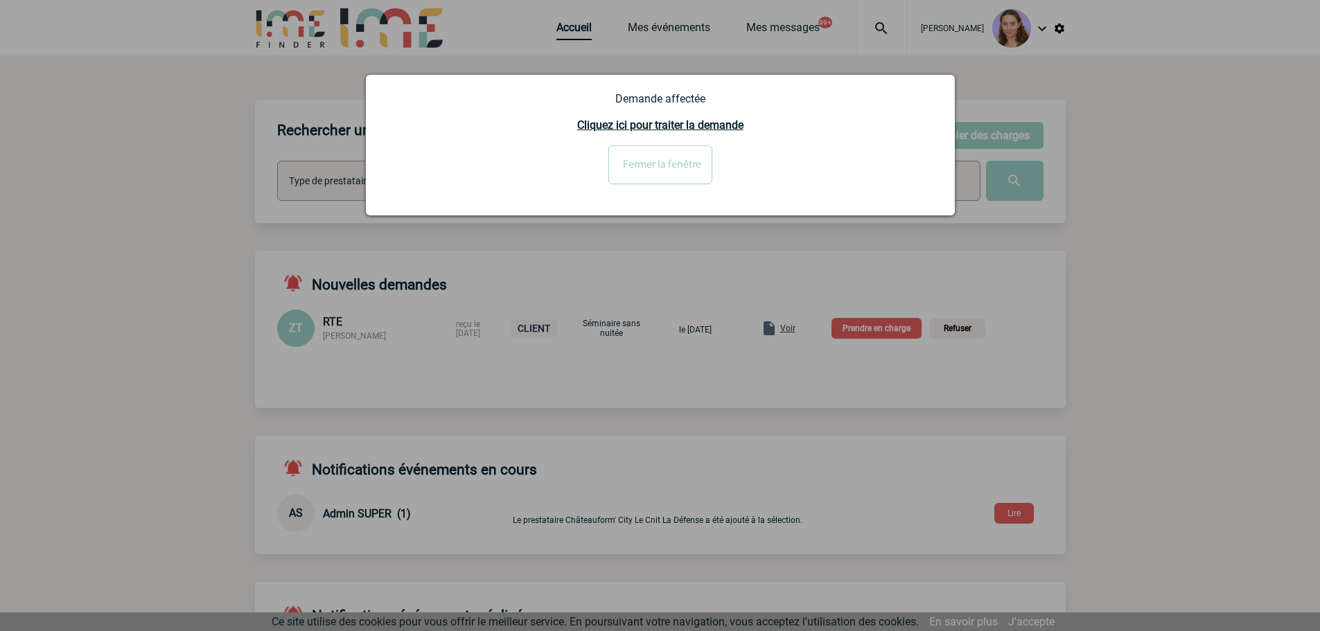
click at [978, 432] on div at bounding box center [660, 315] width 1320 height 631
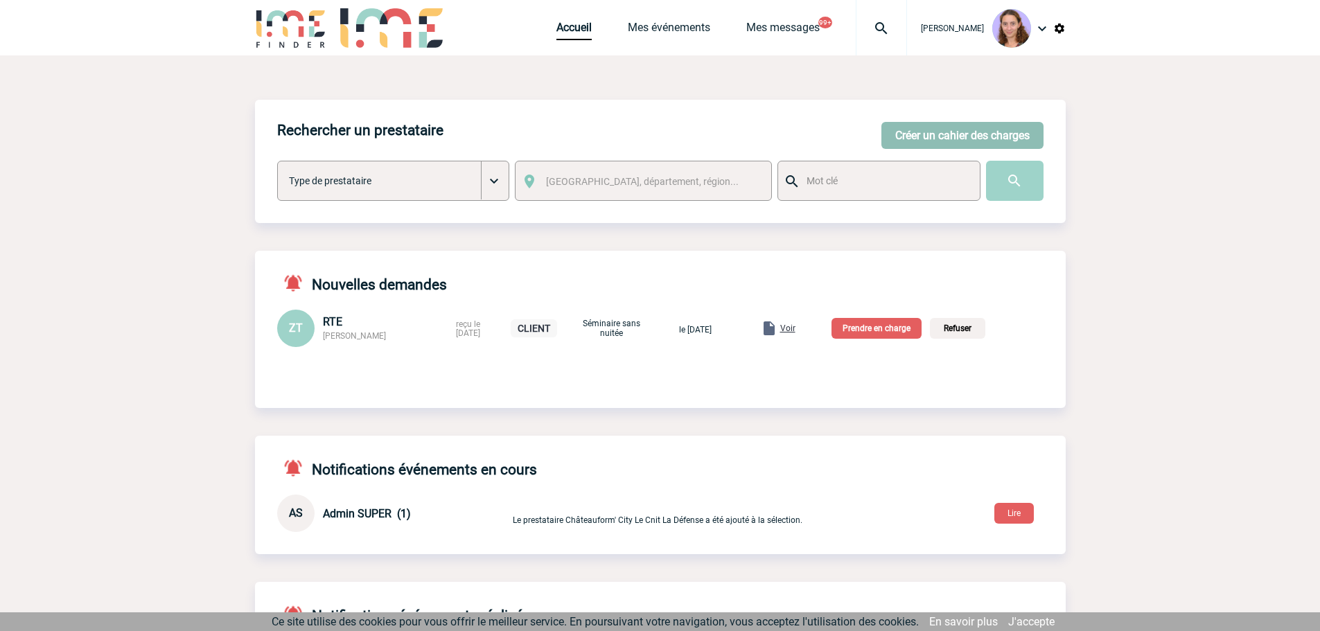
click at [922, 141] on button "Créer un cahier des charges" at bounding box center [963, 135] width 162 height 27
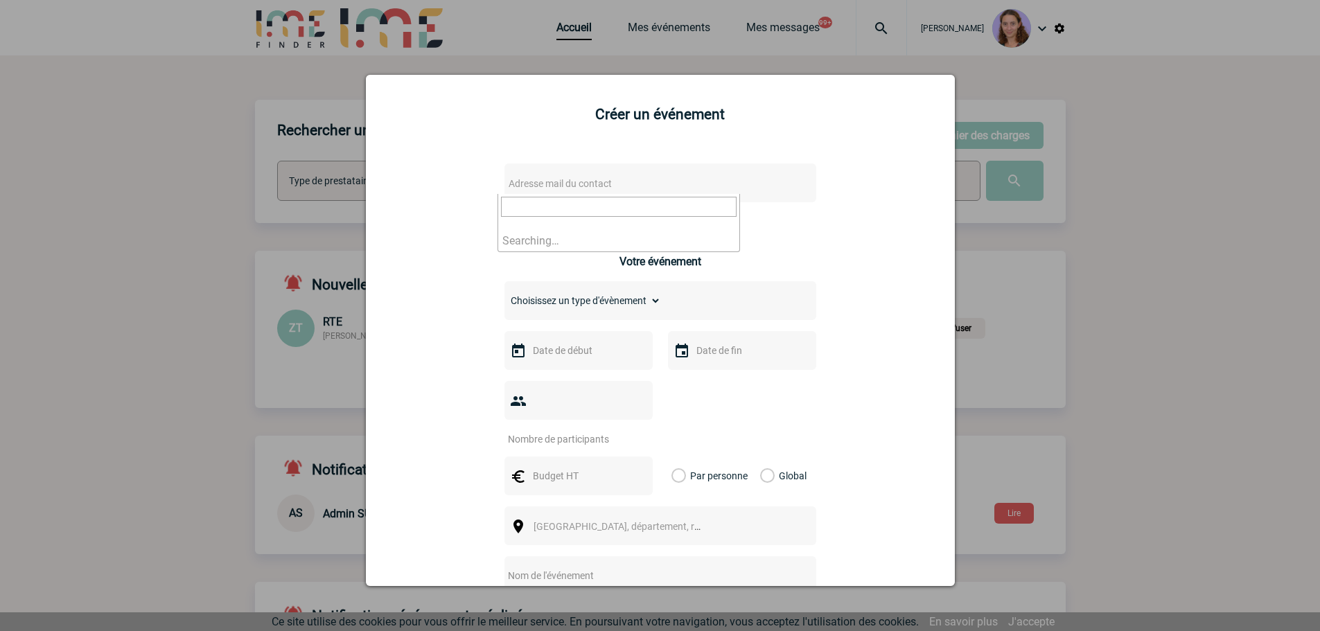
click at [609, 186] on span "Adresse mail du contact" at bounding box center [624, 183] width 243 height 19
type input "R.Henquinet@cnr.tm.fr"
click at [577, 63] on div at bounding box center [660, 315] width 1320 height 631
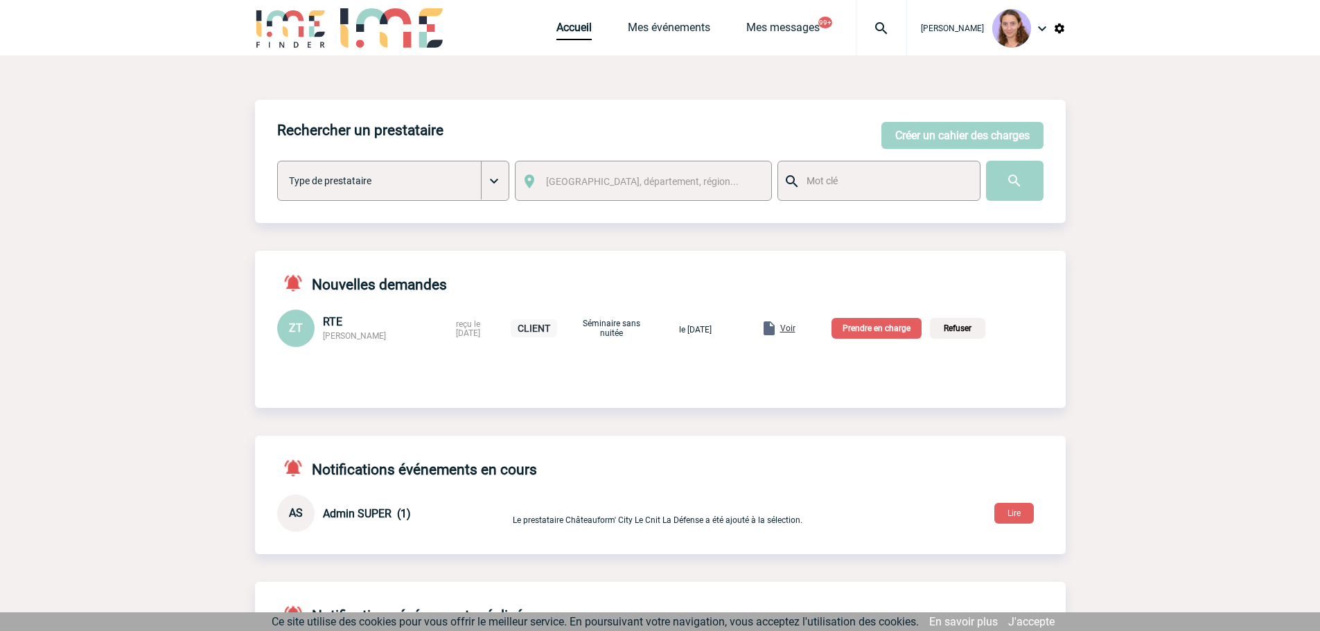
click at [796, 326] on span "Voir" at bounding box center [787, 329] width 15 height 10
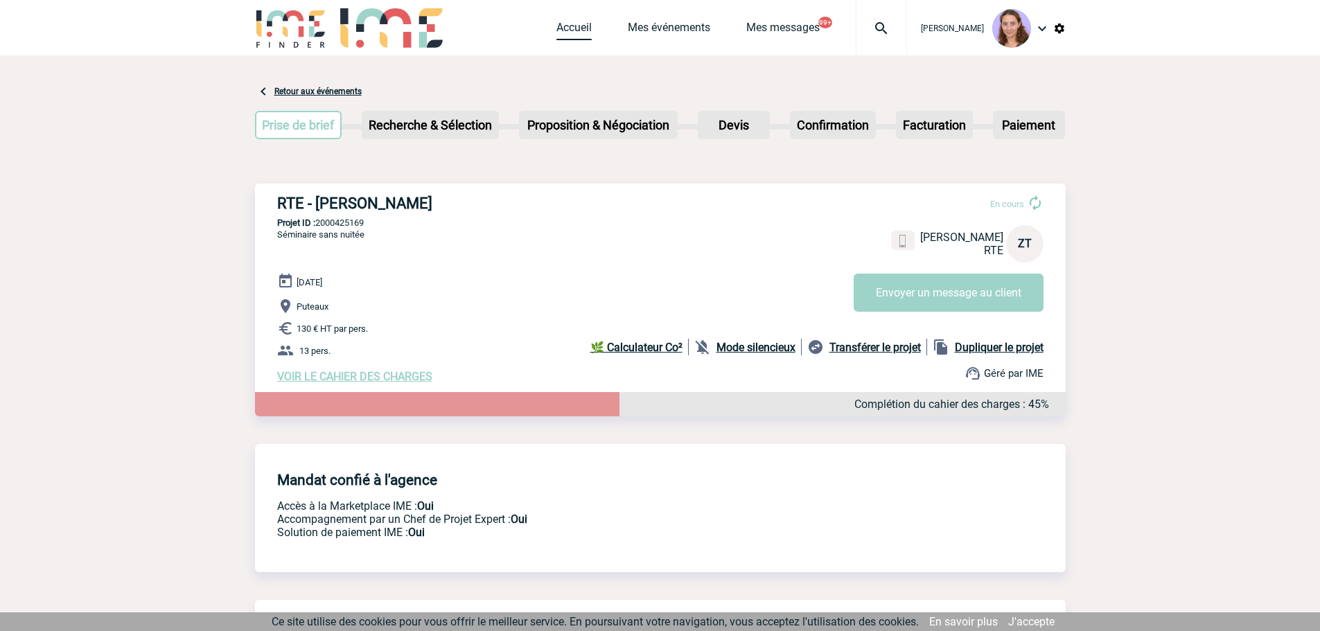
click at [577, 23] on link "Accueil" at bounding box center [574, 30] width 35 height 19
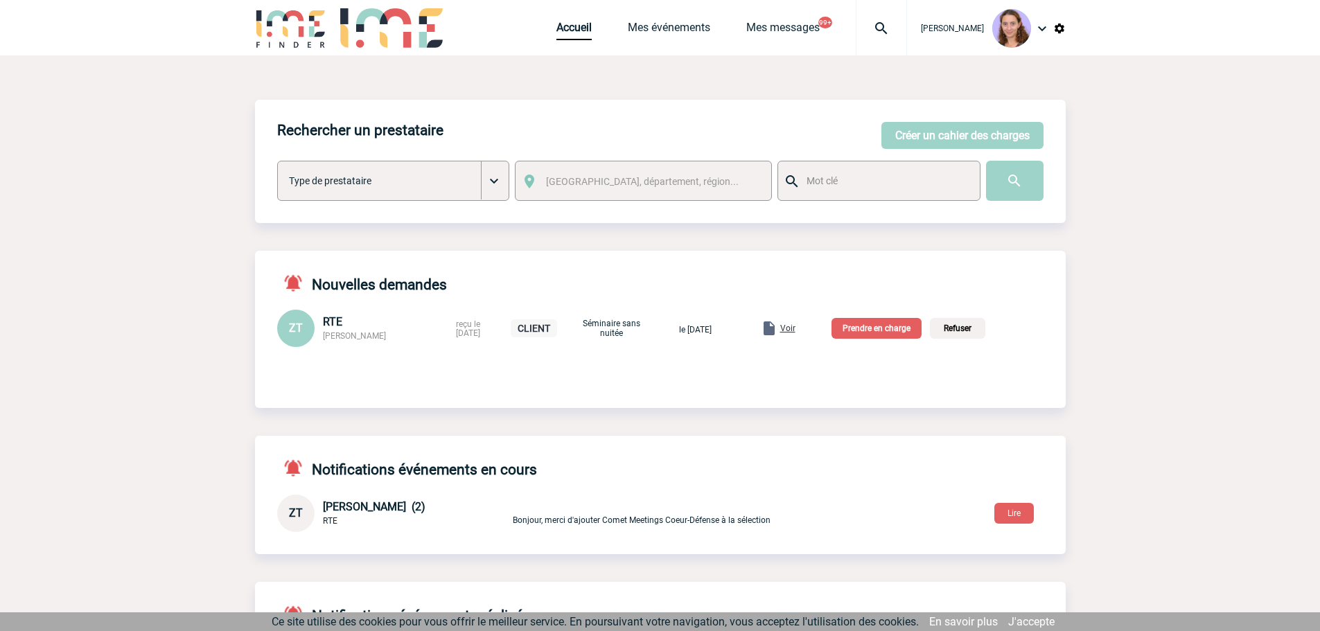
click at [876, 324] on p "Prendre en charge" at bounding box center [877, 328] width 90 height 21
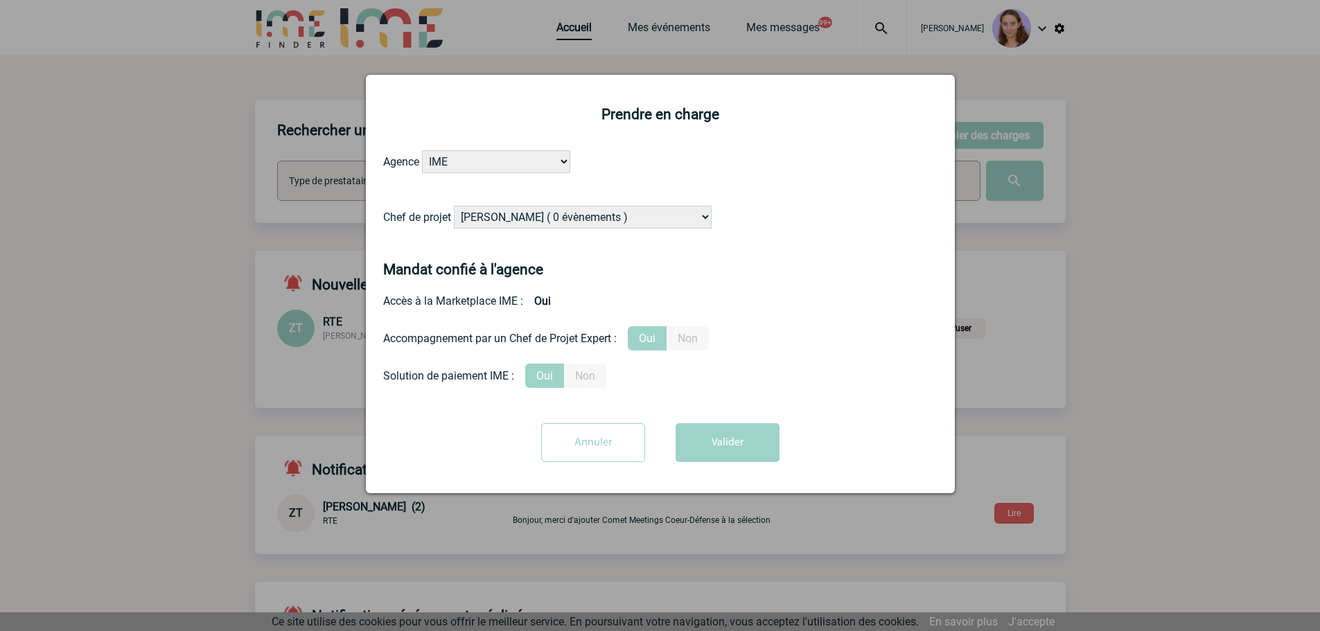
click at [548, 217] on select "Alizée VERLAGUET ( 0 évènements ) Anne GIRAUD ( 1196 évènements ) Anne-François…" at bounding box center [583, 217] width 258 height 23
select select "131233"
click at [455, 207] on select "Alizée VERLAGUET ( 0 évènements ) Anne GIRAUD ( 1196 évènements ) Anne-François…" at bounding box center [583, 217] width 258 height 23
click at [746, 431] on button "Valider" at bounding box center [728, 443] width 104 height 39
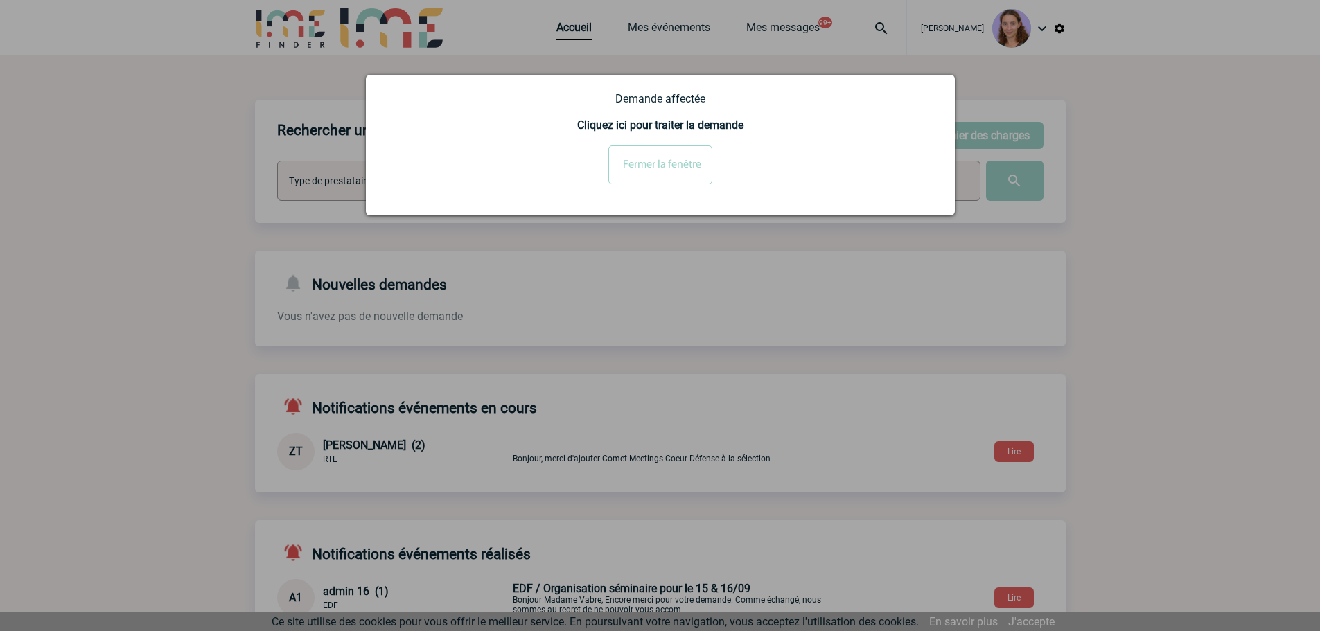
click at [630, 164] on input "Fermer la fenêtre" at bounding box center [661, 165] width 104 height 39
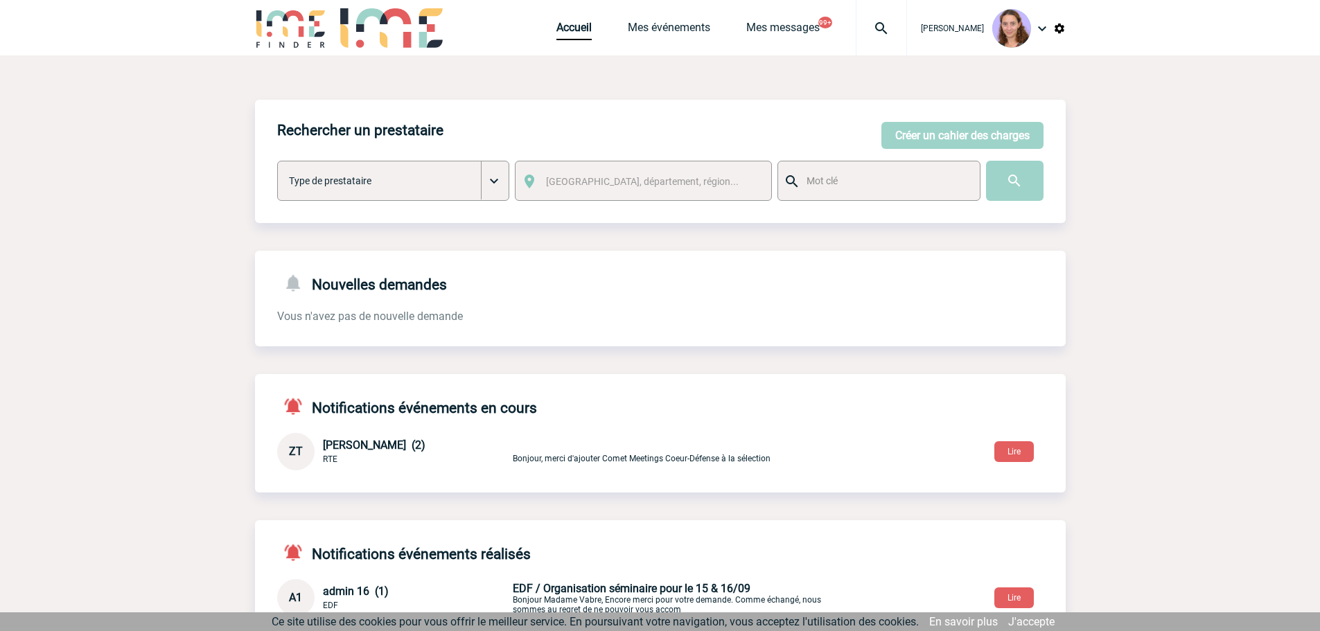
click at [879, 26] on img at bounding box center [882, 28] width 50 height 17
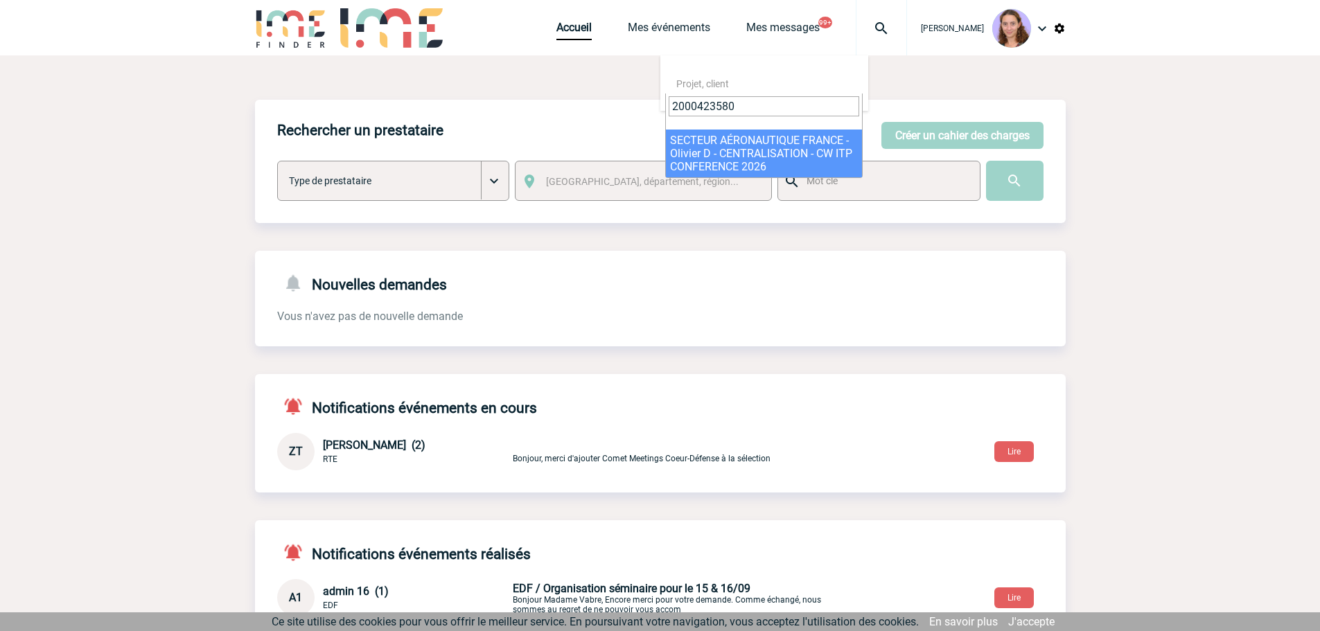
type input "2000423580"
select select "23081"
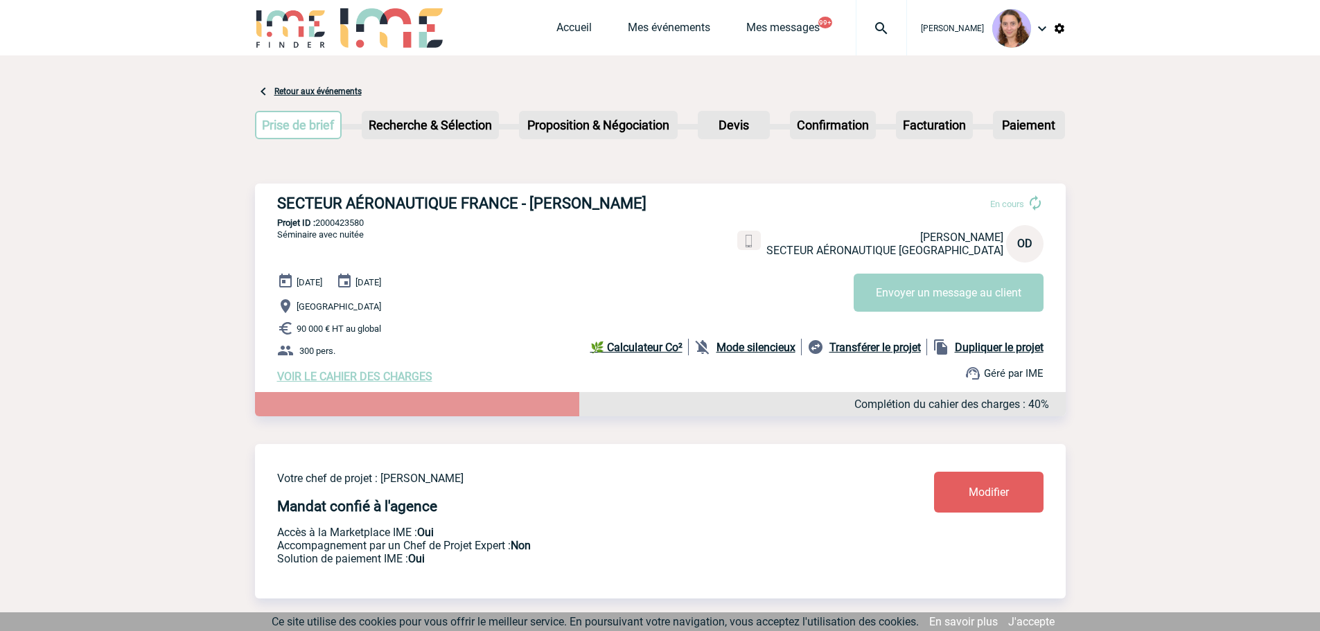
click at [874, 31] on img at bounding box center [882, 28] width 50 height 17
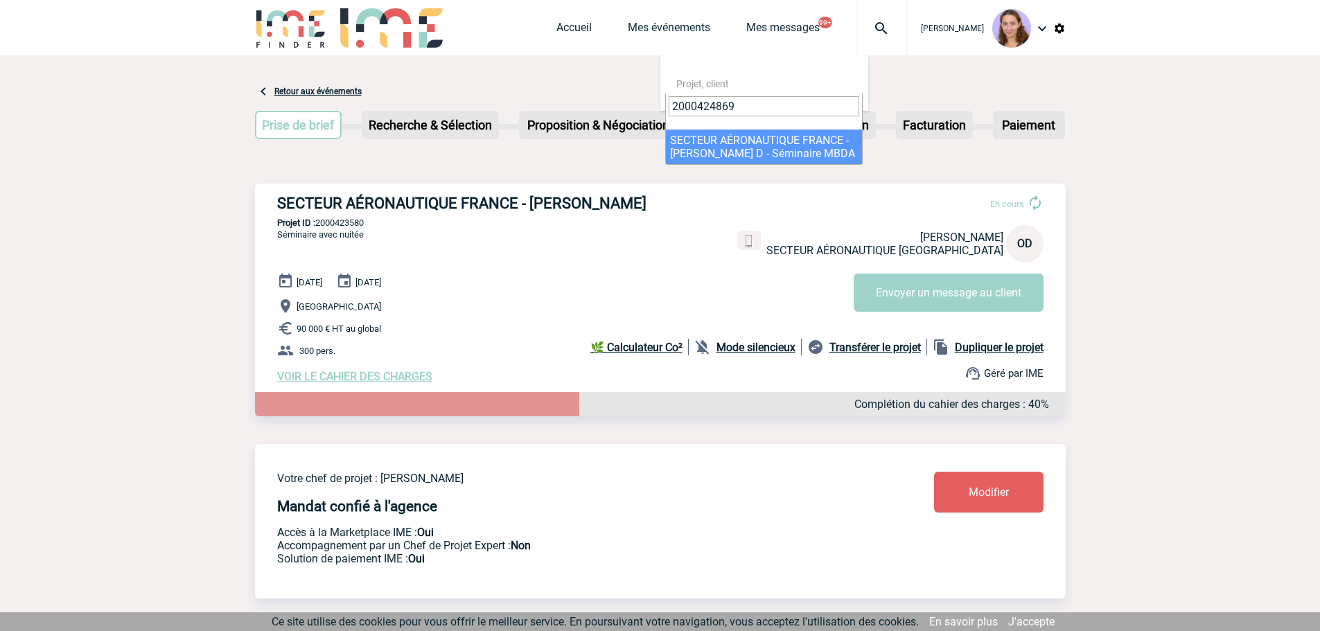
type input "2000424869"
select select "24370"
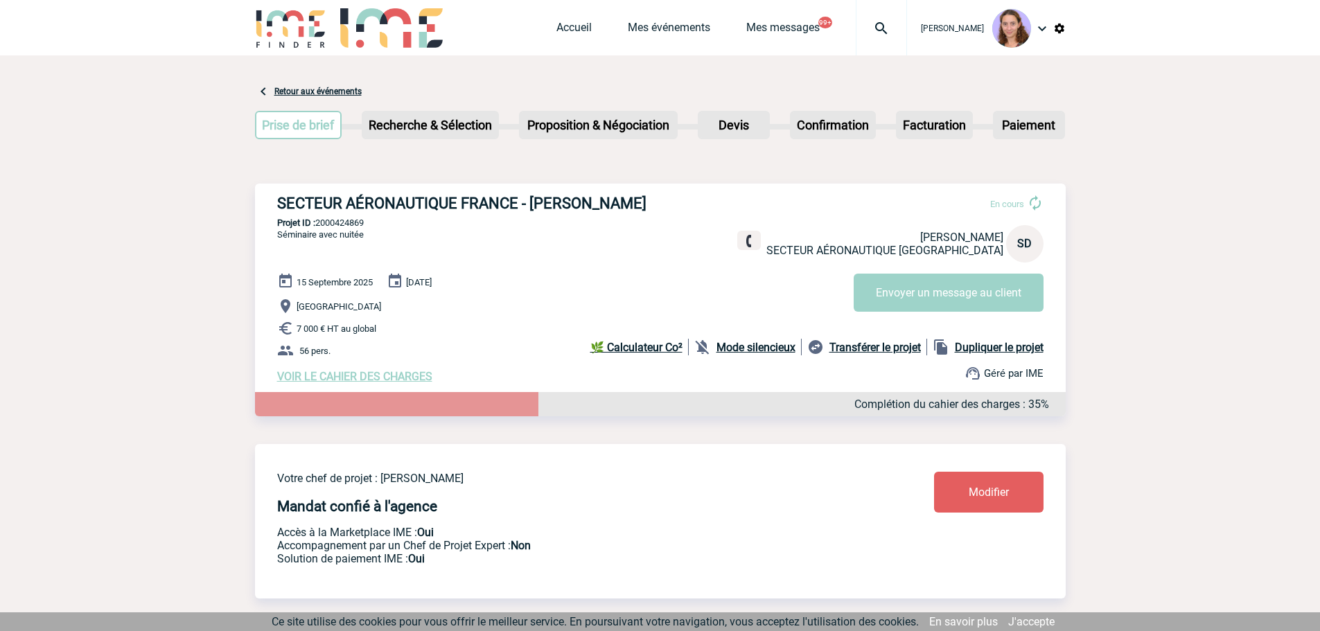
click at [878, 24] on img at bounding box center [882, 28] width 50 height 17
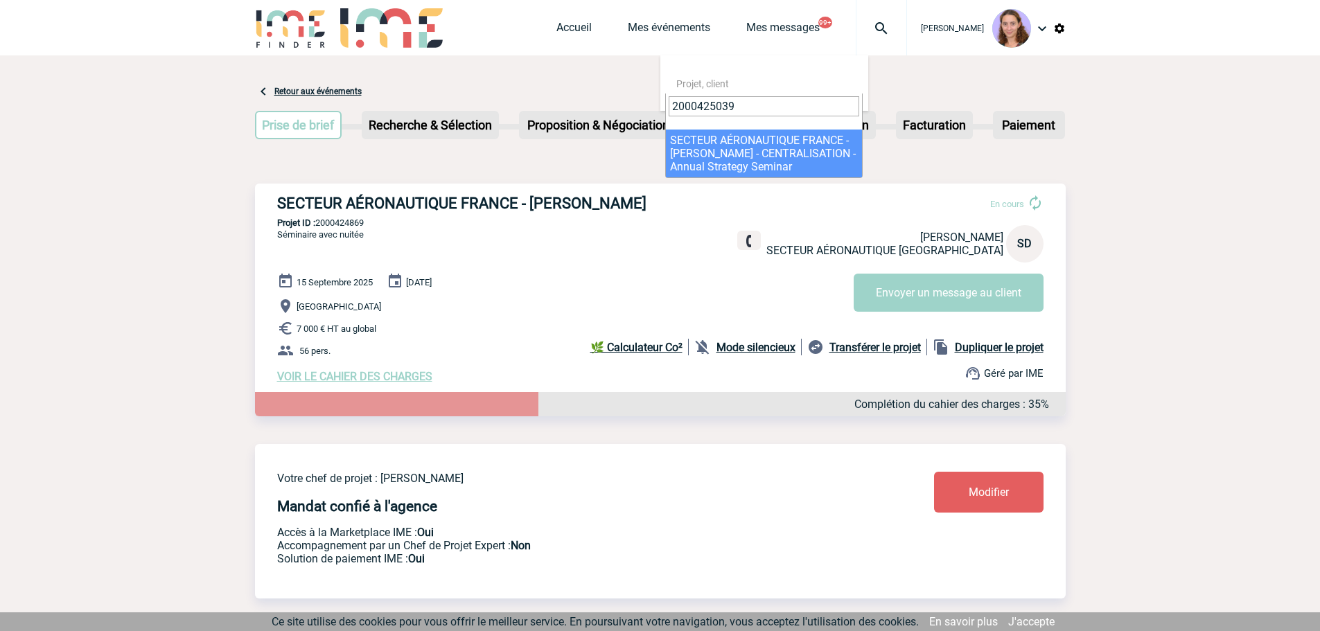
type input "2000425039"
select select "24540"
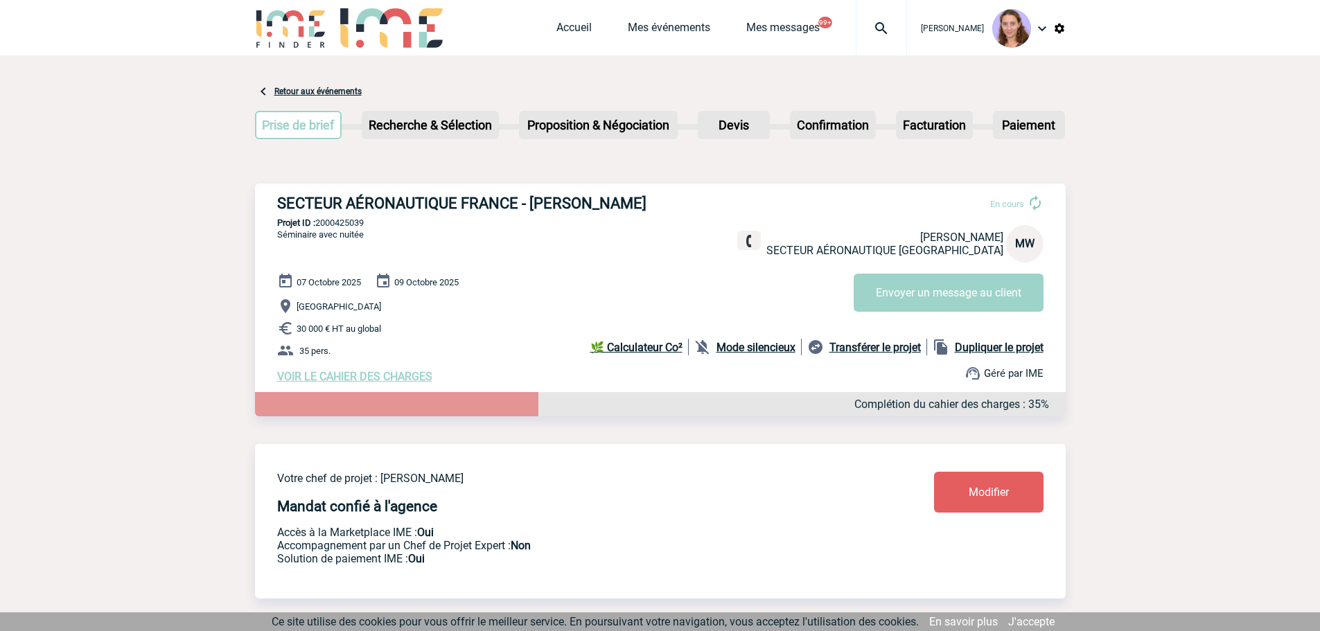
click at [878, 17] on div at bounding box center [881, 27] width 51 height 55
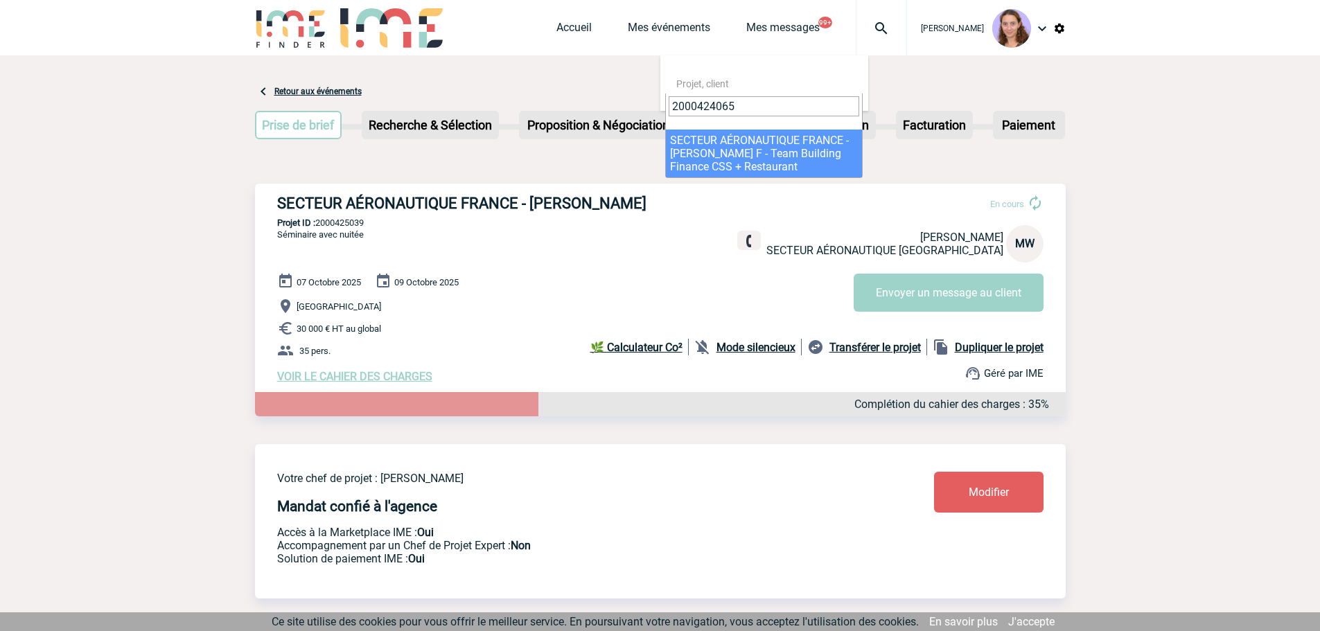
type input "2000424065"
select select "23566"
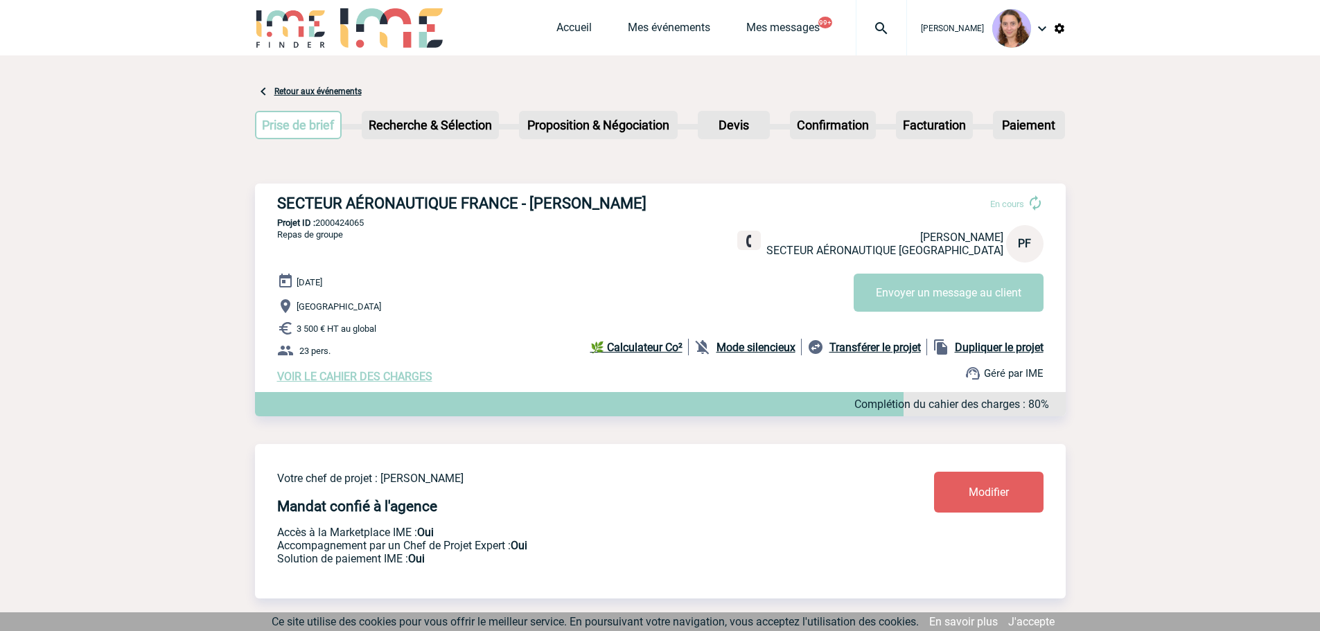
click at [875, 31] on img at bounding box center [882, 28] width 50 height 17
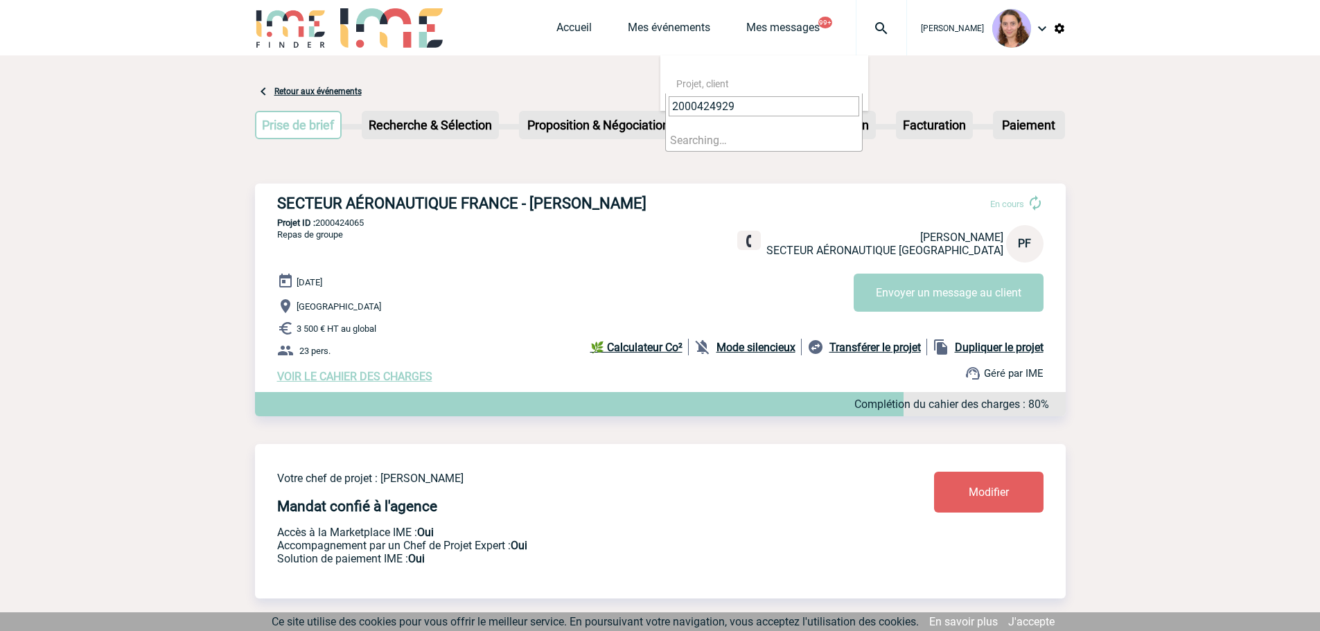
type input "2000424929"
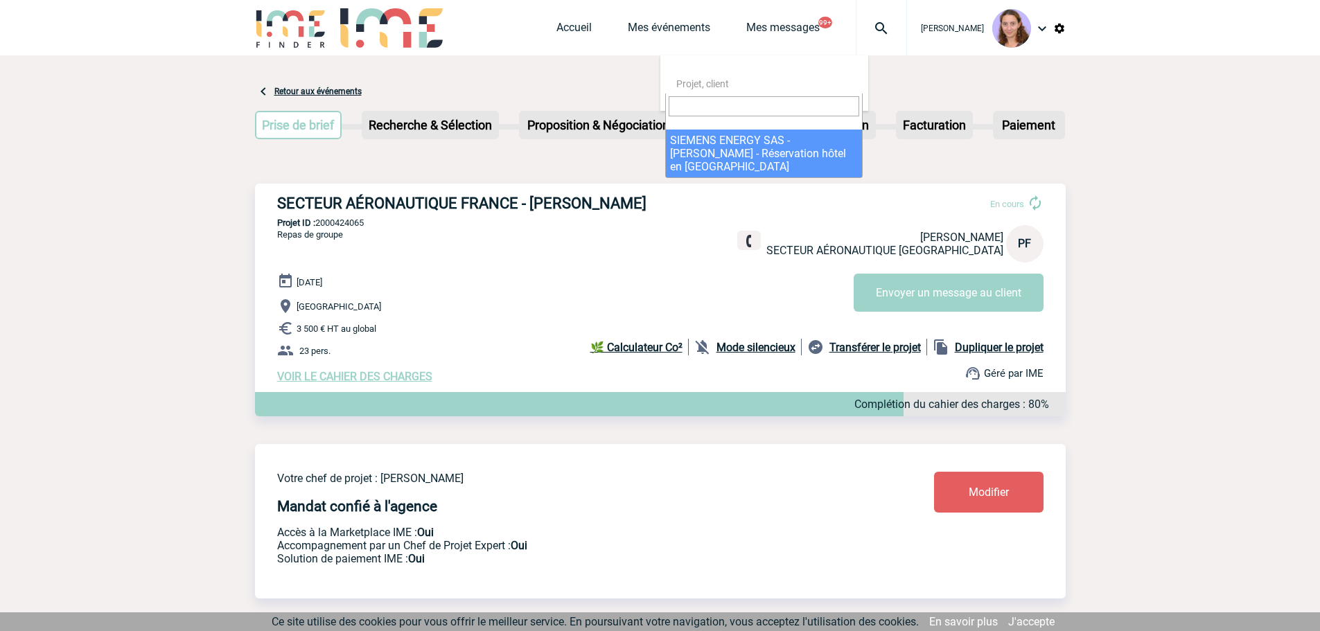
select select "24430"
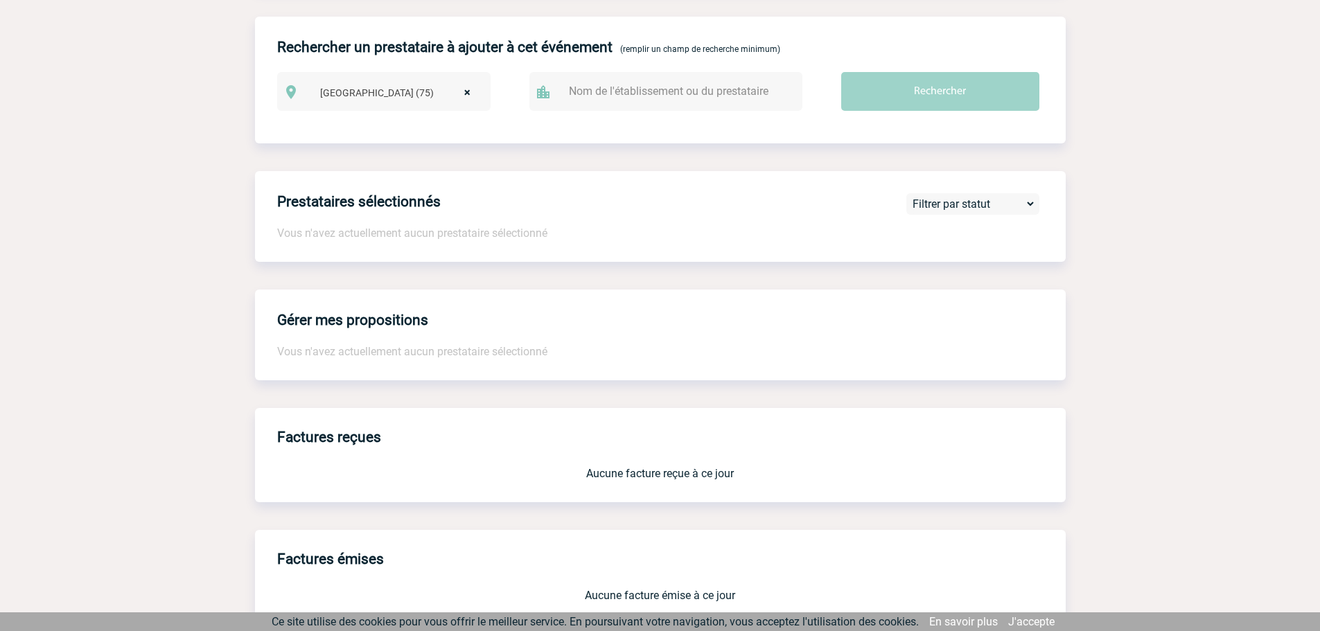
scroll to position [1018, 0]
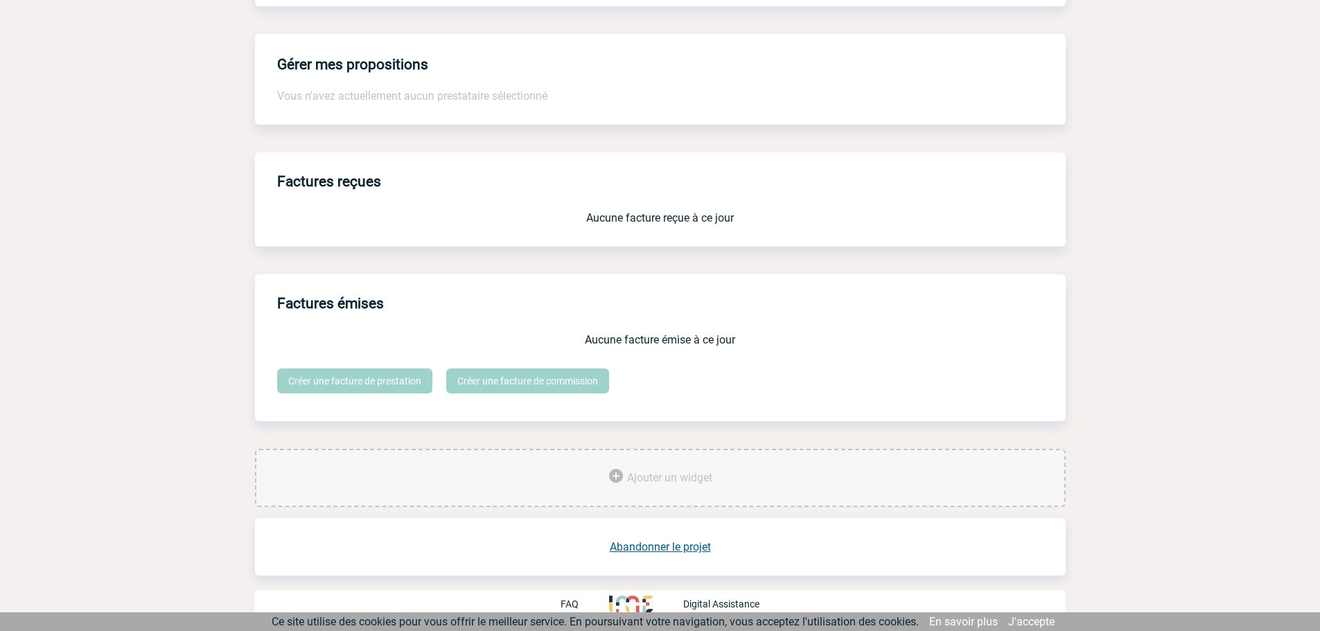
click at [679, 550] on link "Abandonner le projet" at bounding box center [660, 547] width 101 height 13
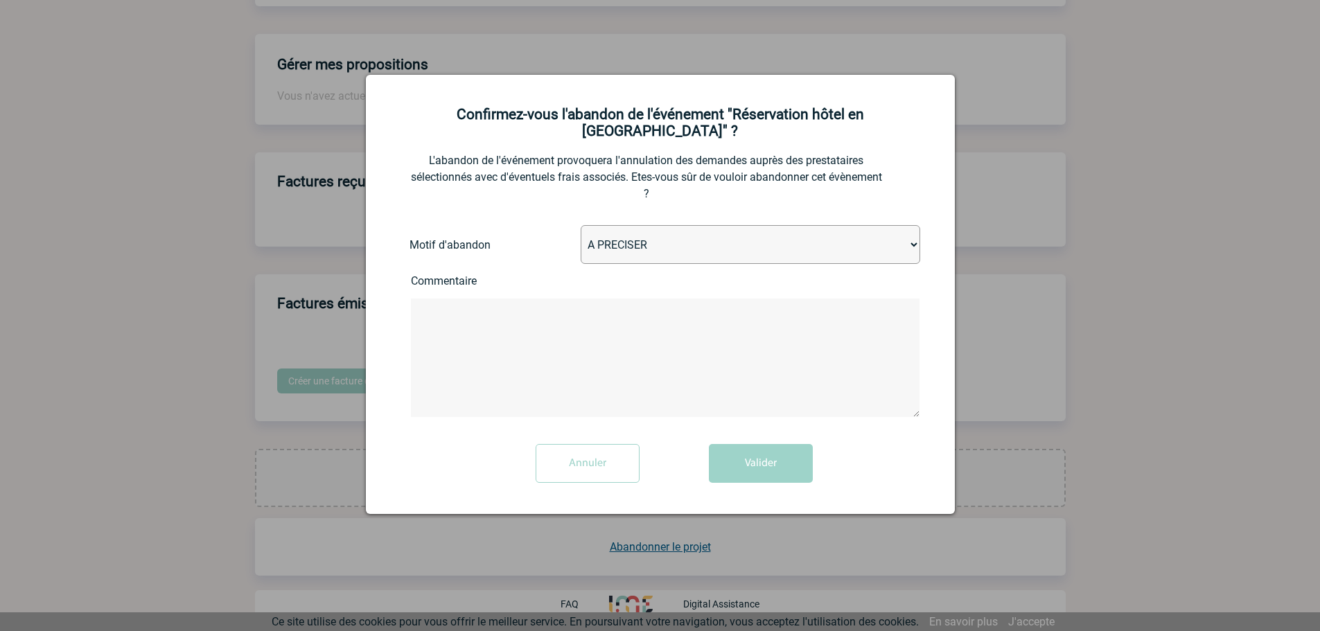
click at [634, 225] on select "A PRECISER Projet annulé Projet reporté Evénement organisé en interne A fait ap…" at bounding box center [751, 244] width 340 height 39
select select "ABANDON_PROJET_07"
click at [581, 225] on select "A PRECISER Projet annulé Projet reporté Evénement organisé en interne A fait ap…" at bounding box center [751, 244] width 340 height 39
click at [776, 448] on button "Valider" at bounding box center [761, 463] width 104 height 39
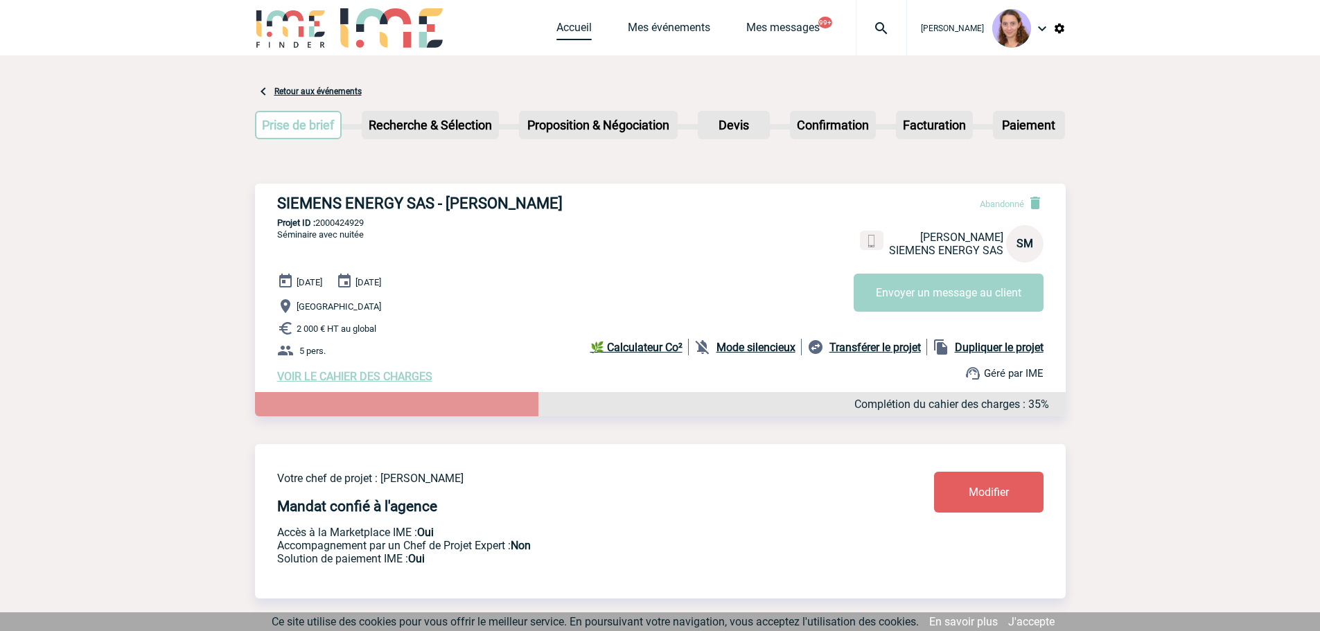
click at [557, 27] on link "Accueil" at bounding box center [574, 30] width 35 height 19
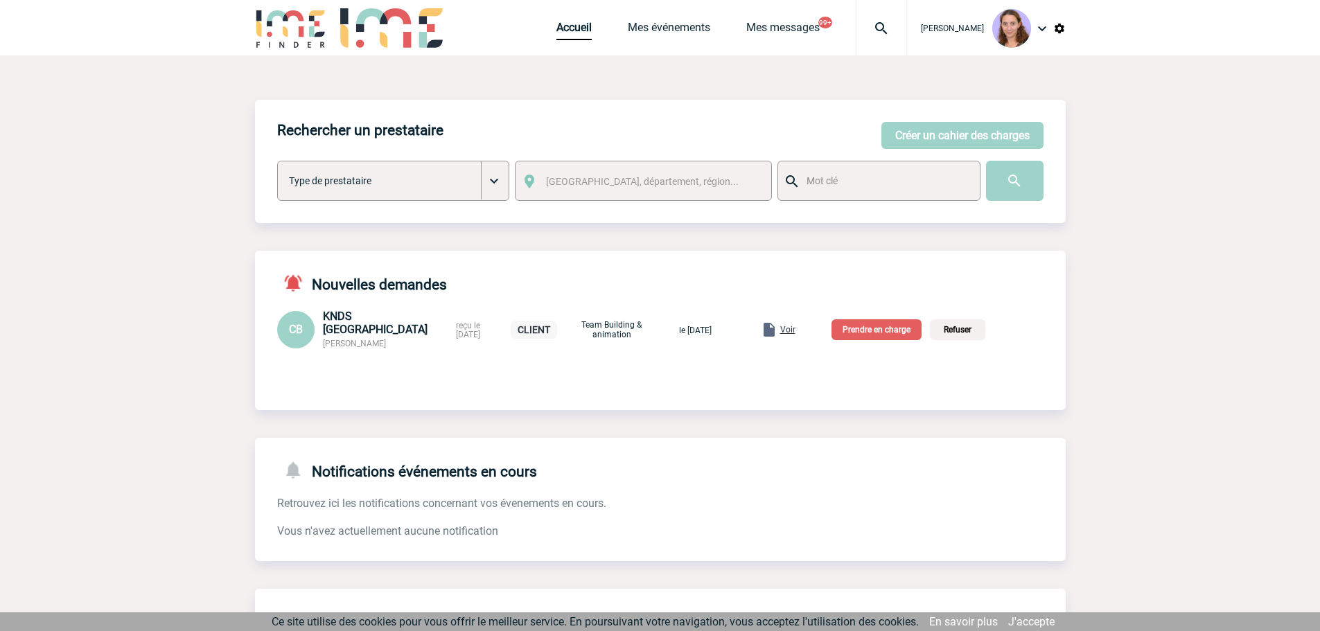
click at [796, 331] on span "Voir" at bounding box center [787, 330] width 15 height 10
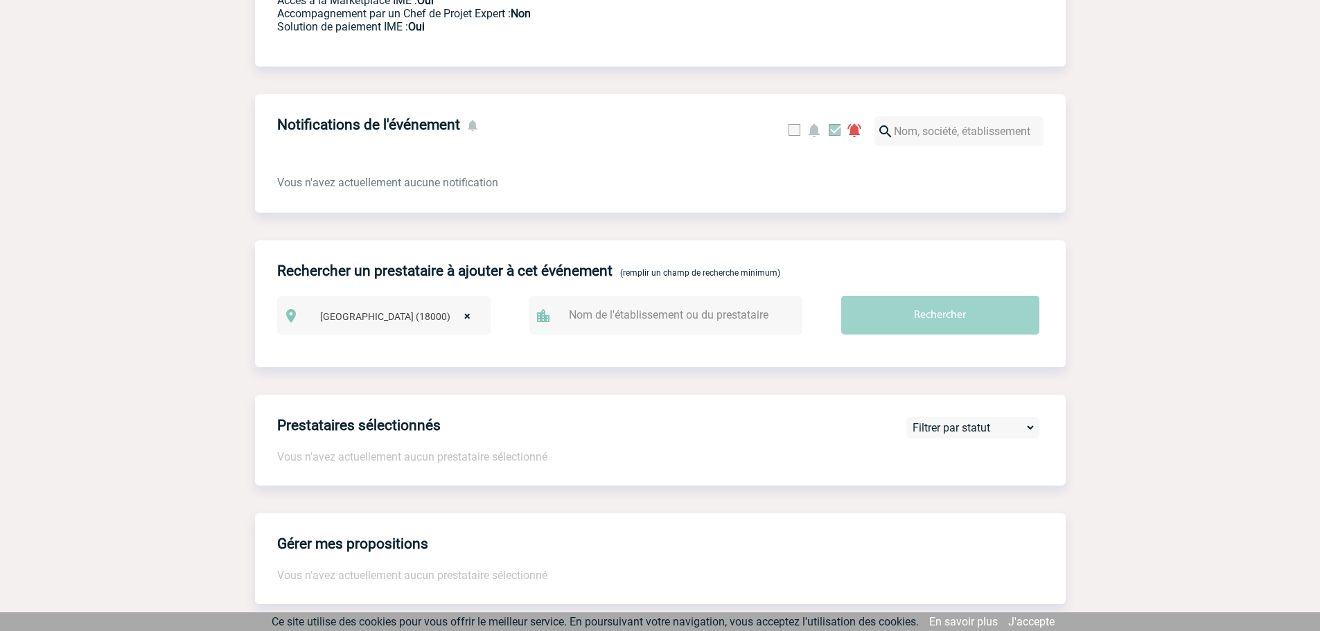
scroll to position [90, 0]
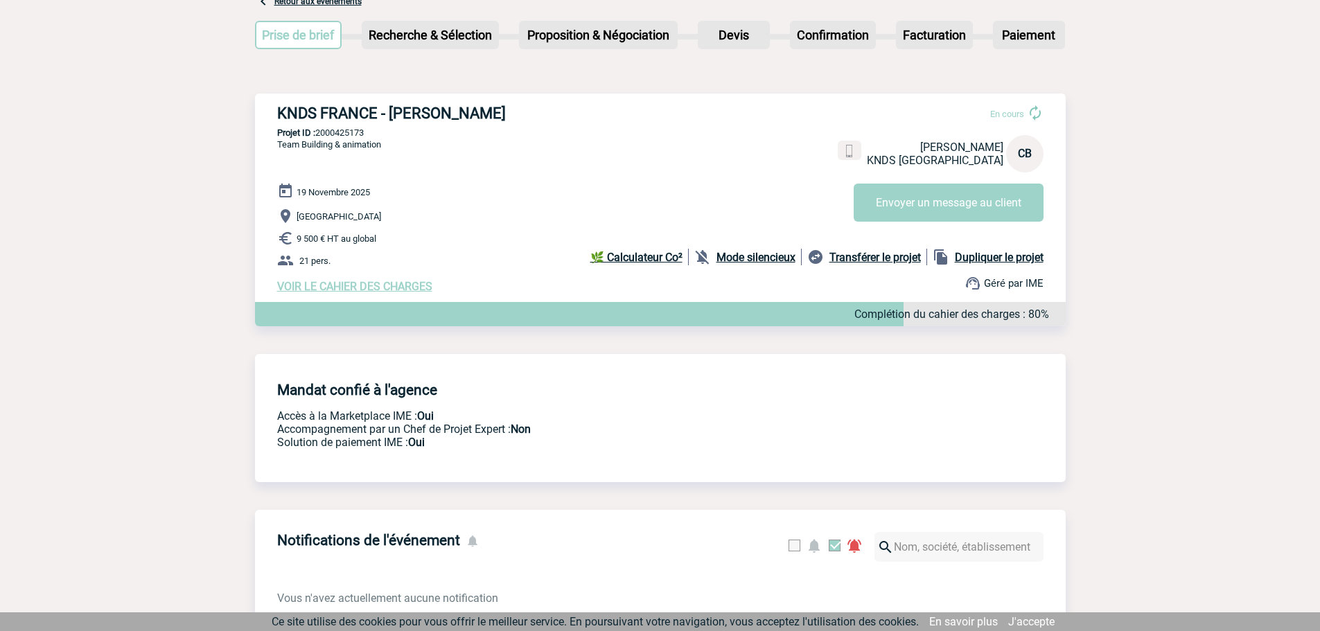
click at [331, 293] on span "VOIR LE CAHIER DES CHARGES" at bounding box center [354, 286] width 155 height 13
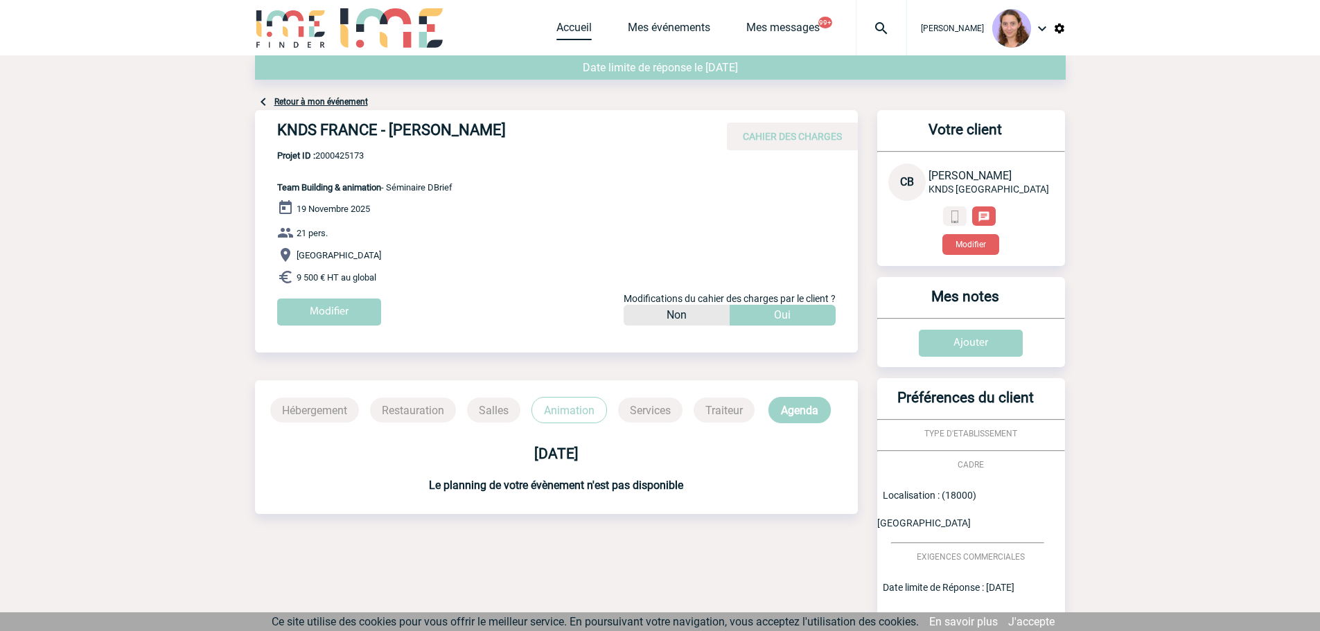
click at [562, 24] on link "Accueil" at bounding box center [574, 30] width 35 height 19
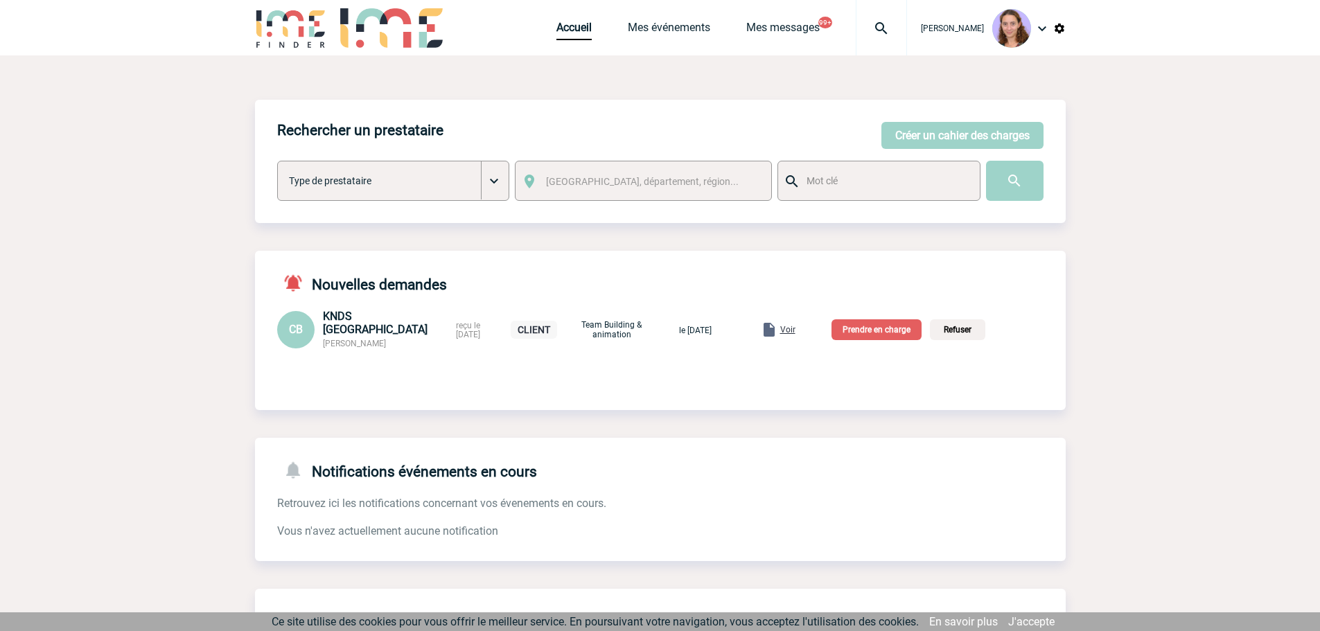
click at [914, 326] on p "Prendre en charge" at bounding box center [877, 330] width 90 height 21
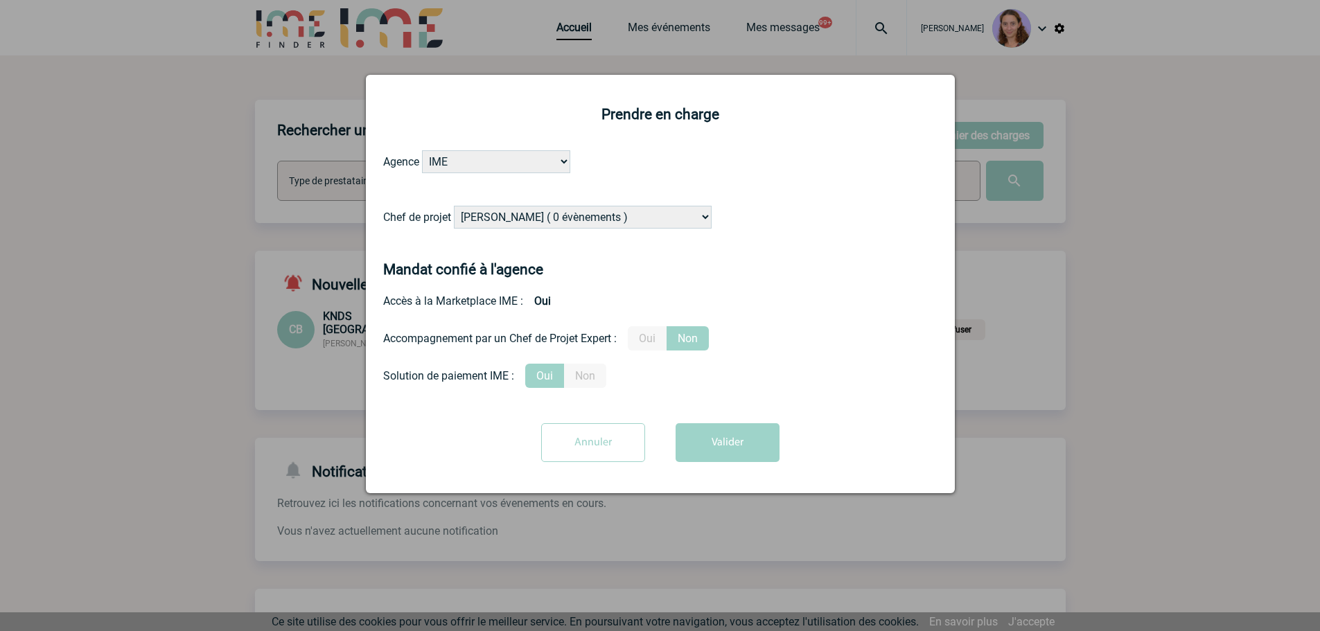
click at [572, 219] on select "[PERSON_NAME] ( 0 évènements ) [PERSON_NAME] ( 1196 évènements ) [PERSON_NAME] …" at bounding box center [583, 217] width 258 height 23
select select "131612"
click at [455, 207] on select "[PERSON_NAME] ( 0 évènements ) [PERSON_NAME] ( 1196 évènements ) [PERSON_NAME] …" at bounding box center [583, 217] width 258 height 23
click at [744, 445] on button "Valider" at bounding box center [728, 443] width 104 height 39
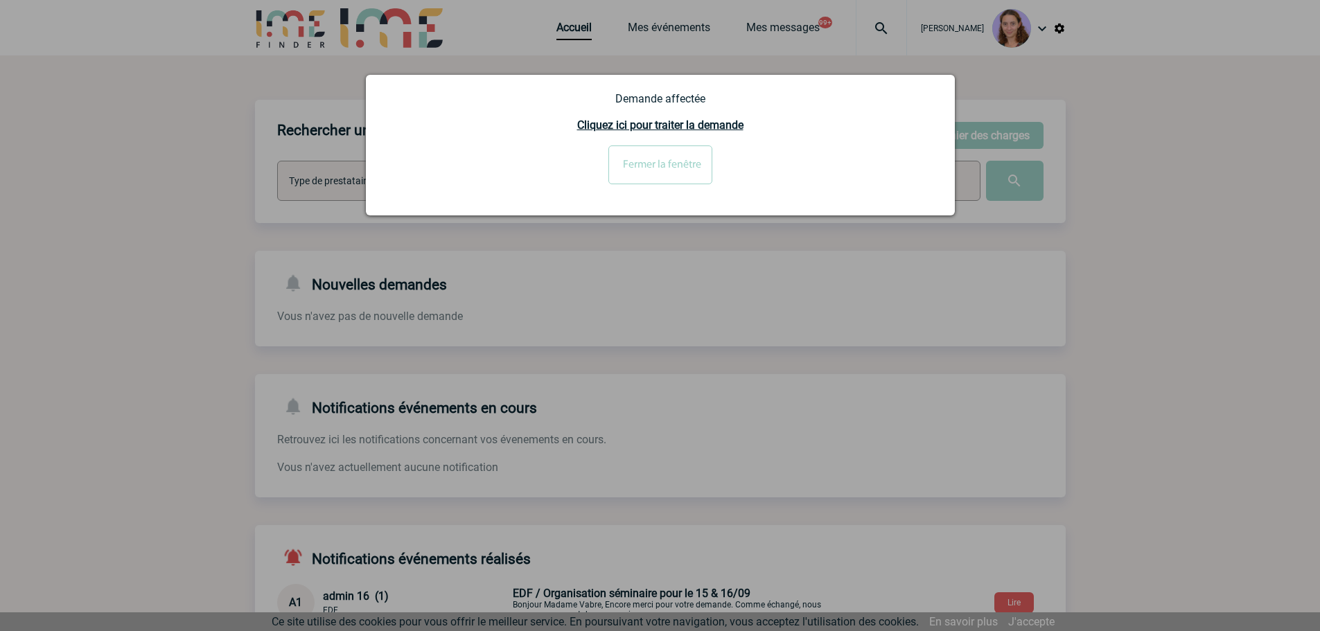
click at [557, 25] on div at bounding box center [660, 315] width 1320 height 631
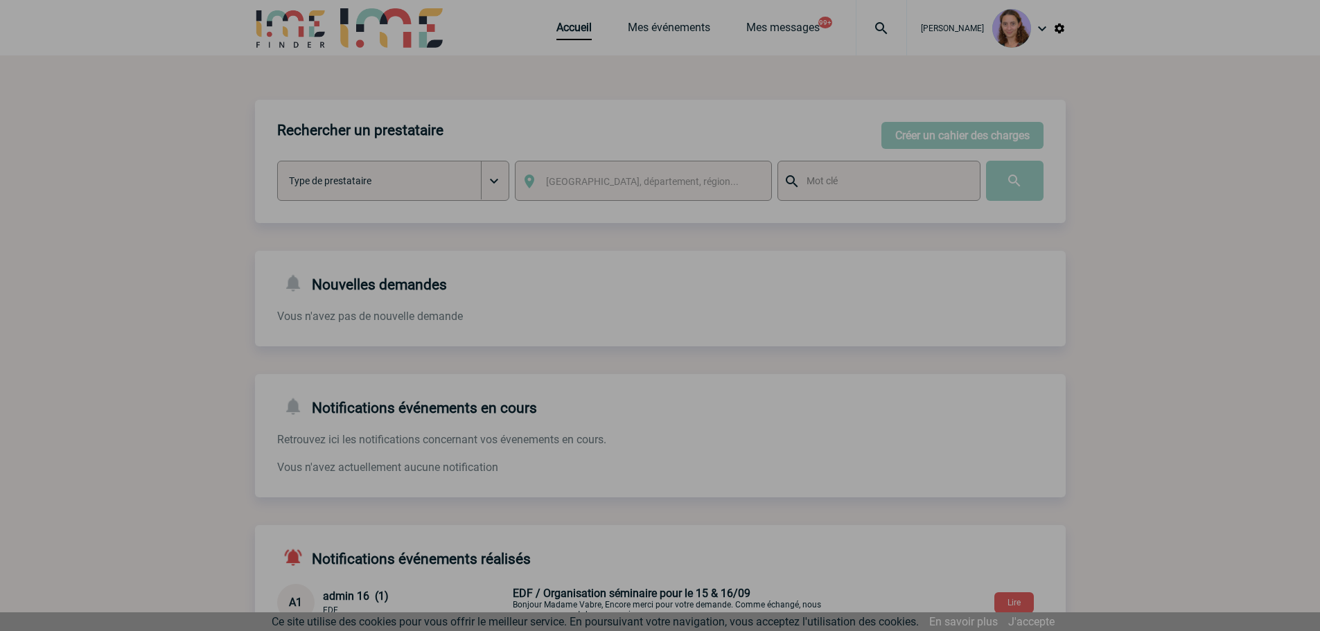
click at [566, 27] on div at bounding box center [660, 315] width 1320 height 631
